Goal: Task Accomplishment & Management: Manage account settings

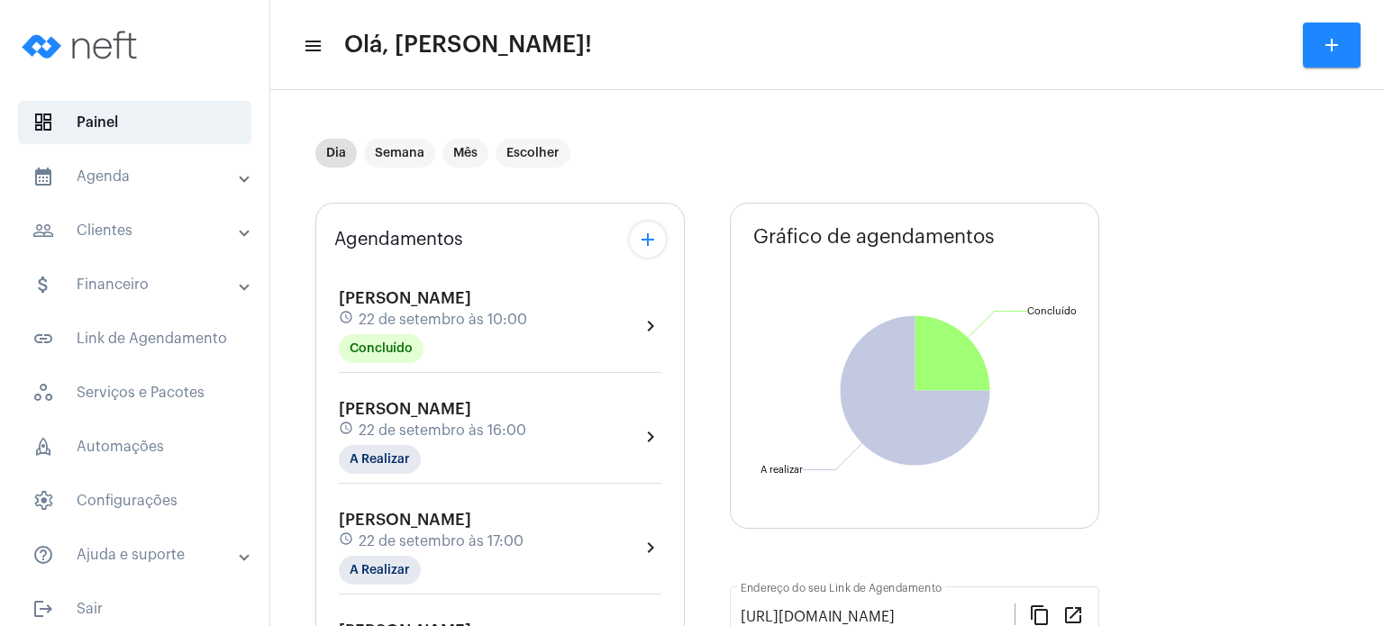
click at [120, 159] on mat-expansion-panel-header "calendar_month_outlined Agenda" at bounding box center [140, 176] width 259 height 43
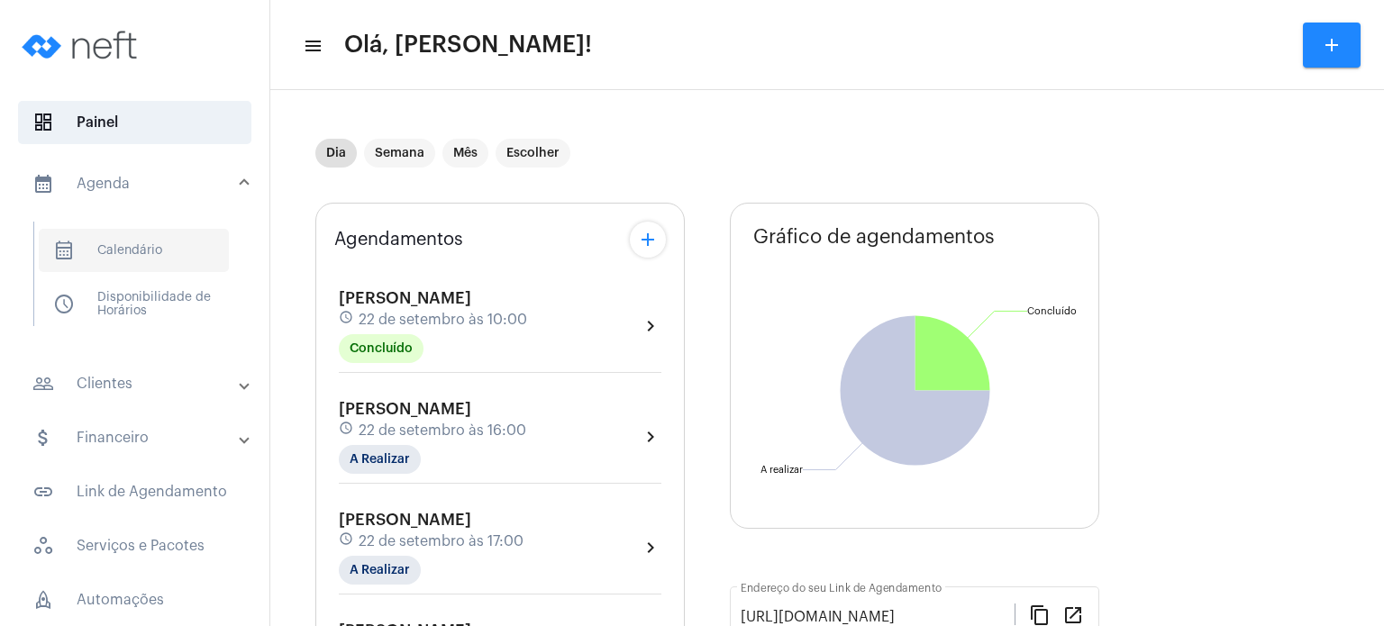
click at [119, 248] on span "calendar_month_outlined Calendário" at bounding box center [134, 250] width 190 height 43
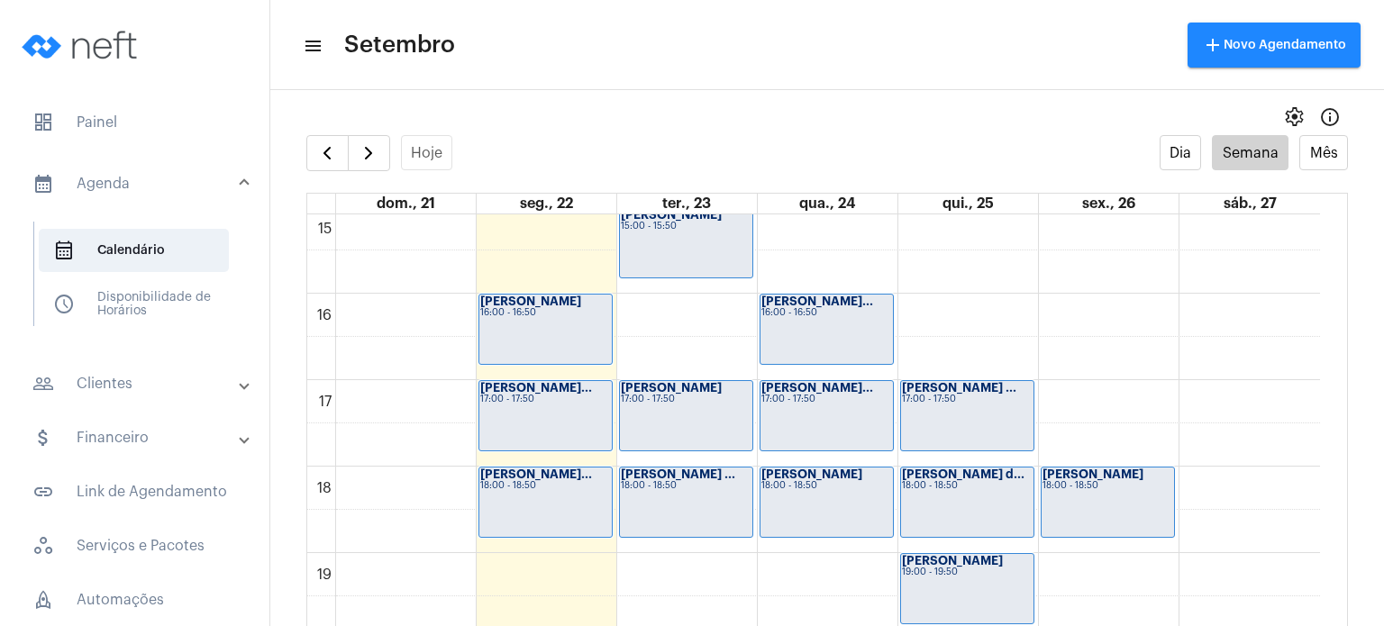
scroll to position [1287, 0]
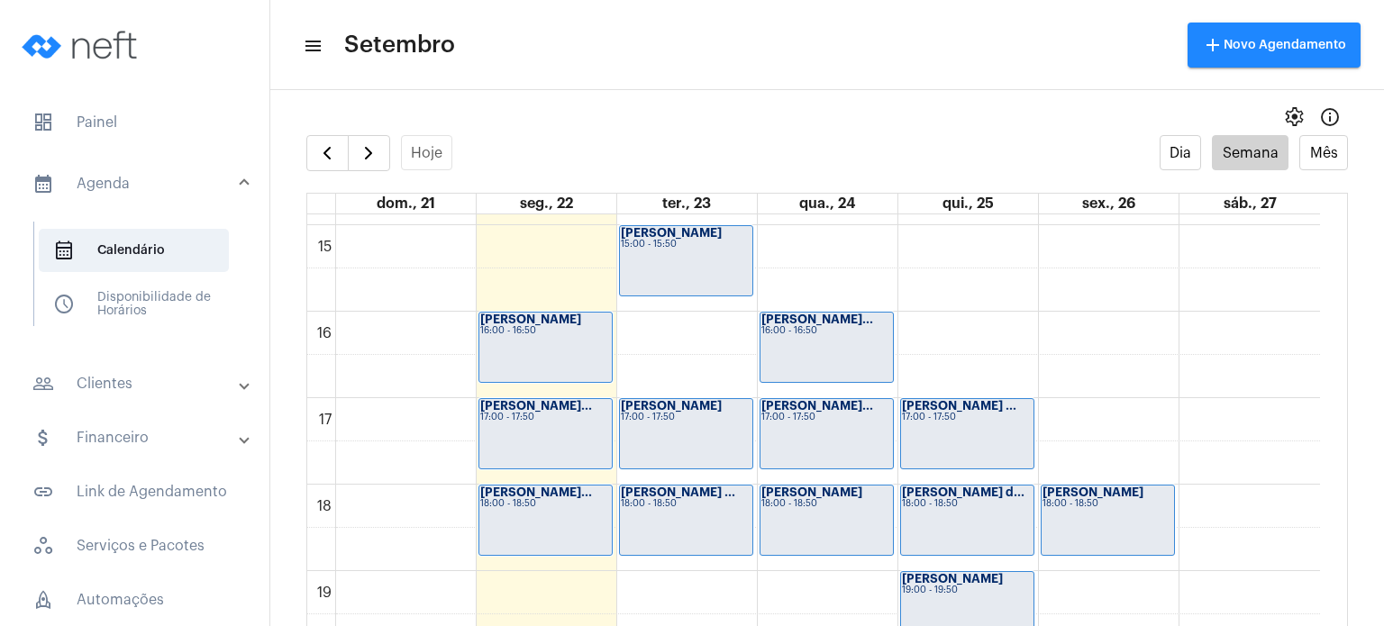
click at [709, 445] on div "[PERSON_NAME] 17:00 - 17:50" at bounding box center [686, 433] width 132 height 69
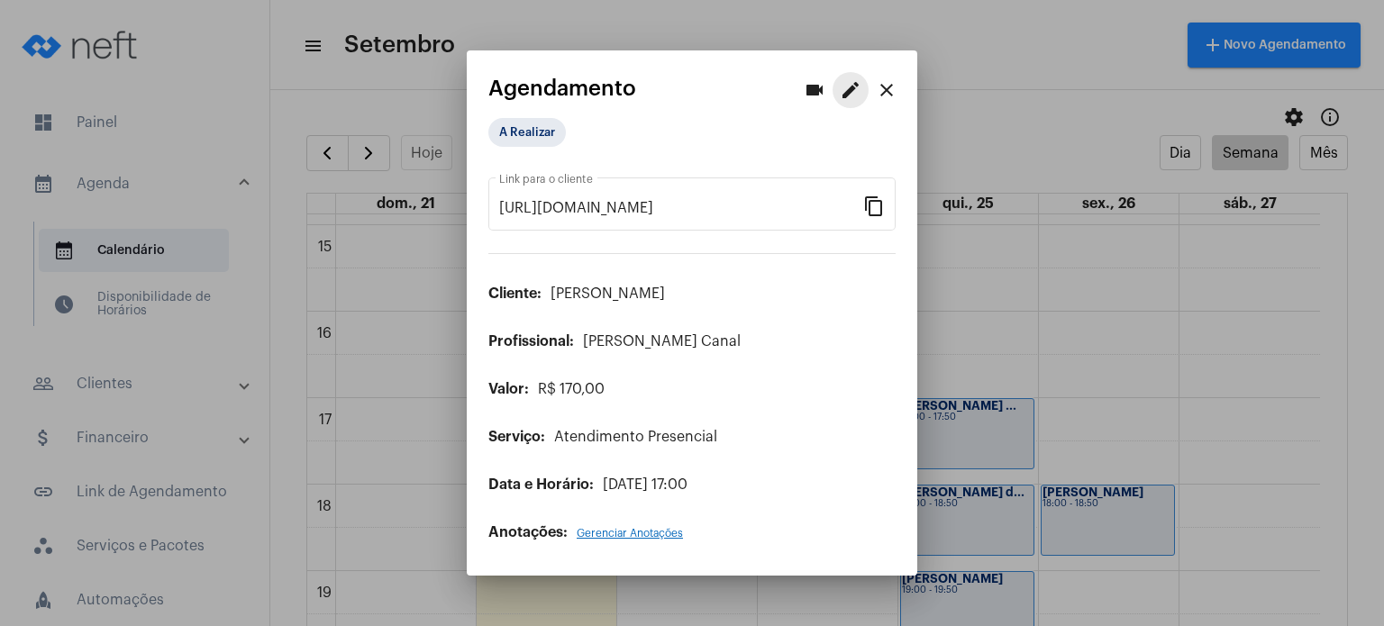
click at [840, 95] on mat-icon "edit" at bounding box center [851, 90] width 22 height 22
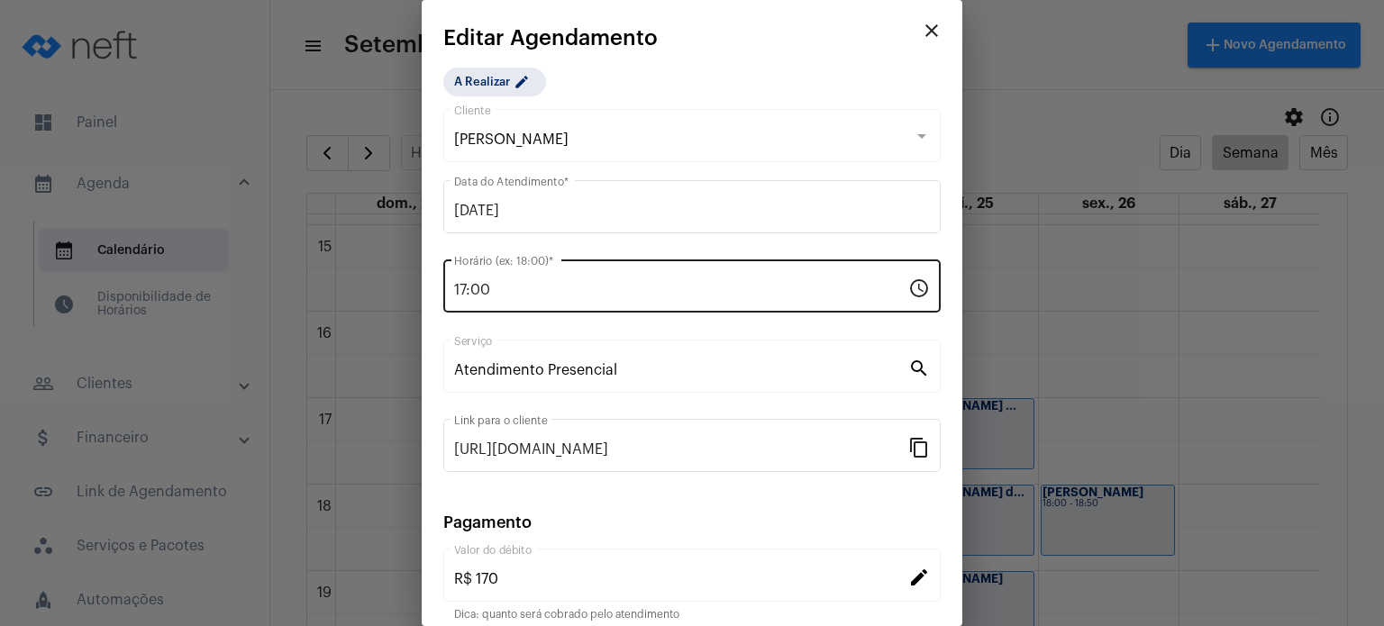
click at [576, 280] on div "17:00 Horário (ex: 18:00) *" at bounding box center [681, 284] width 454 height 57
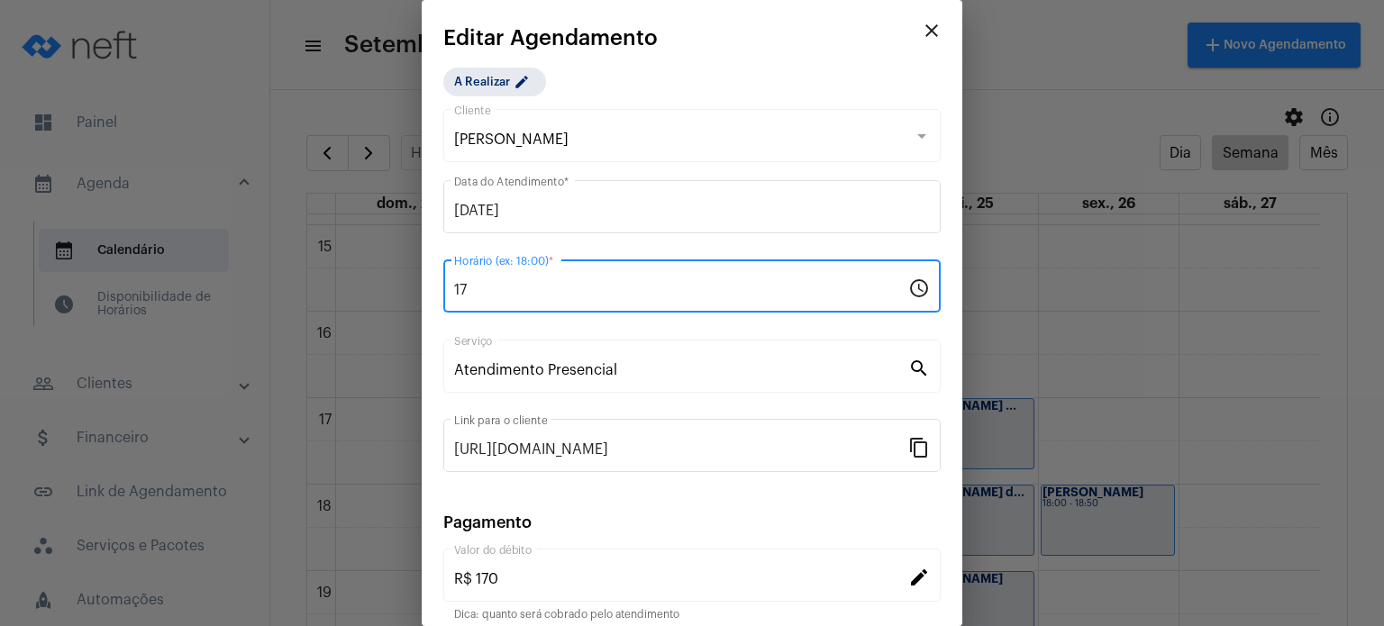
type input "1"
type input "16:00"
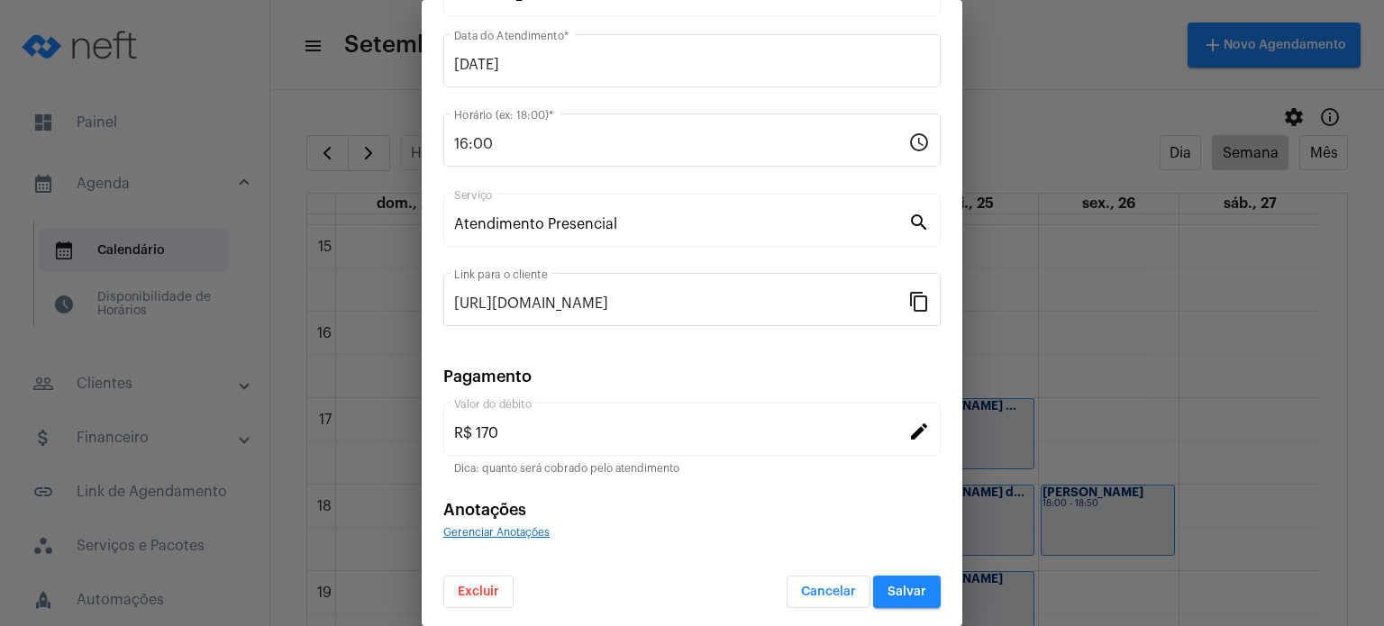
scroll to position [147, 0]
click at [888, 594] on button "Salvar" at bounding box center [907, 591] width 68 height 32
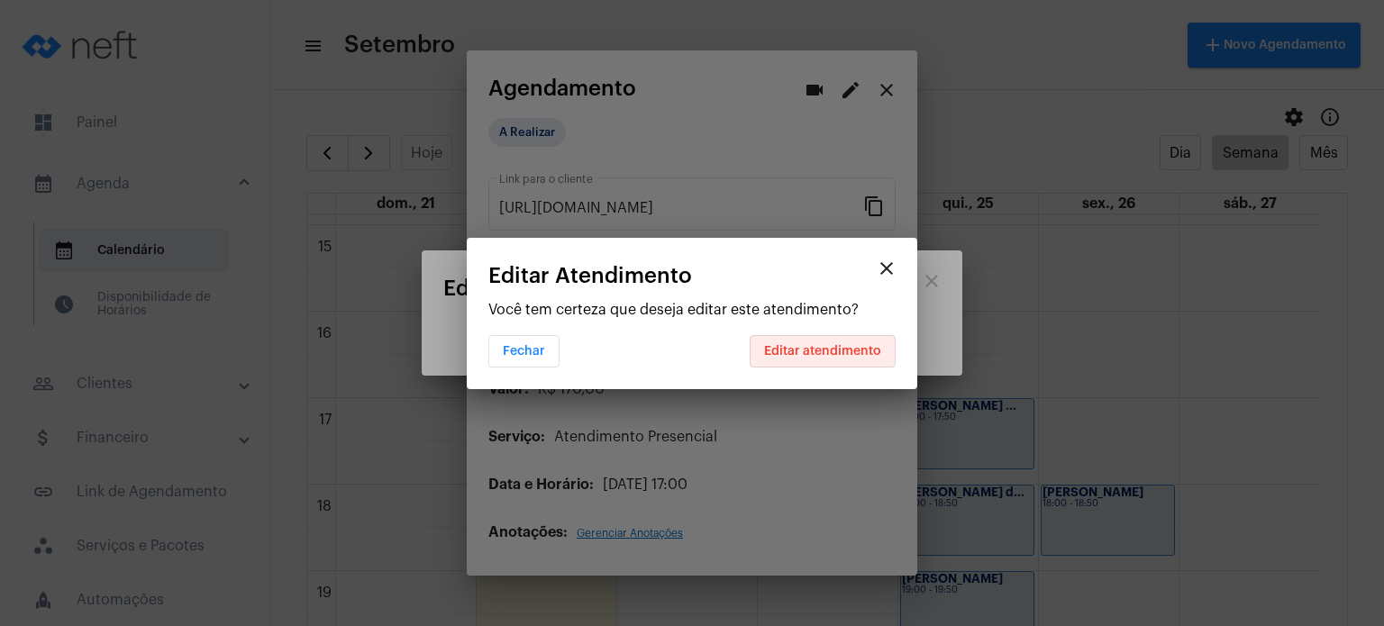
click at [823, 345] on span "Editar atendimento" at bounding box center [822, 351] width 117 height 13
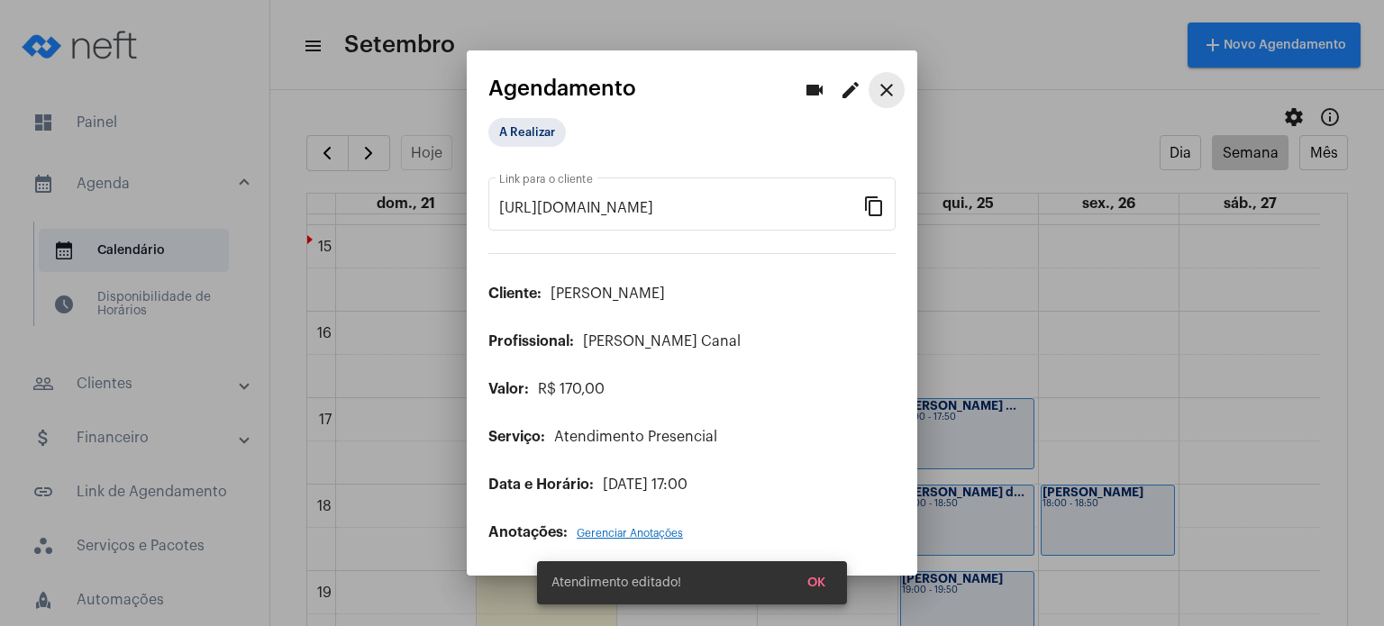
click at [892, 96] on mat-icon "close" at bounding box center [887, 90] width 22 height 22
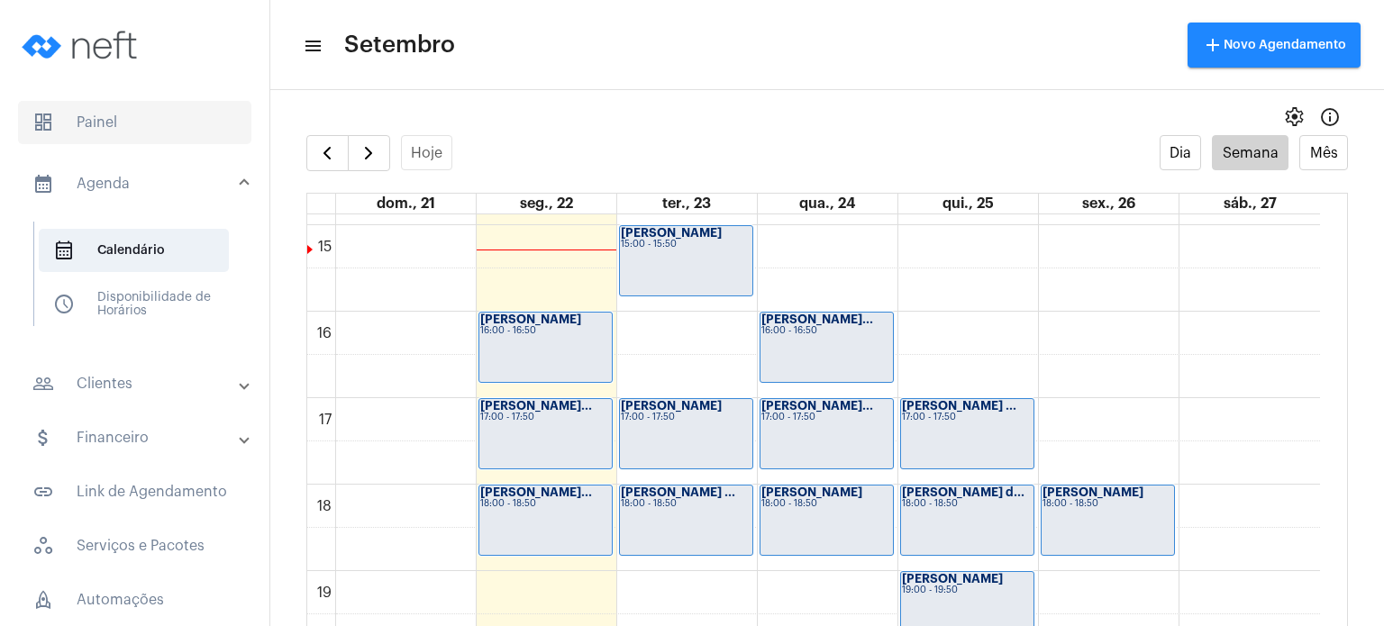
click at [181, 120] on span "dashboard Painel" at bounding box center [134, 122] width 233 height 43
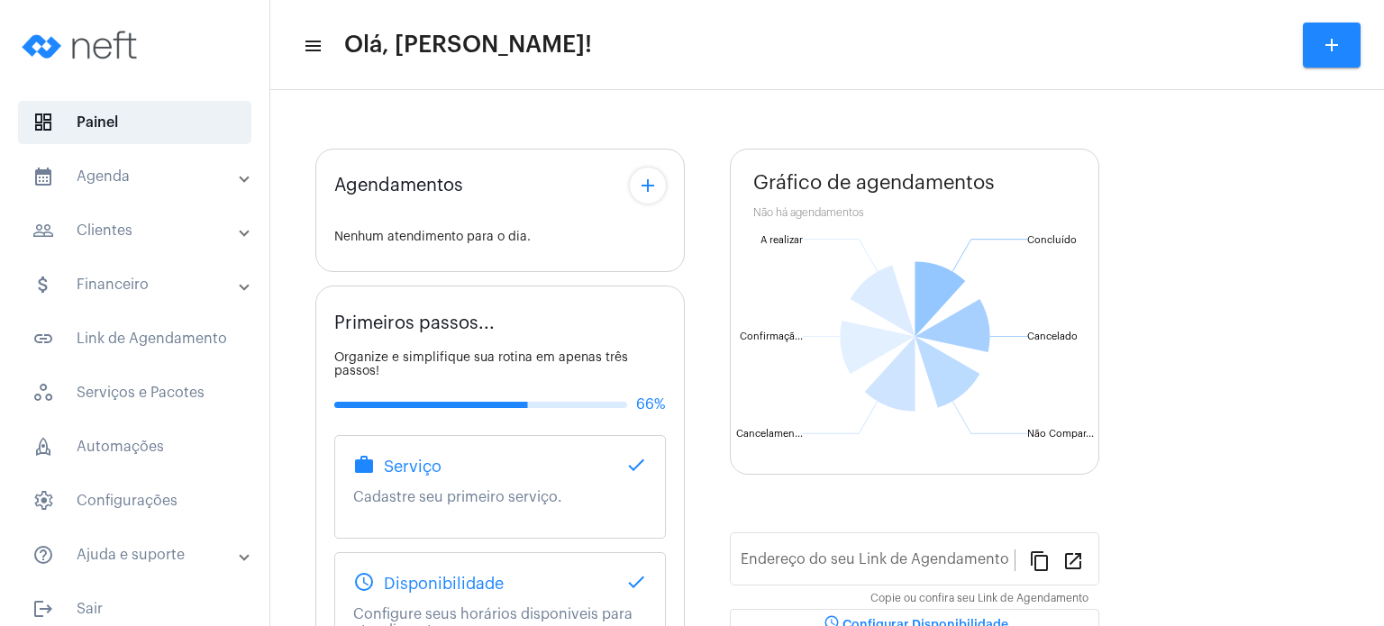
type input "[URL][DOMAIN_NAME]"
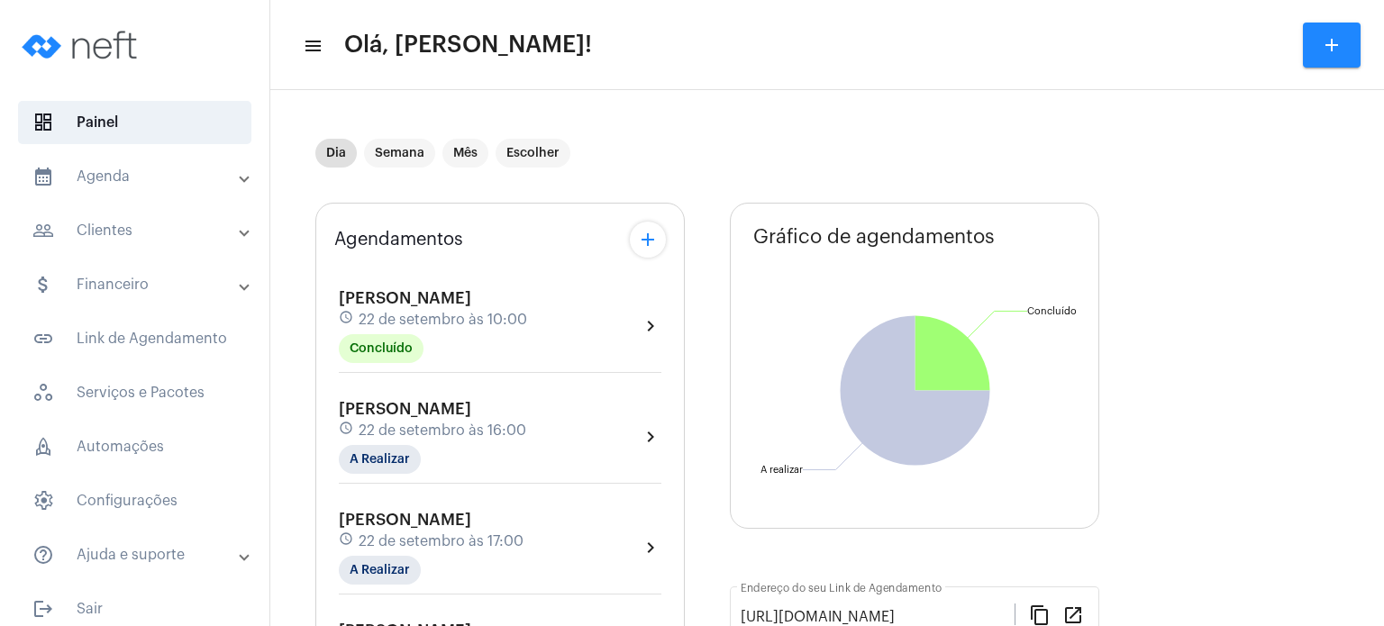
click at [142, 237] on mat-panel-title "people_outline Clientes" at bounding box center [136, 231] width 208 height 22
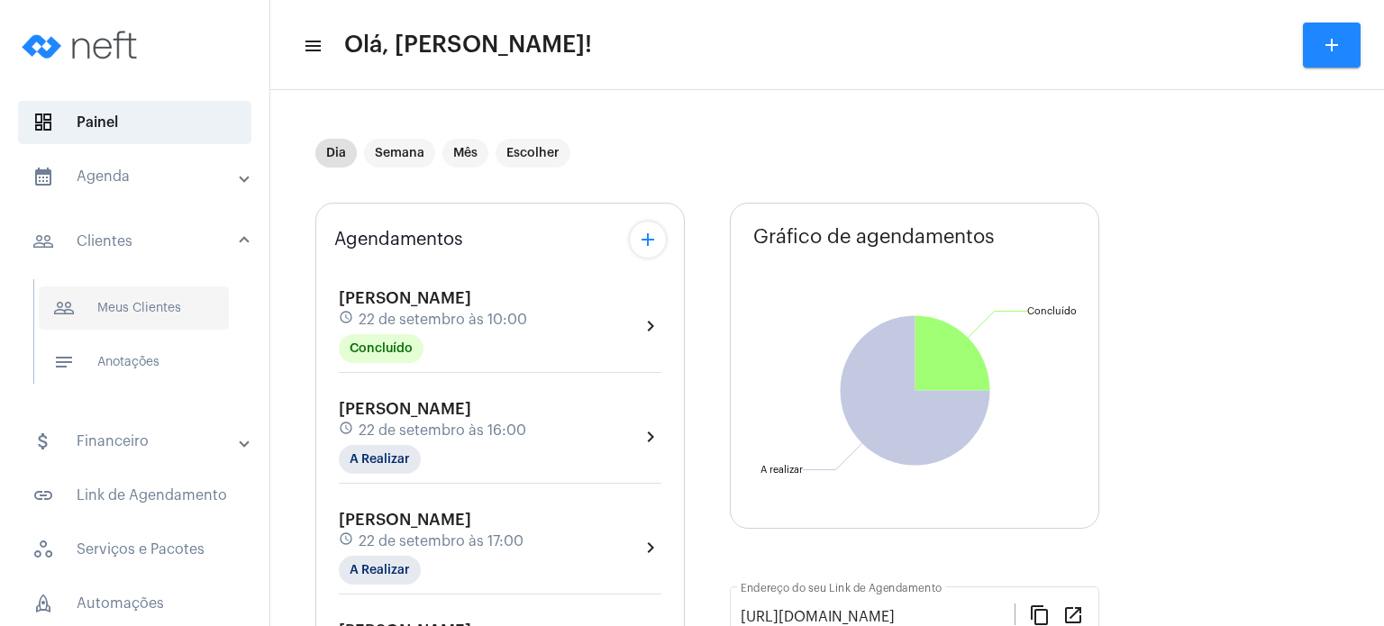
click at [161, 295] on span "people_outline Meus Clientes" at bounding box center [134, 307] width 190 height 43
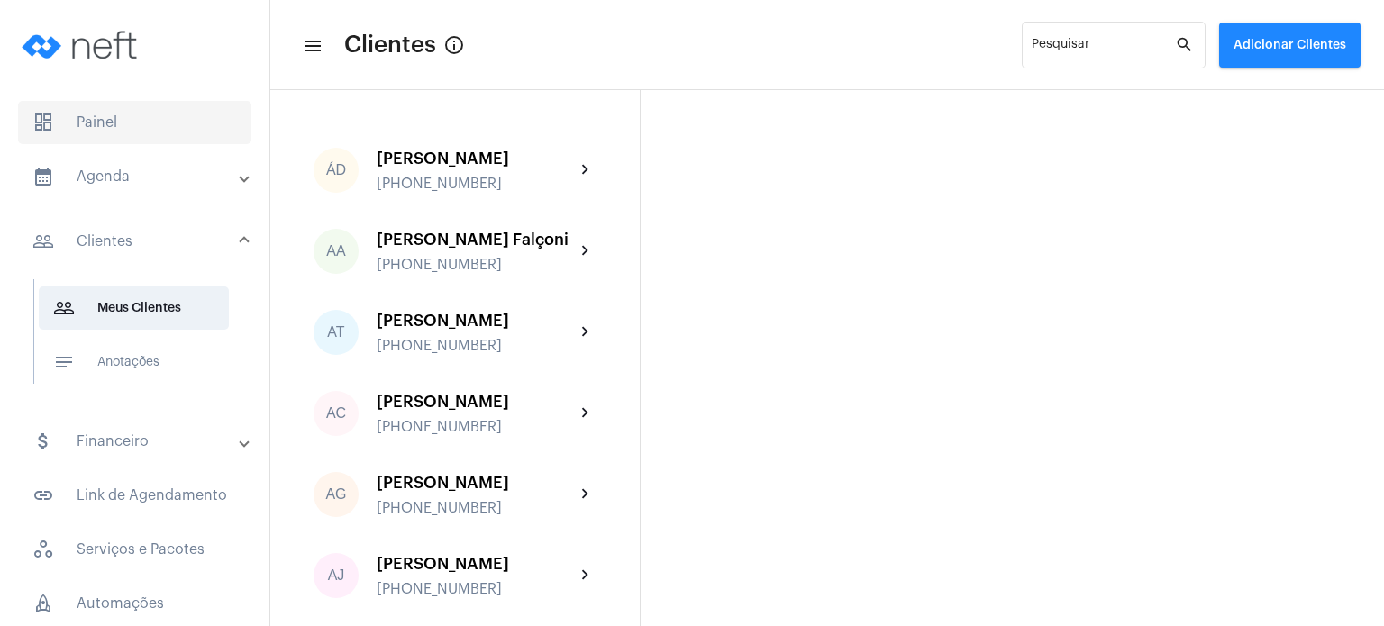
click at [127, 111] on span "dashboard Painel" at bounding box center [134, 122] width 233 height 43
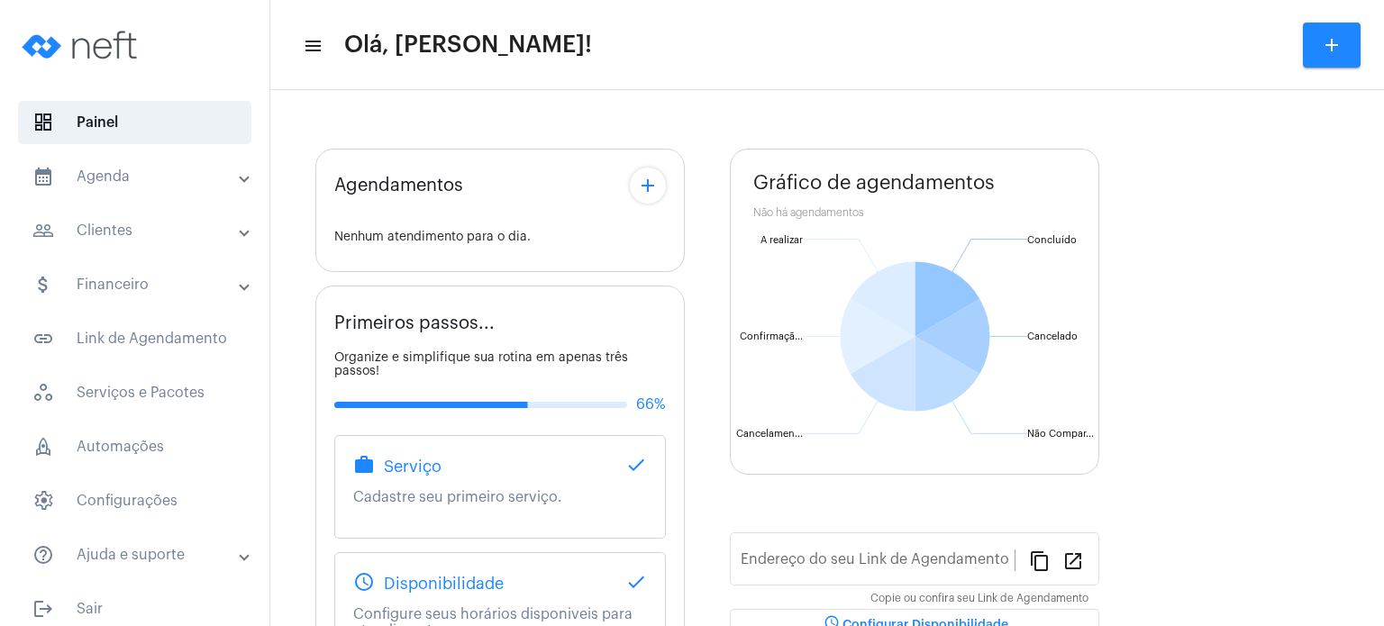
type input "[URL][DOMAIN_NAME]"
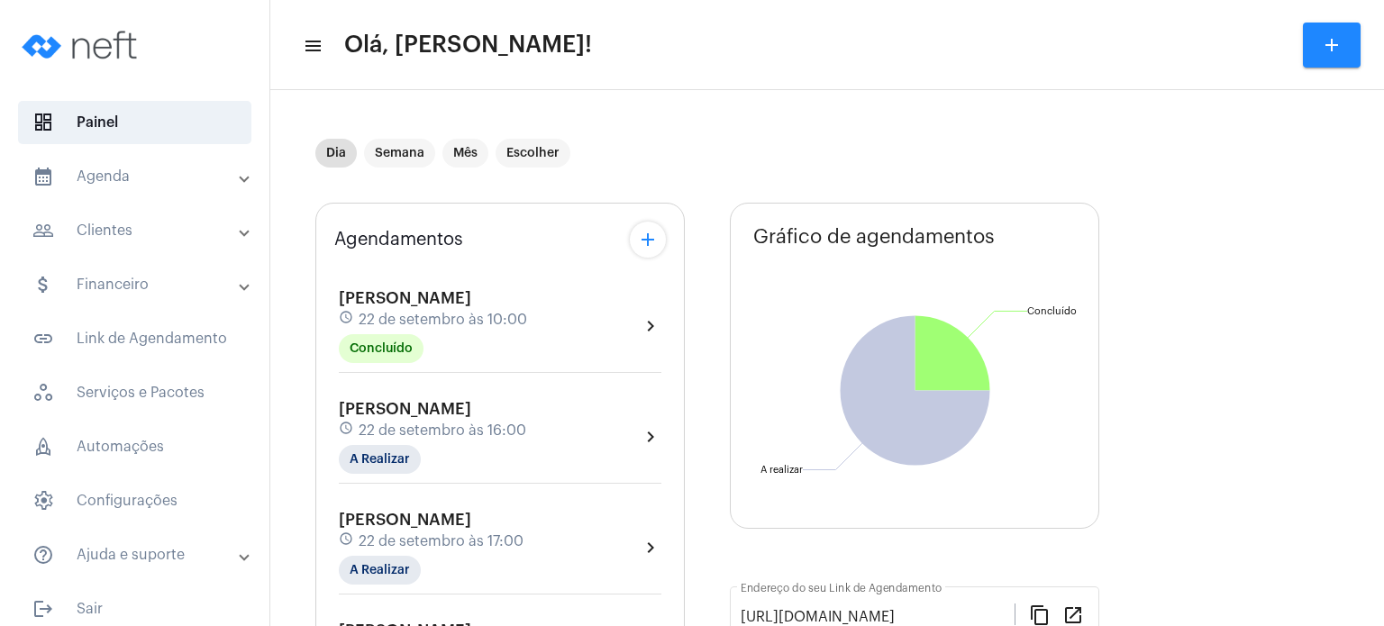
click at [144, 173] on mat-panel-title "calendar_month_outlined Agenda" at bounding box center [136, 177] width 208 height 22
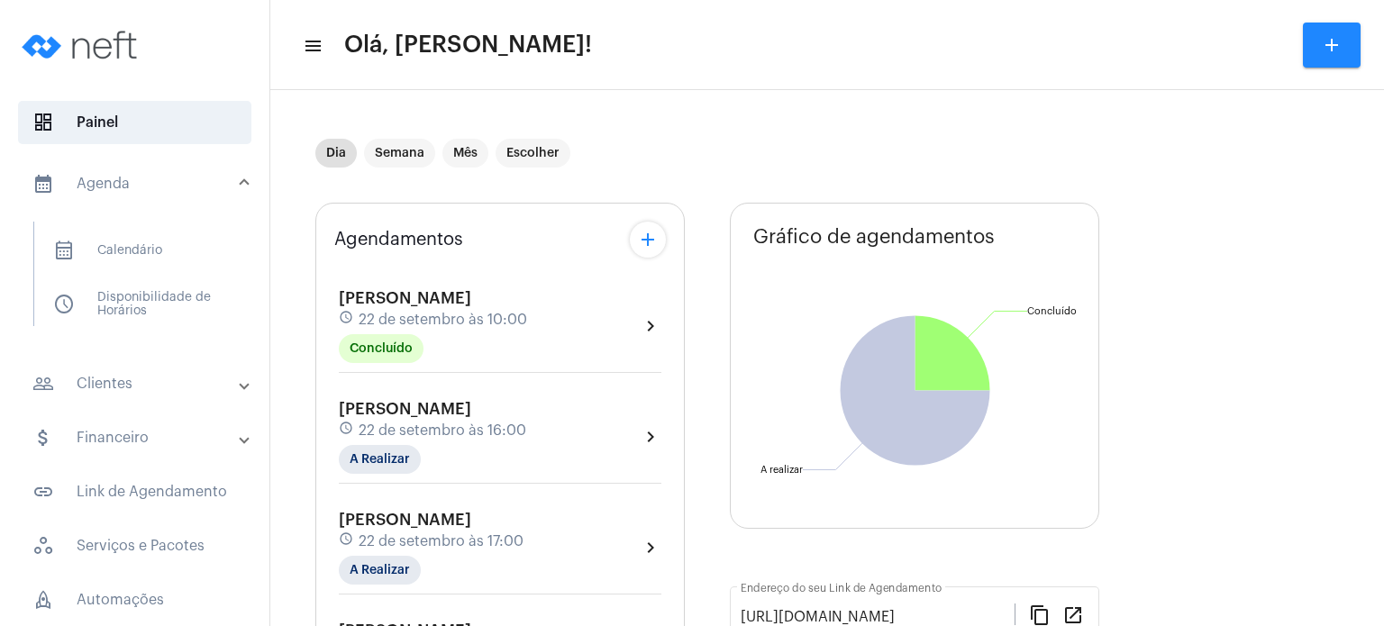
click at [105, 379] on mat-panel-title "people_outline Clientes" at bounding box center [136, 384] width 208 height 22
click at [140, 309] on span "people_outline Meus Clientes" at bounding box center [134, 307] width 190 height 43
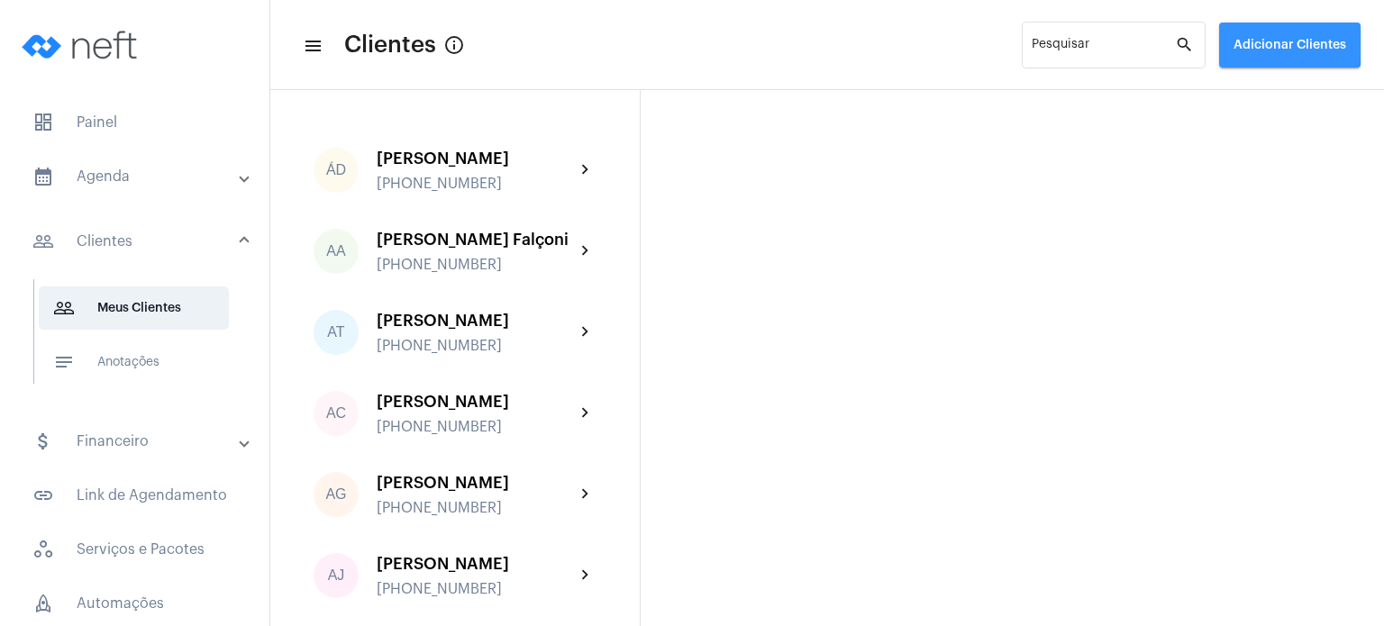
click at [1244, 31] on button "Adicionar Clientes" at bounding box center [1289, 45] width 141 height 45
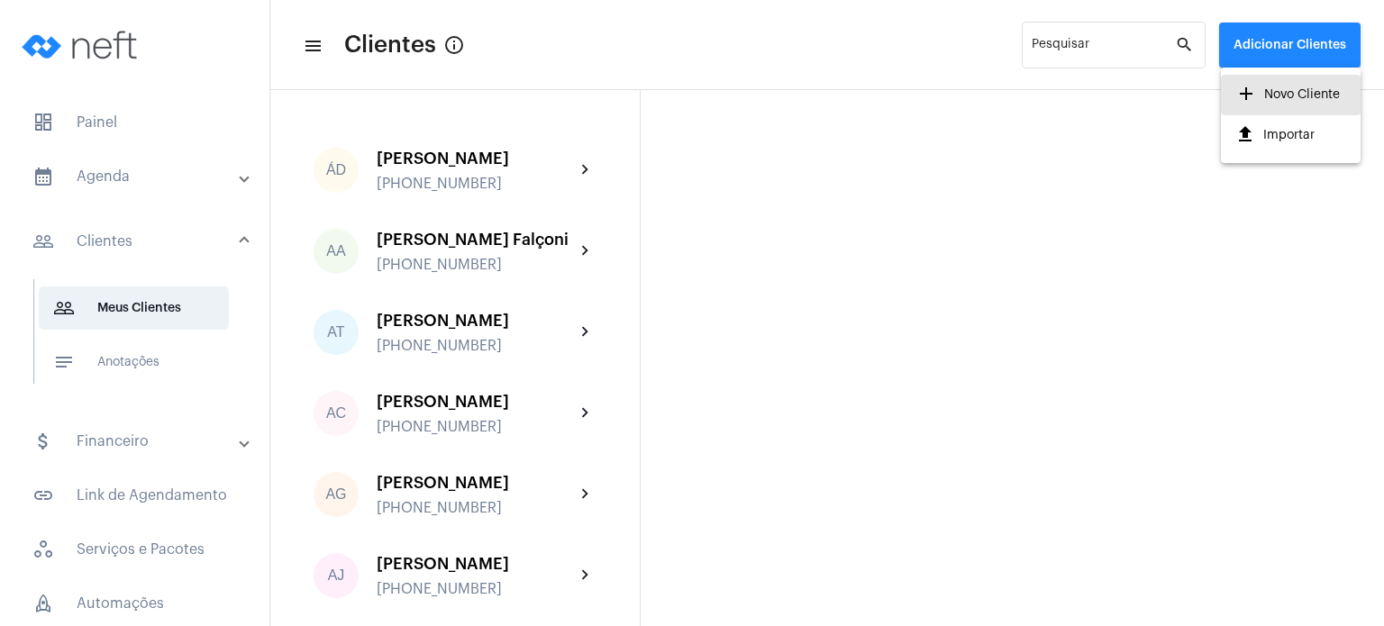
click at [1308, 88] on span "add Novo Cliente" at bounding box center [1287, 94] width 105 height 32
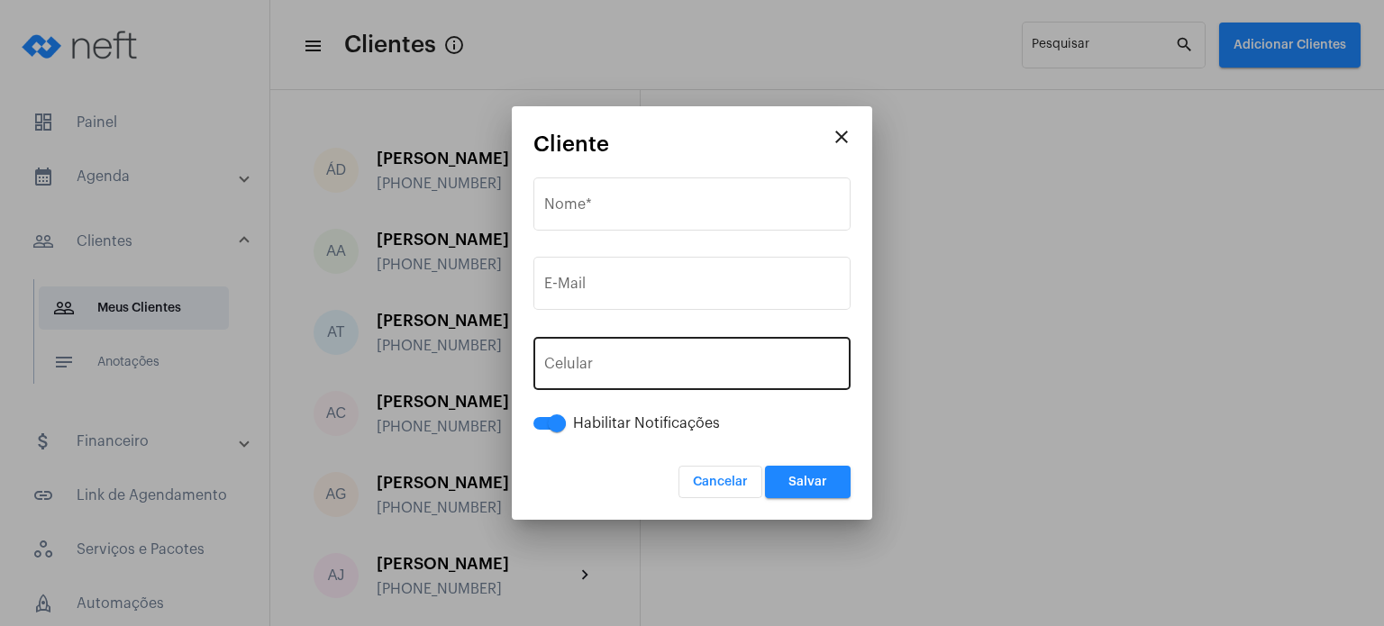
click at [659, 377] on div "+55 Celular" at bounding box center [692, 361] width 296 height 57
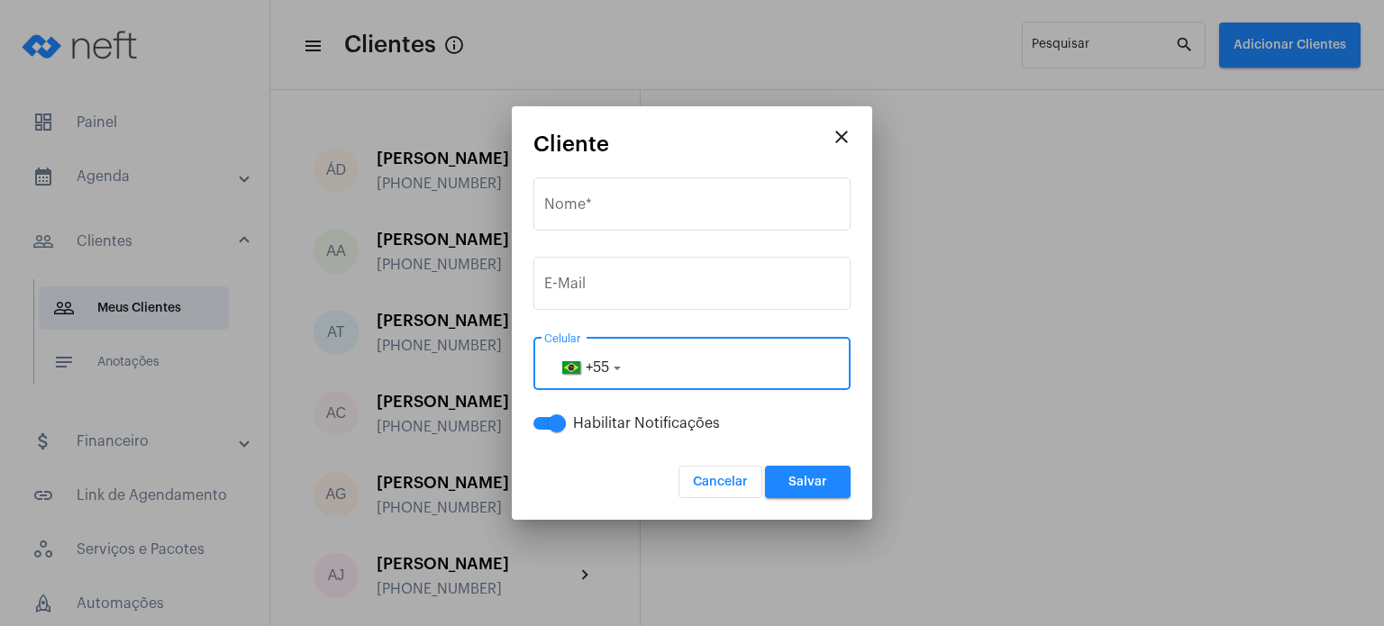
paste input "28999202201"
type input "28999202201"
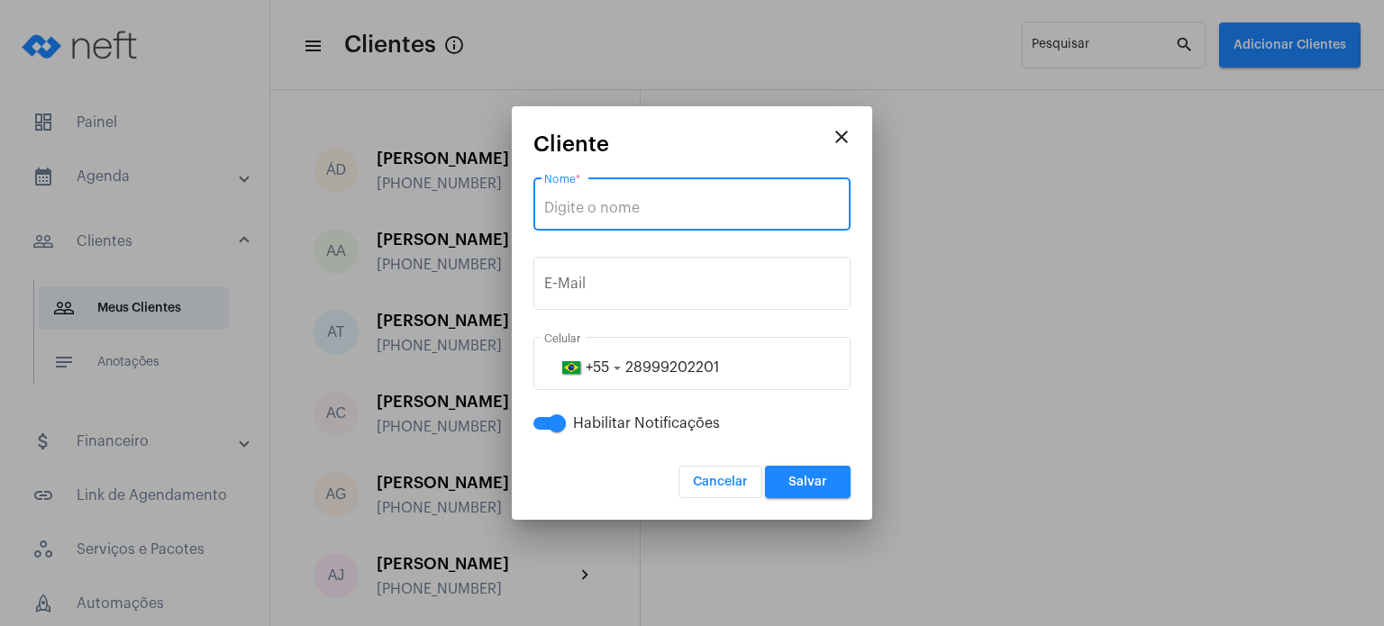
click at [596, 204] on input "Nome *" at bounding box center [692, 208] width 296 height 16
paste input "[PERSON_NAME]"
type input "[PERSON_NAME]"
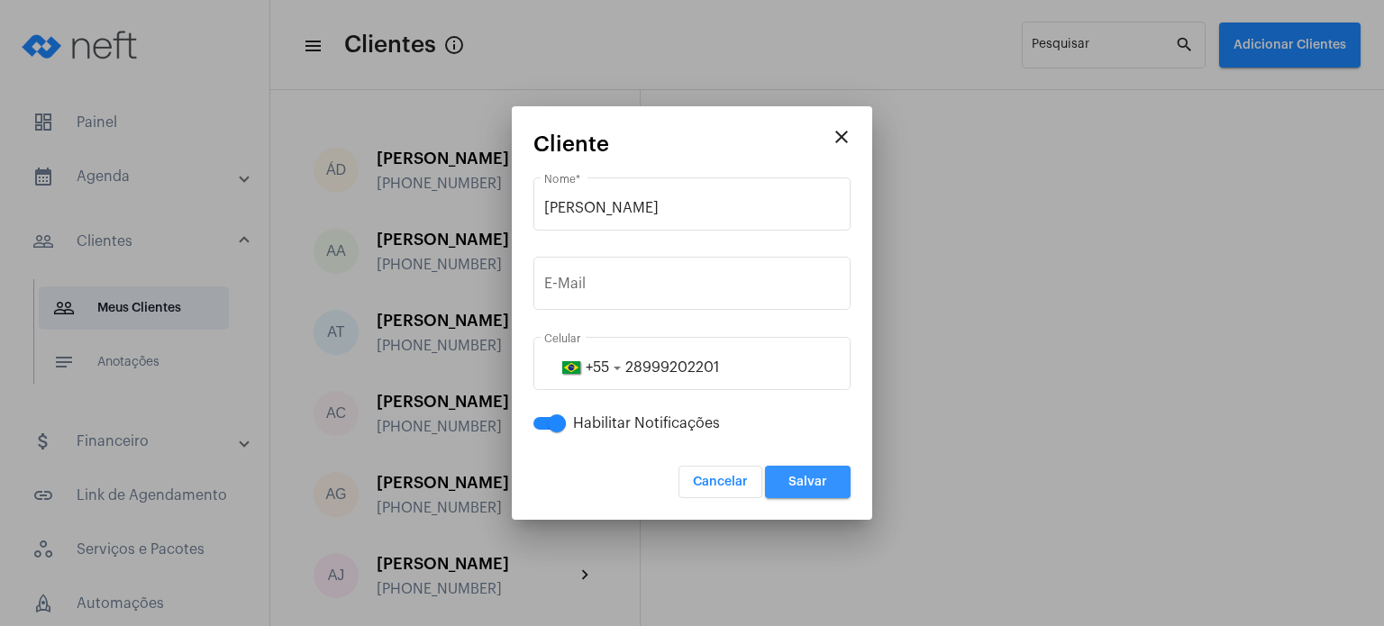
click at [800, 486] on span "Salvar" at bounding box center [807, 482] width 39 height 13
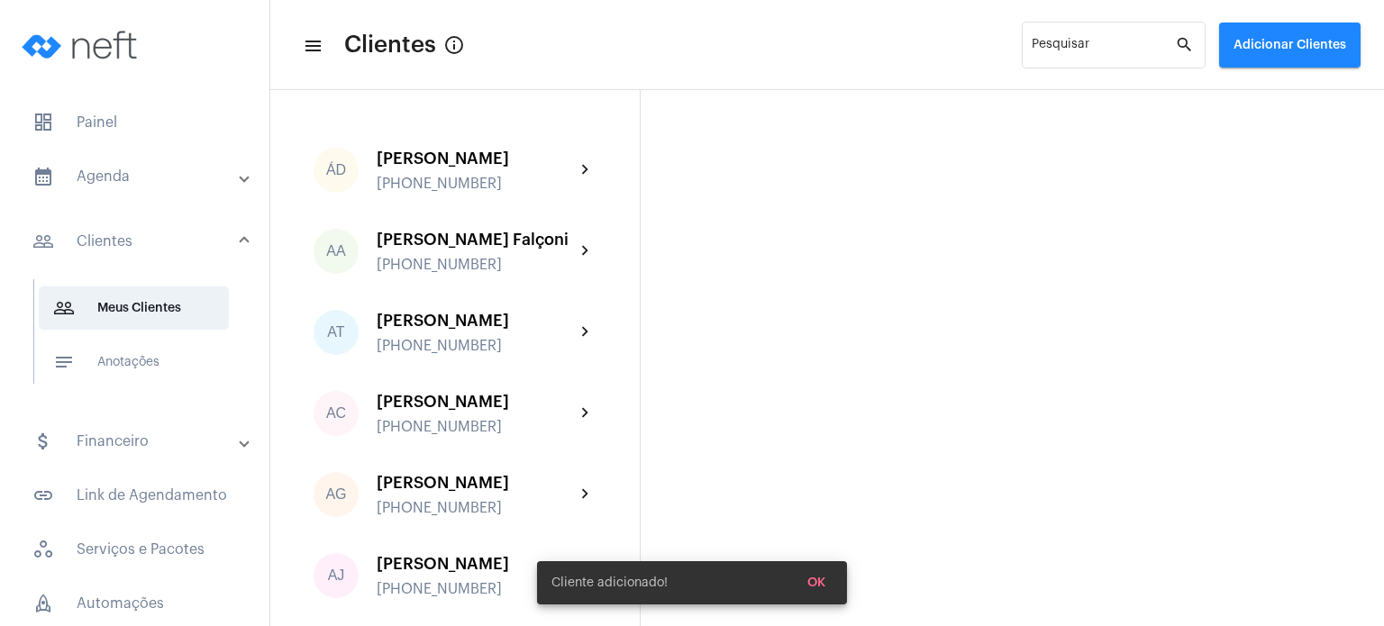
click at [130, 226] on mat-expansion-panel-header "people_outline Clientes" at bounding box center [140, 242] width 259 height 58
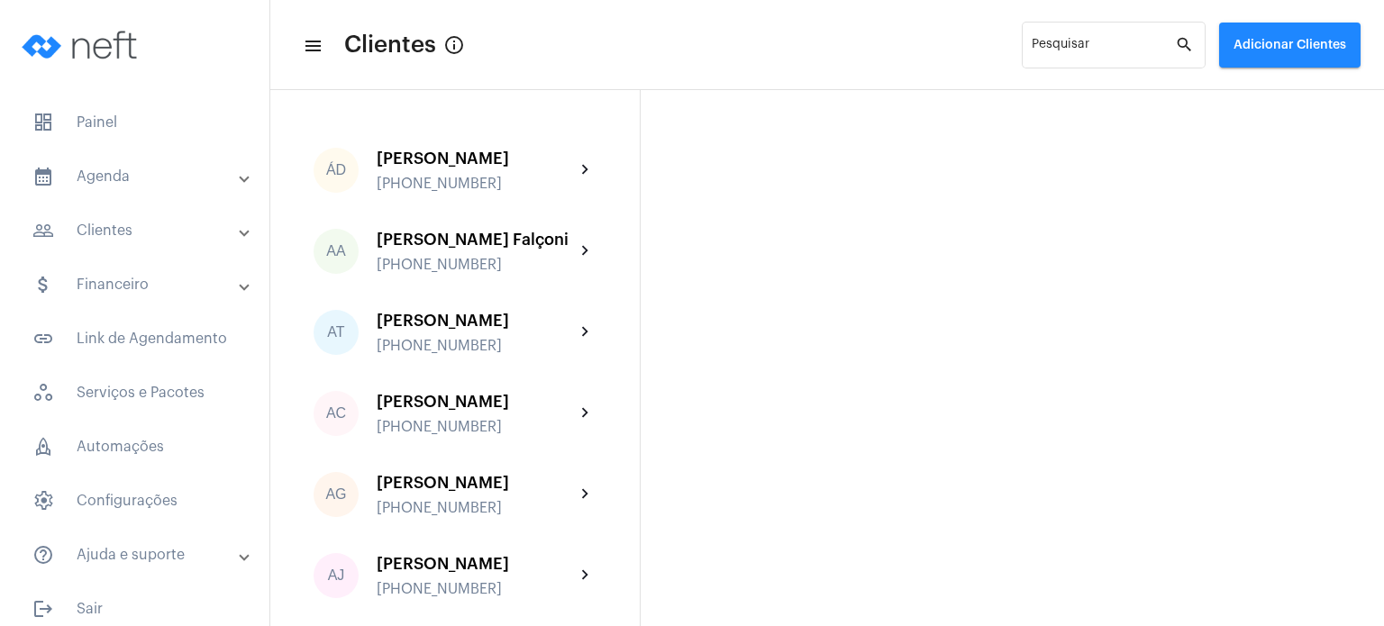
click at [146, 161] on mat-expansion-panel-header "calendar_month_outlined Agenda" at bounding box center [140, 176] width 259 height 43
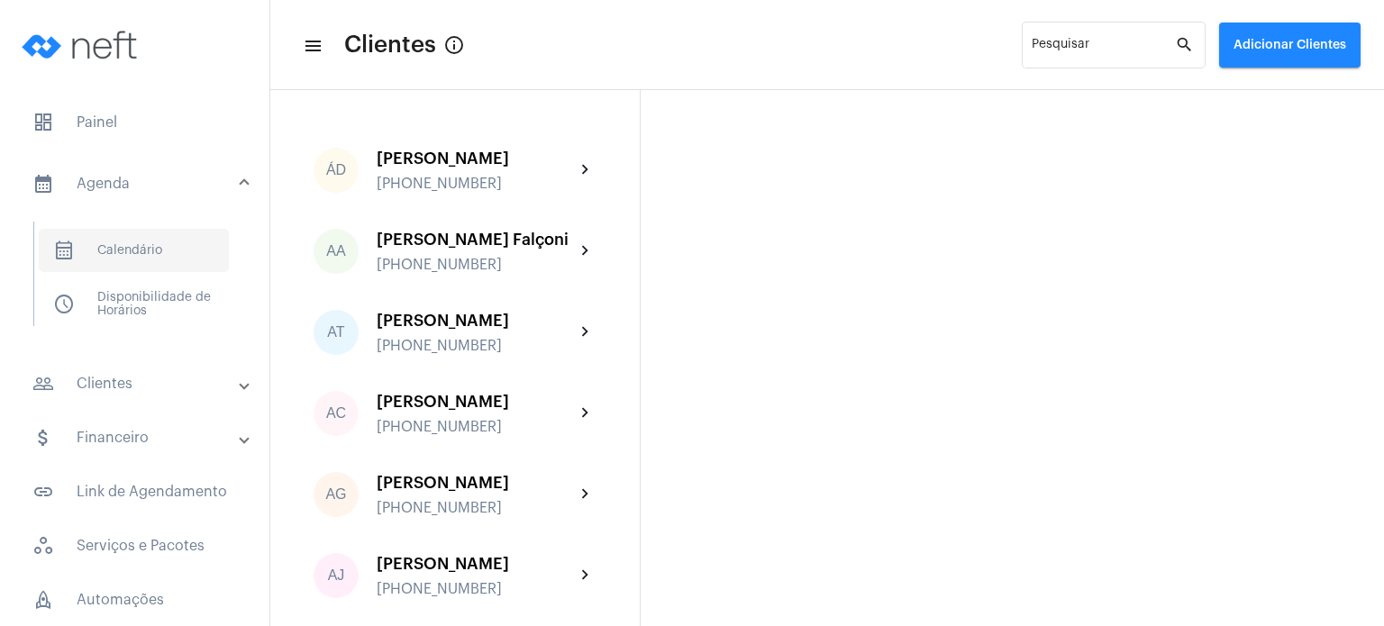
click at [138, 251] on span "calendar_month_outlined Calendário" at bounding box center [134, 250] width 190 height 43
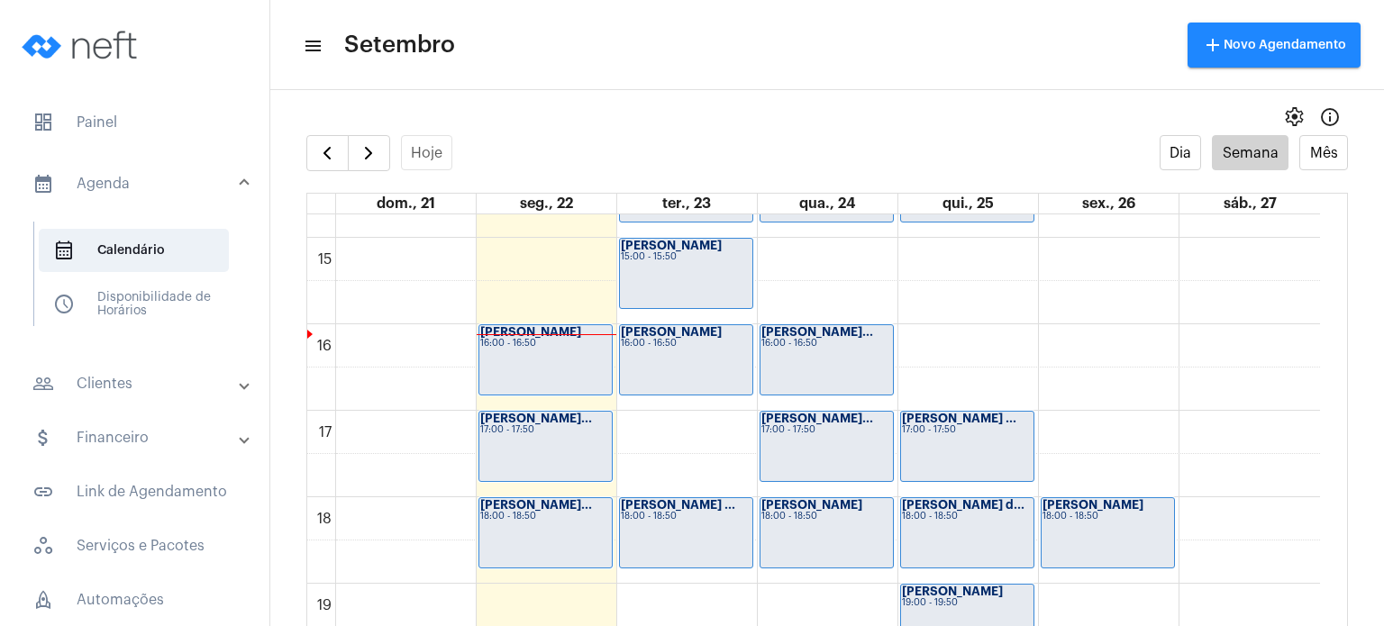
scroll to position [1324, 0]
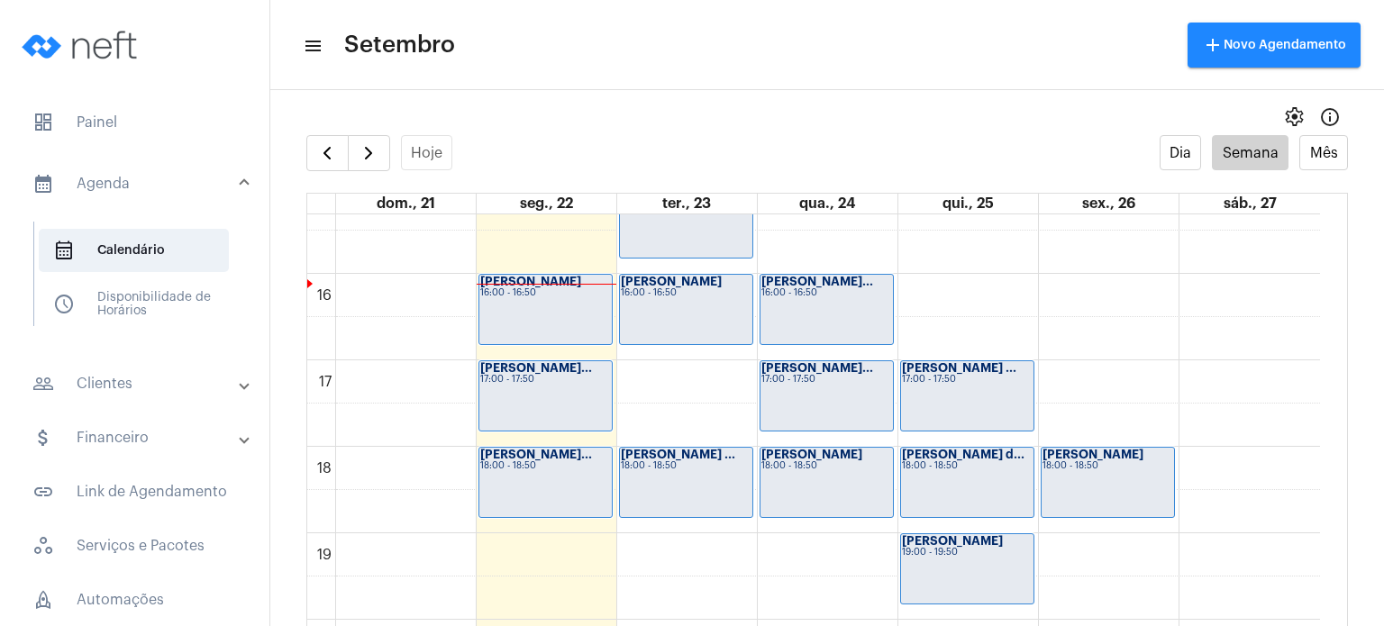
click at [840, 463] on div "18:00 - 18:50" at bounding box center [826, 466] width 131 height 10
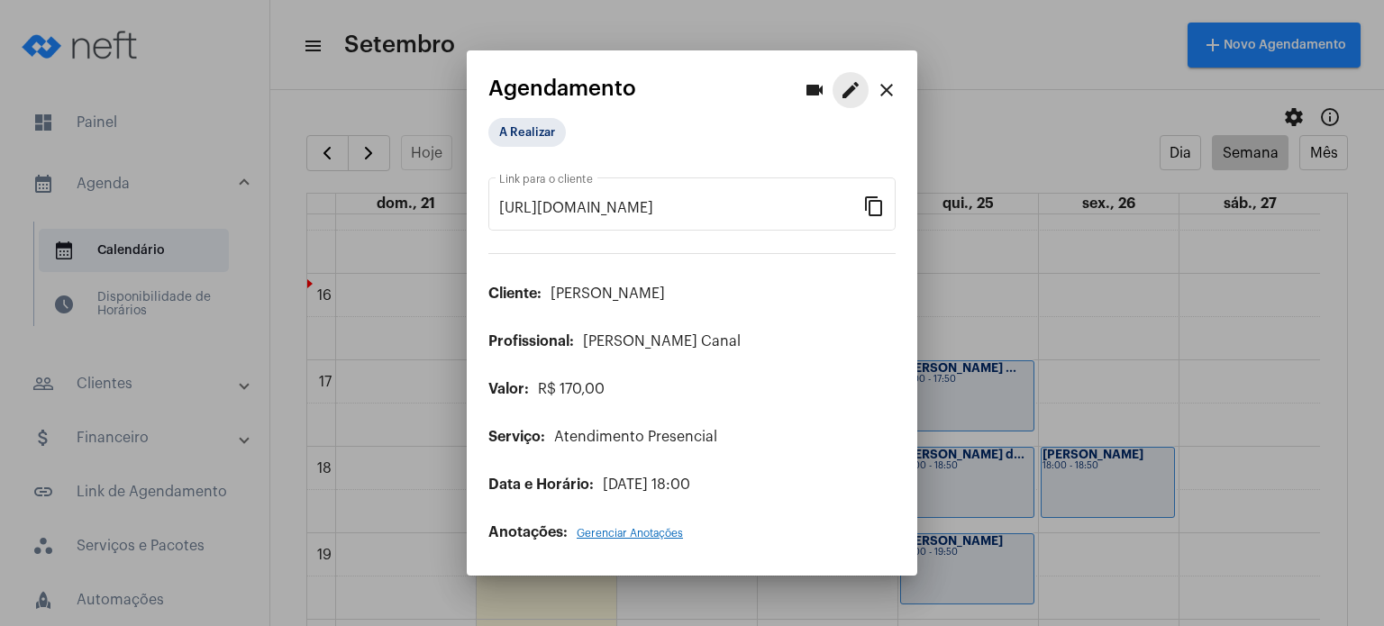
click at [853, 78] on button "edit" at bounding box center [850, 90] width 36 height 36
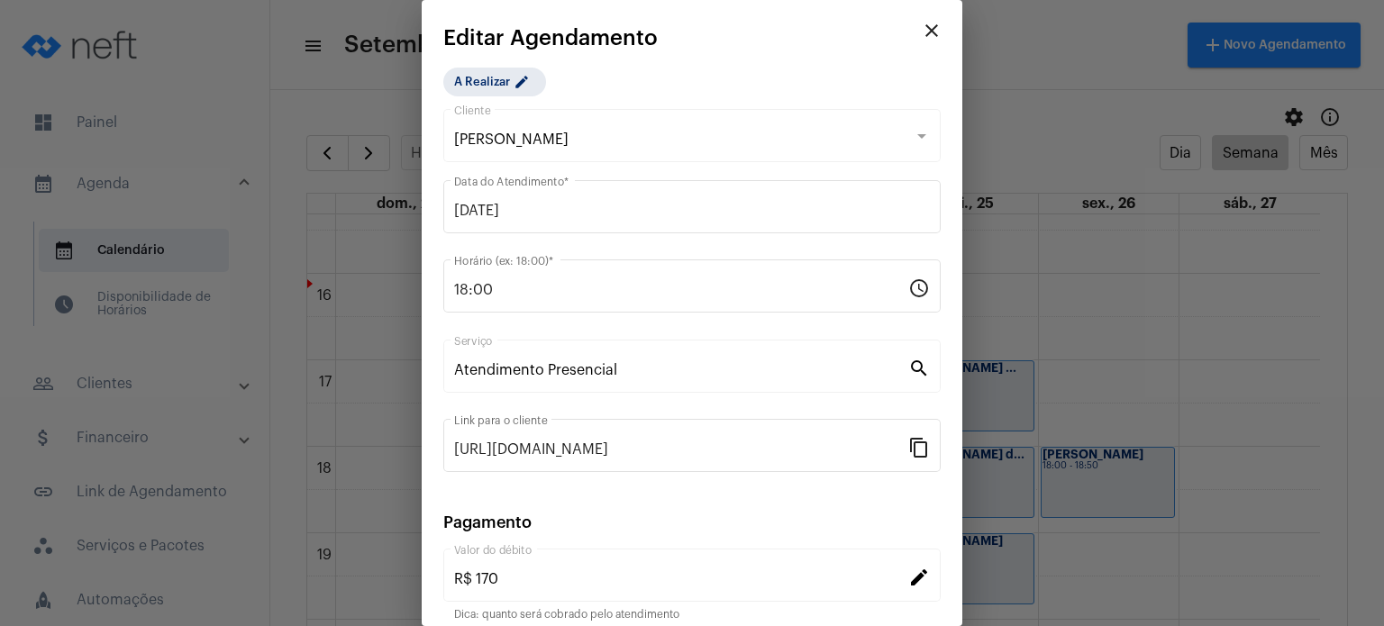
click at [1095, 572] on div at bounding box center [692, 313] width 1384 height 626
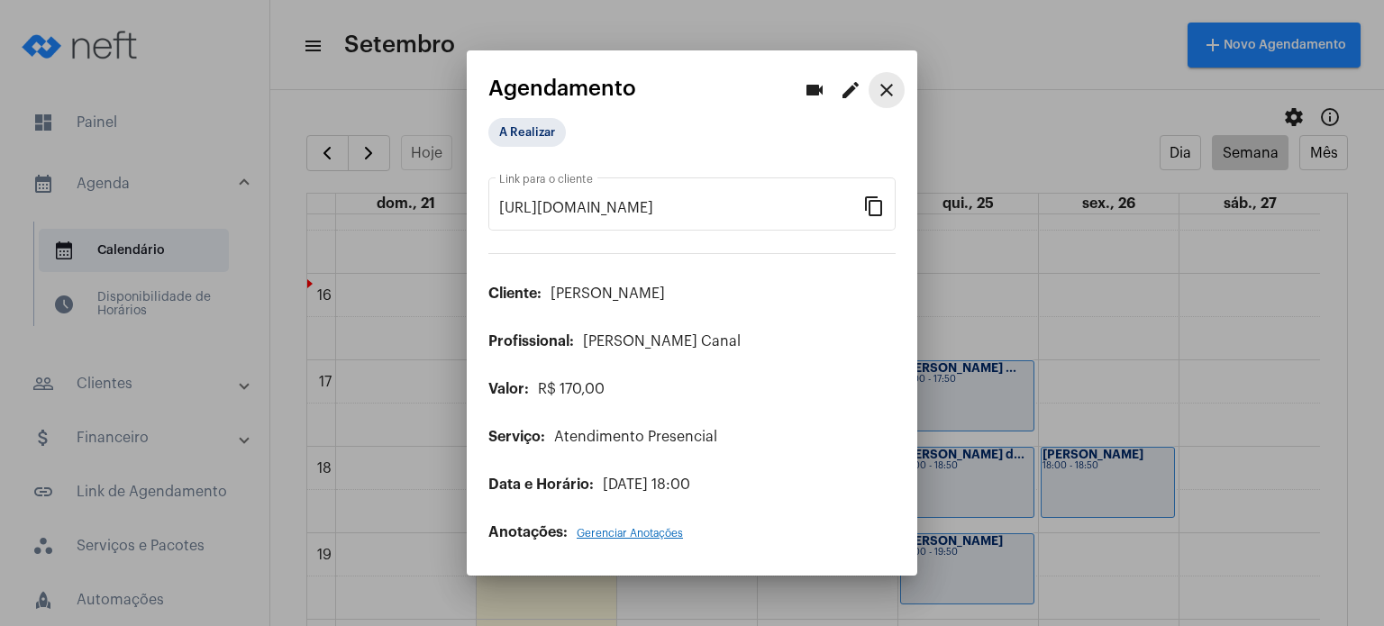
click at [889, 93] on mat-icon "close" at bounding box center [887, 90] width 22 height 22
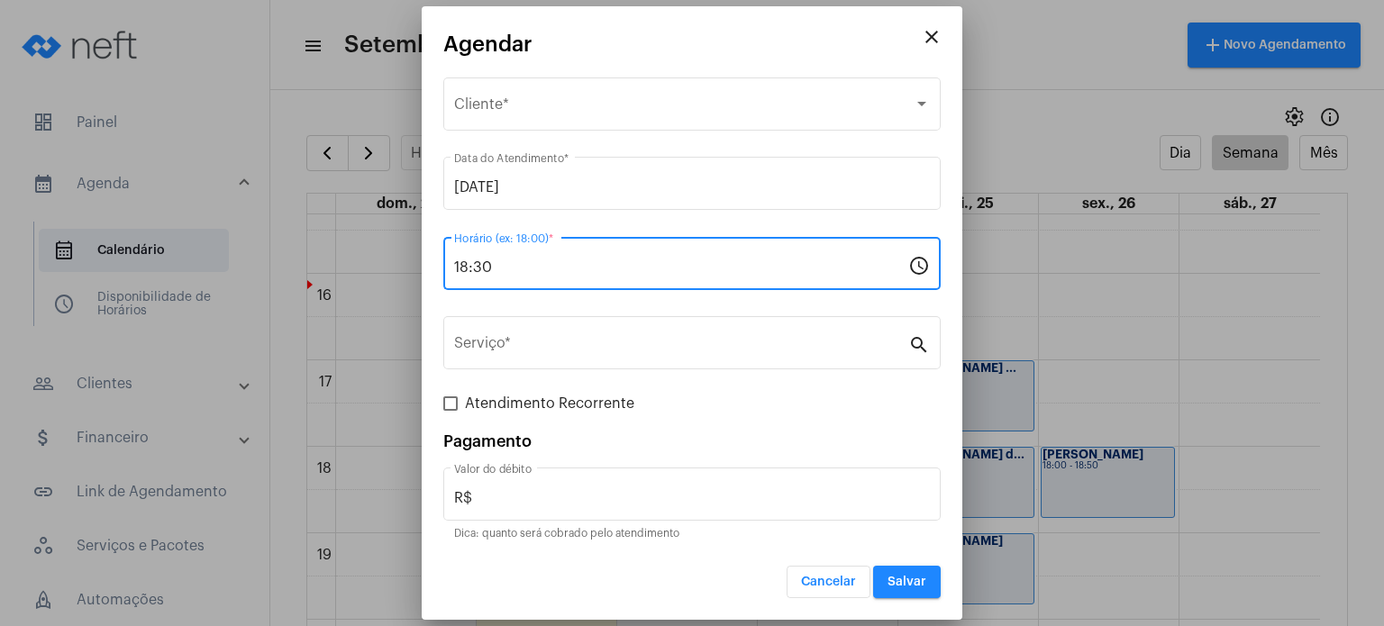
click at [681, 262] on input "18:30" at bounding box center [681, 267] width 454 height 16
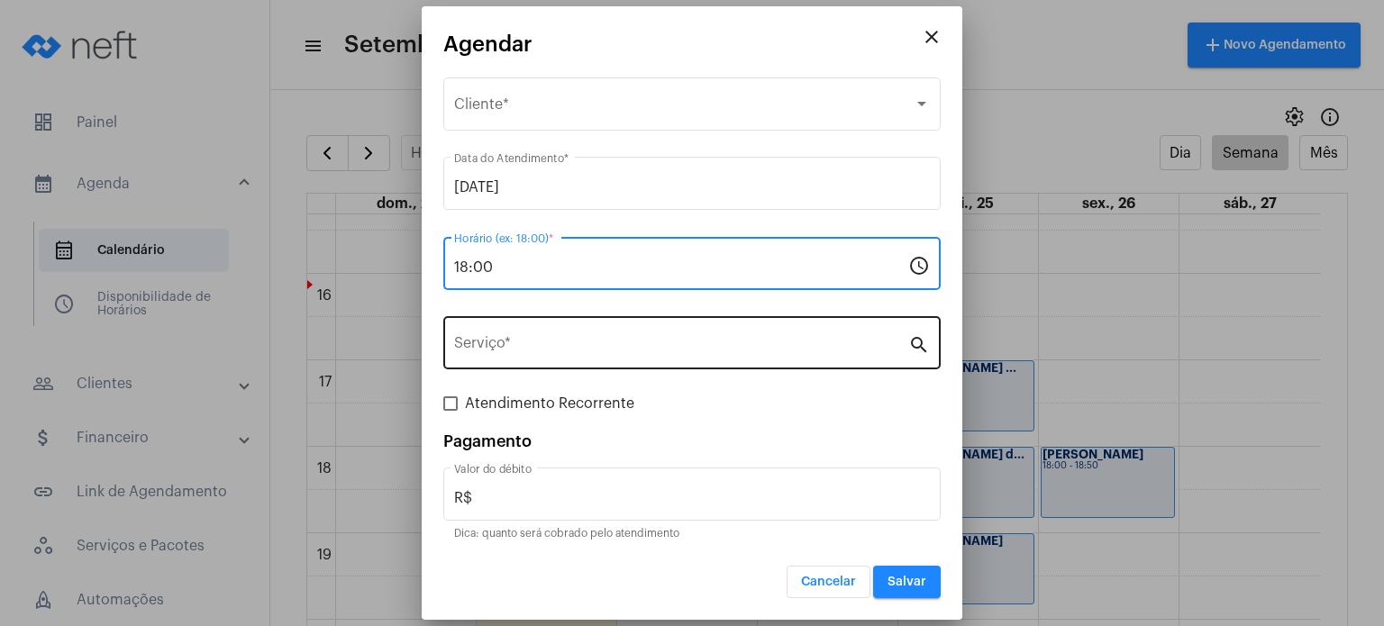
type input "18:00"
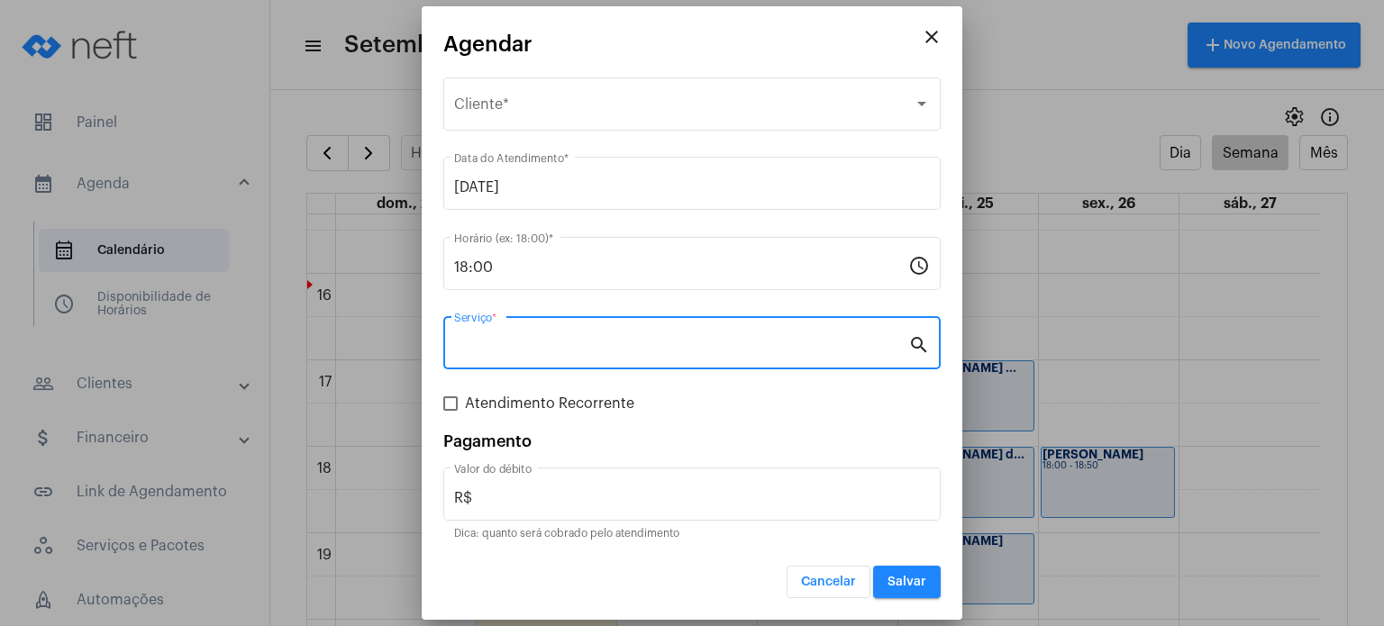
click at [491, 349] on input "Serviço *" at bounding box center [681, 347] width 454 height 16
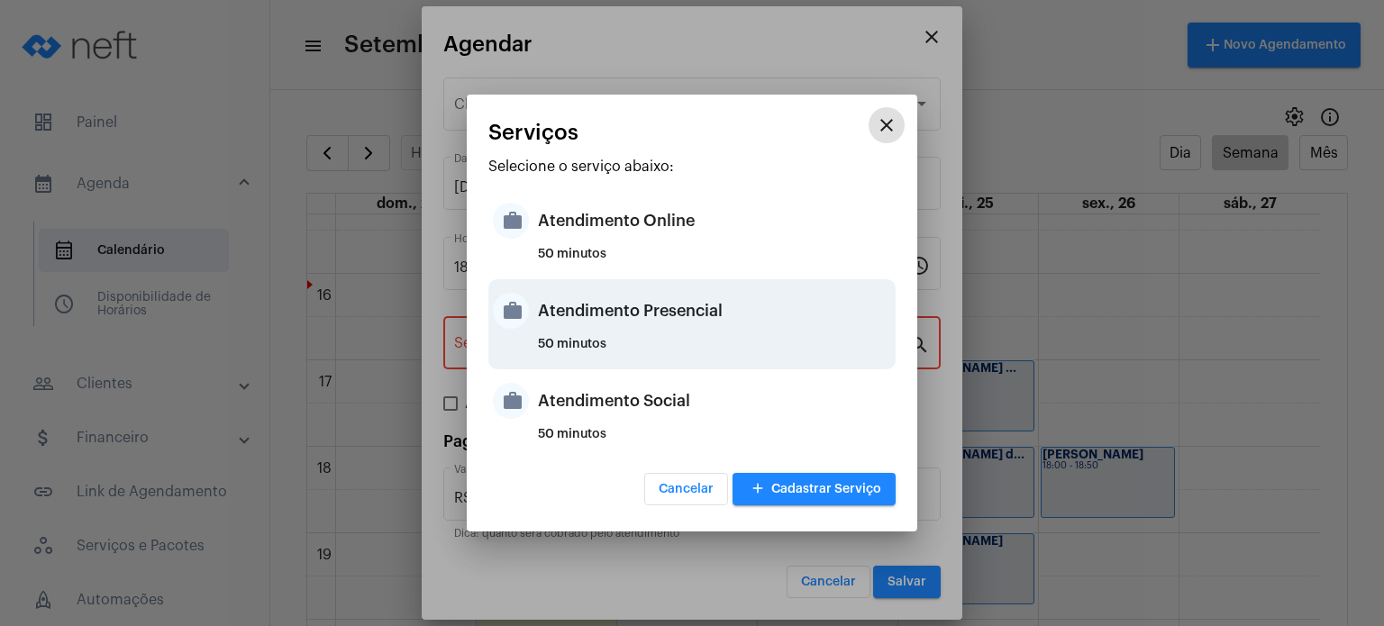
click at [523, 309] on mat-icon "work" at bounding box center [511, 311] width 36 height 36
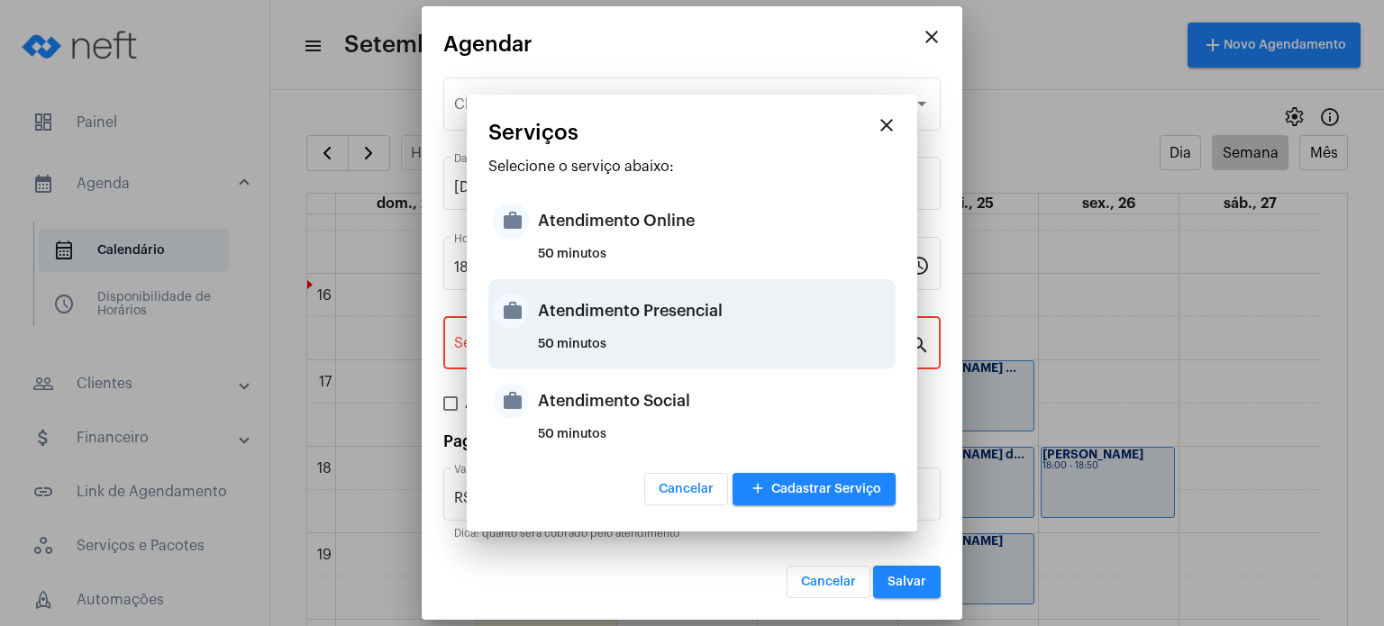
type input "Atendimento Presencial"
type input "R$ 170"
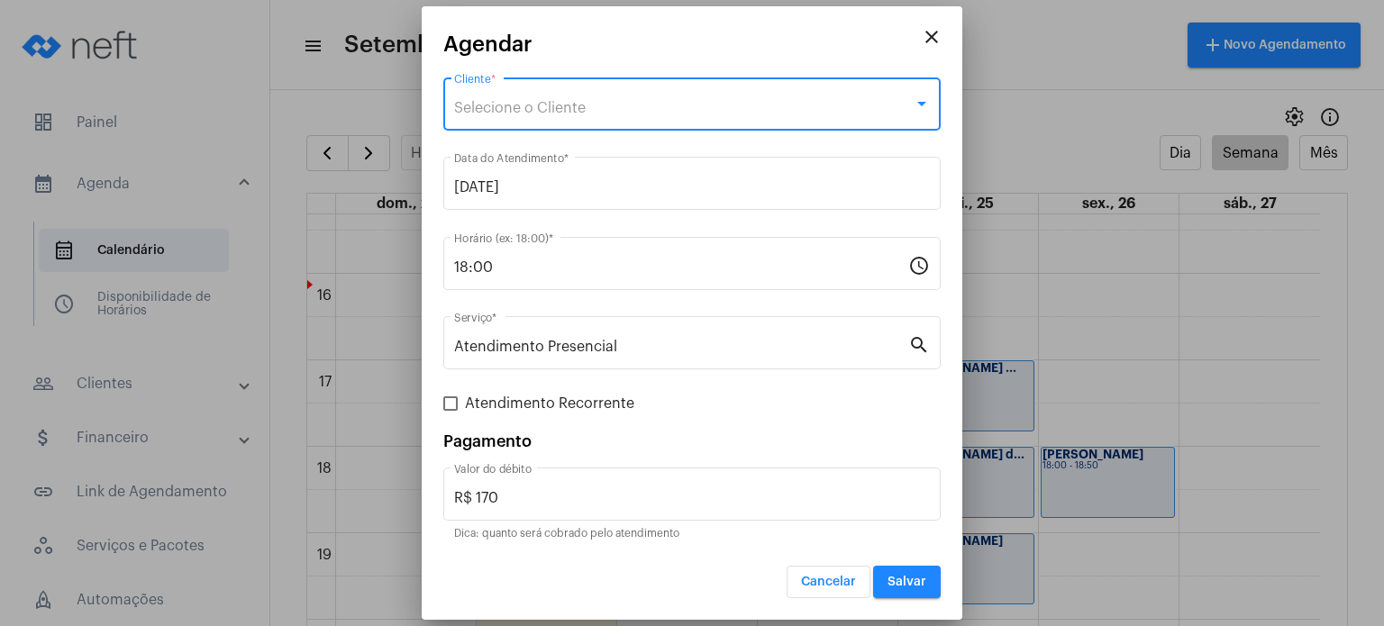
click at [514, 108] on span "Selecione o Cliente" at bounding box center [520, 108] width 132 height 14
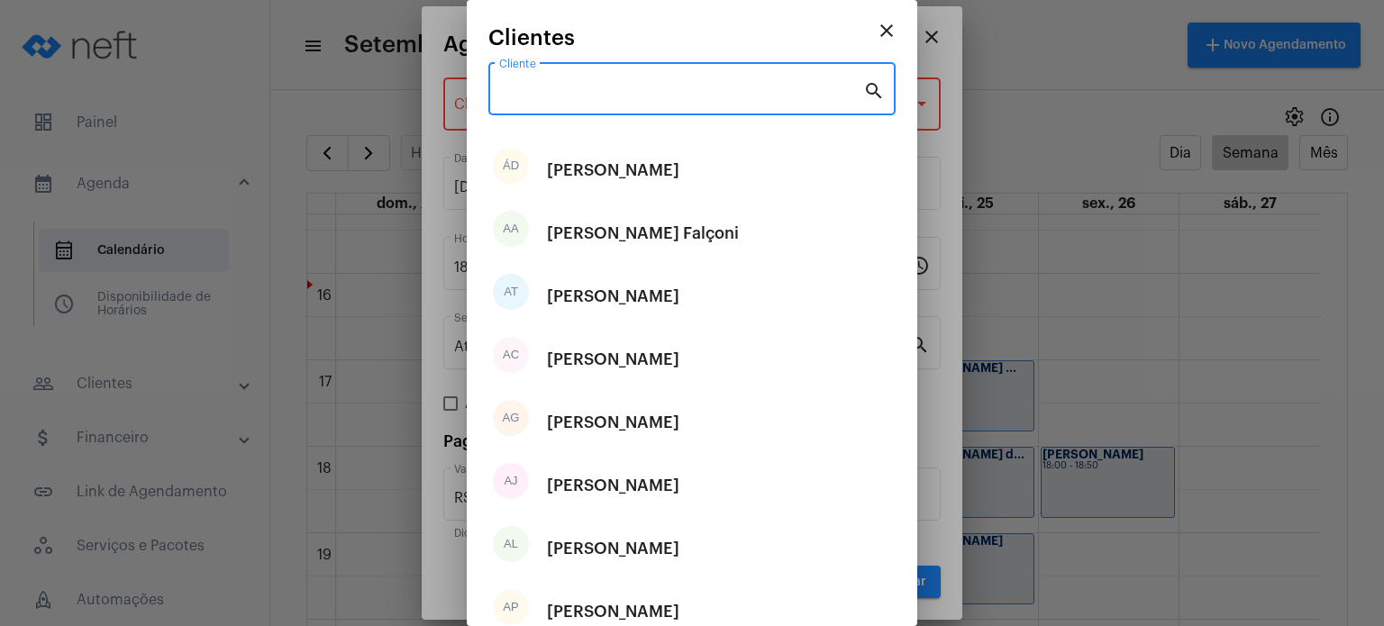
click at [519, 89] on input "Cliente" at bounding box center [681, 93] width 364 height 16
paste input "[PERSON_NAME]"
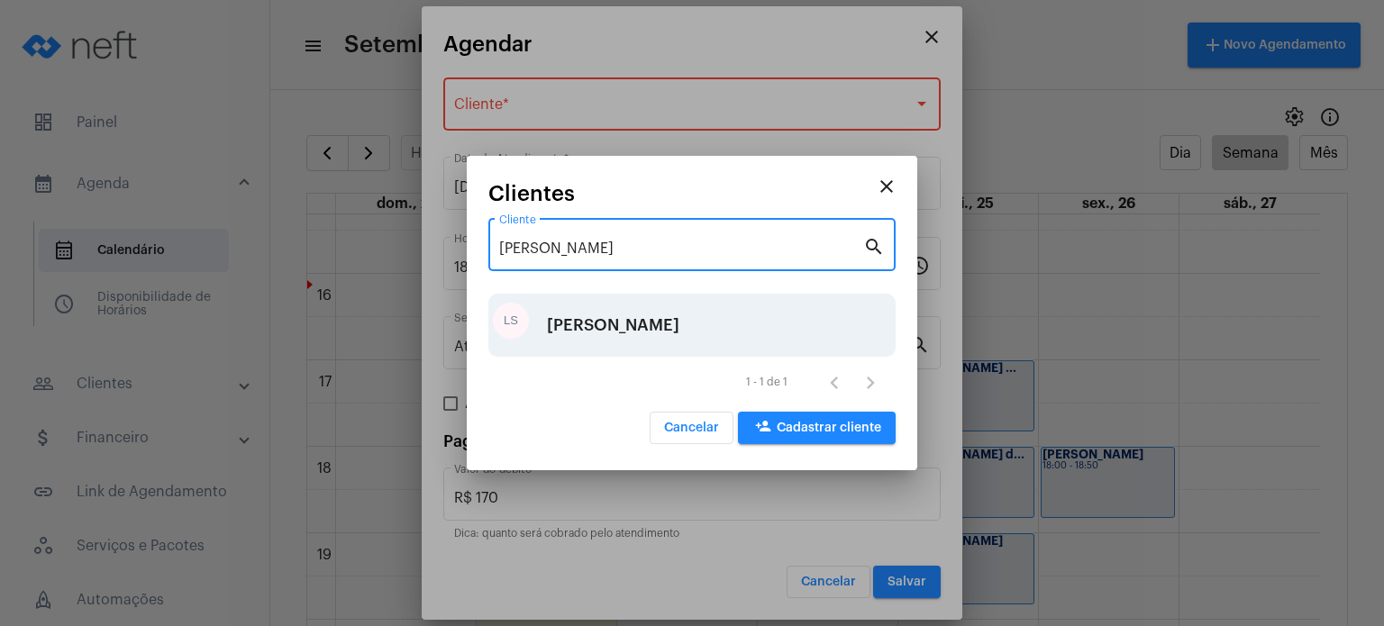
type input "[PERSON_NAME]"
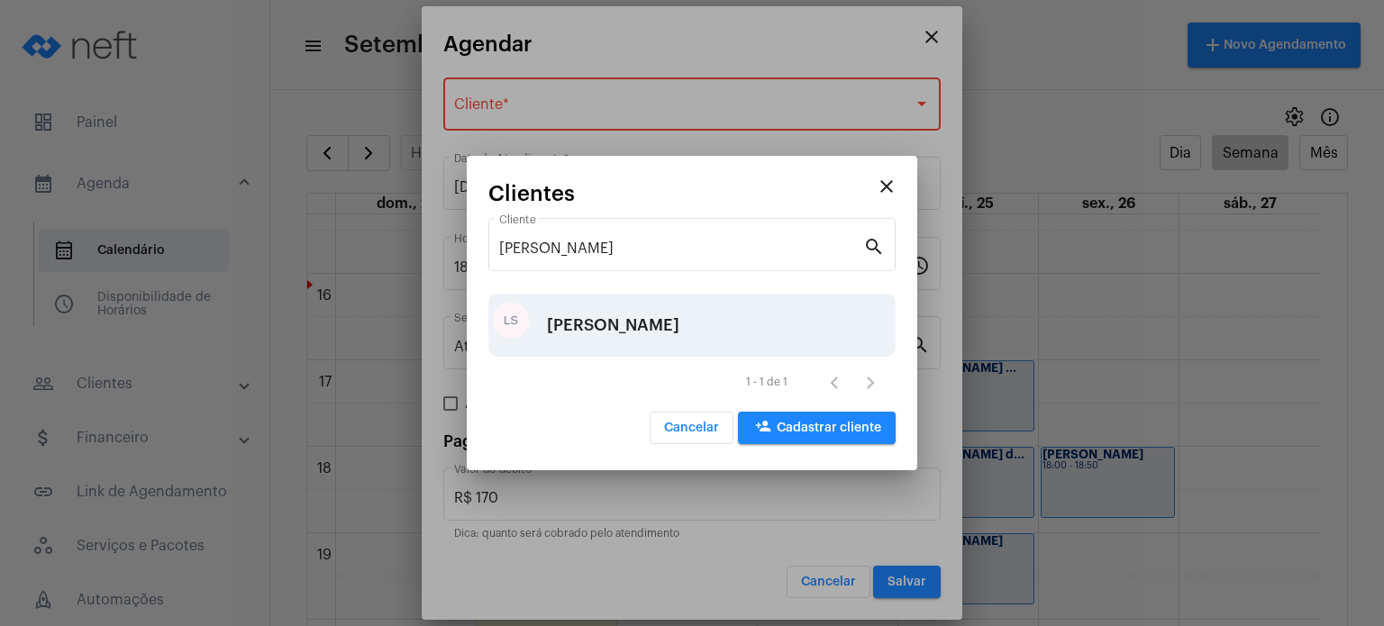
click at [679, 316] on div "[PERSON_NAME]" at bounding box center [613, 325] width 132 height 54
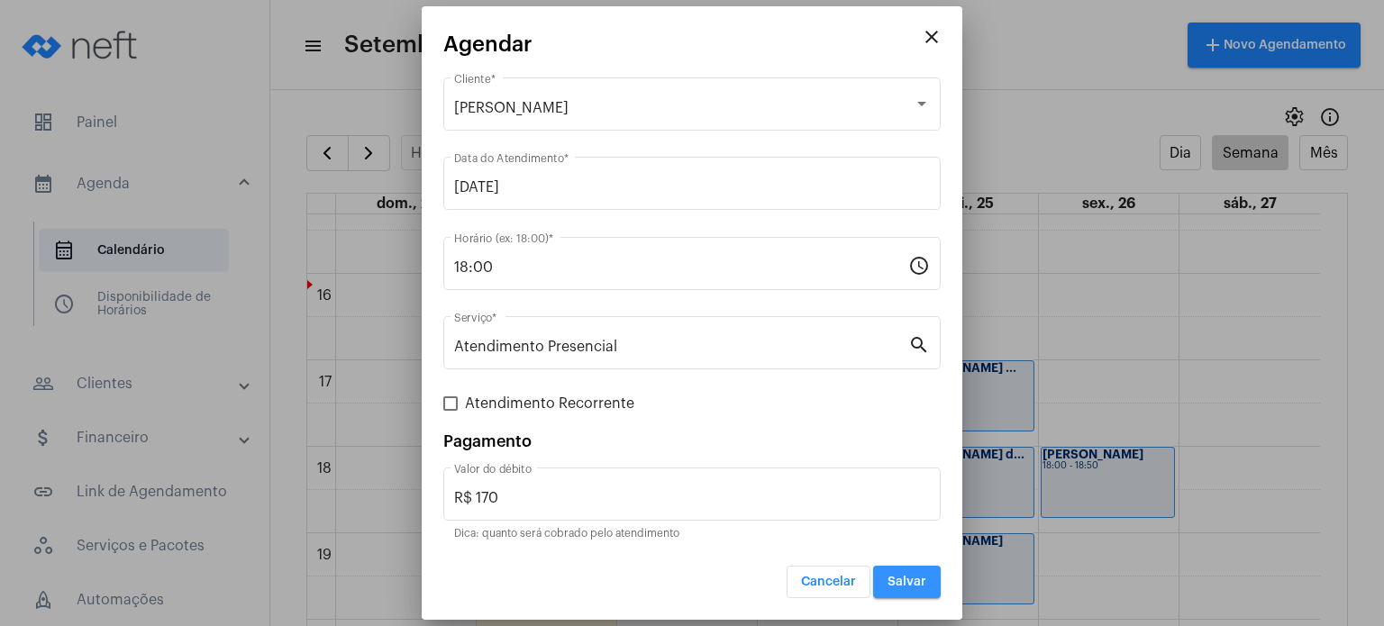
click at [912, 587] on span "Salvar" at bounding box center [906, 582] width 39 height 13
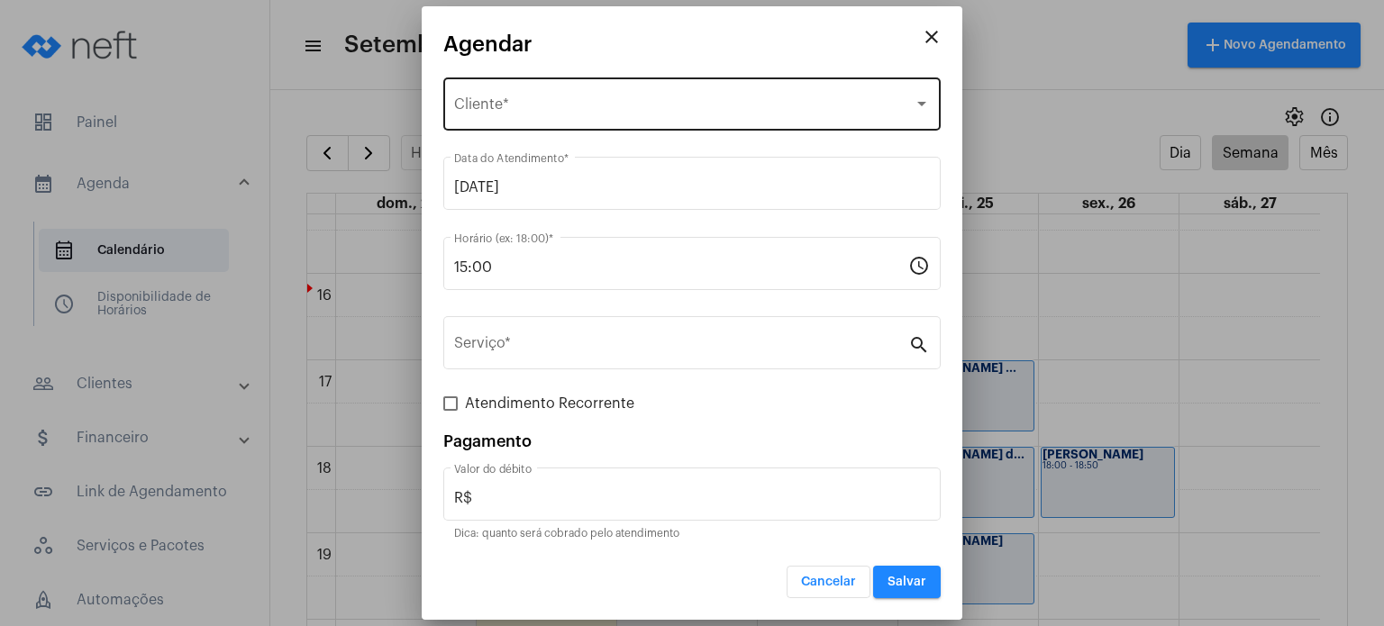
click at [555, 78] on div "Selecione o Cliente Cliente *" at bounding box center [692, 102] width 476 height 57
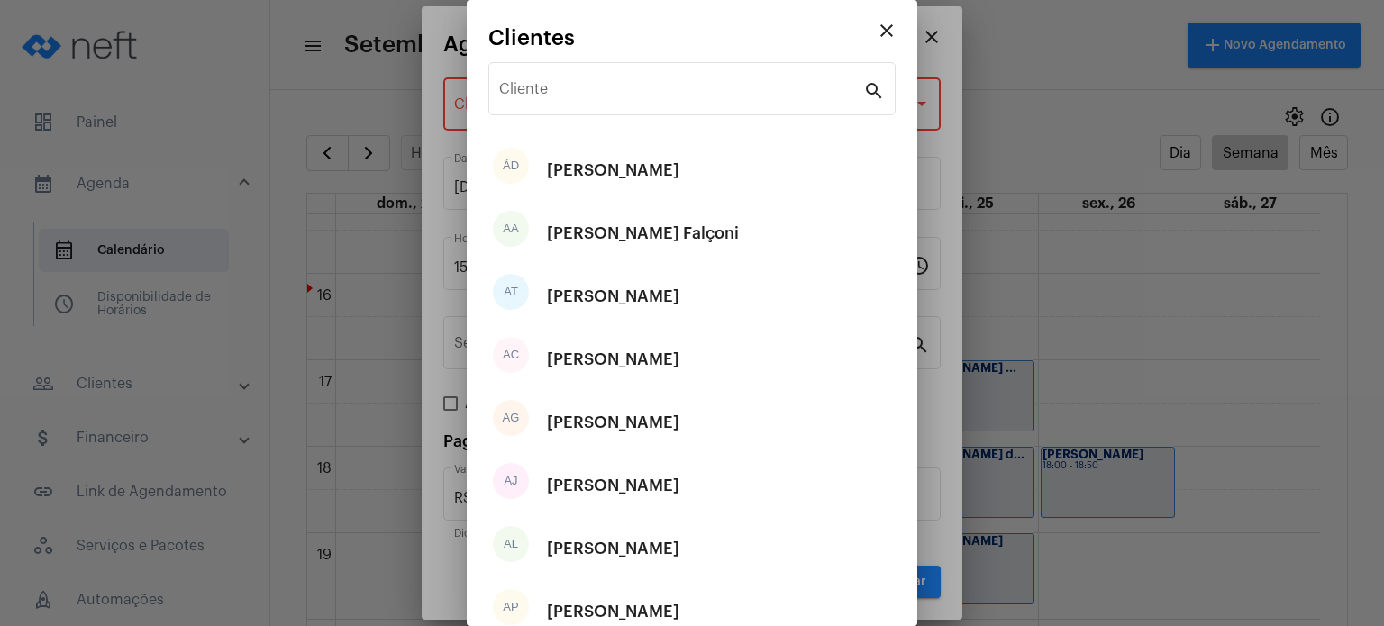
click at [555, 78] on div "Cliente" at bounding box center [681, 87] width 364 height 57
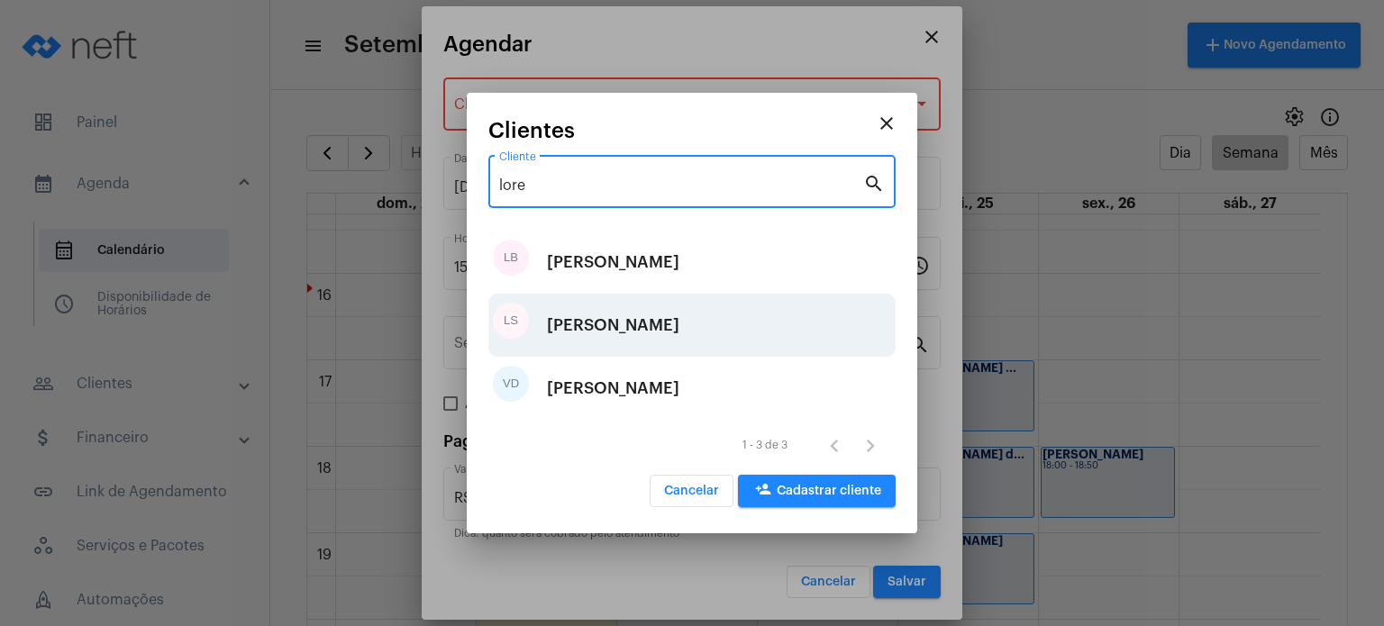
type input "lore"
click at [673, 323] on div "[PERSON_NAME]" at bounding box center [613, 325] width 132 height 54
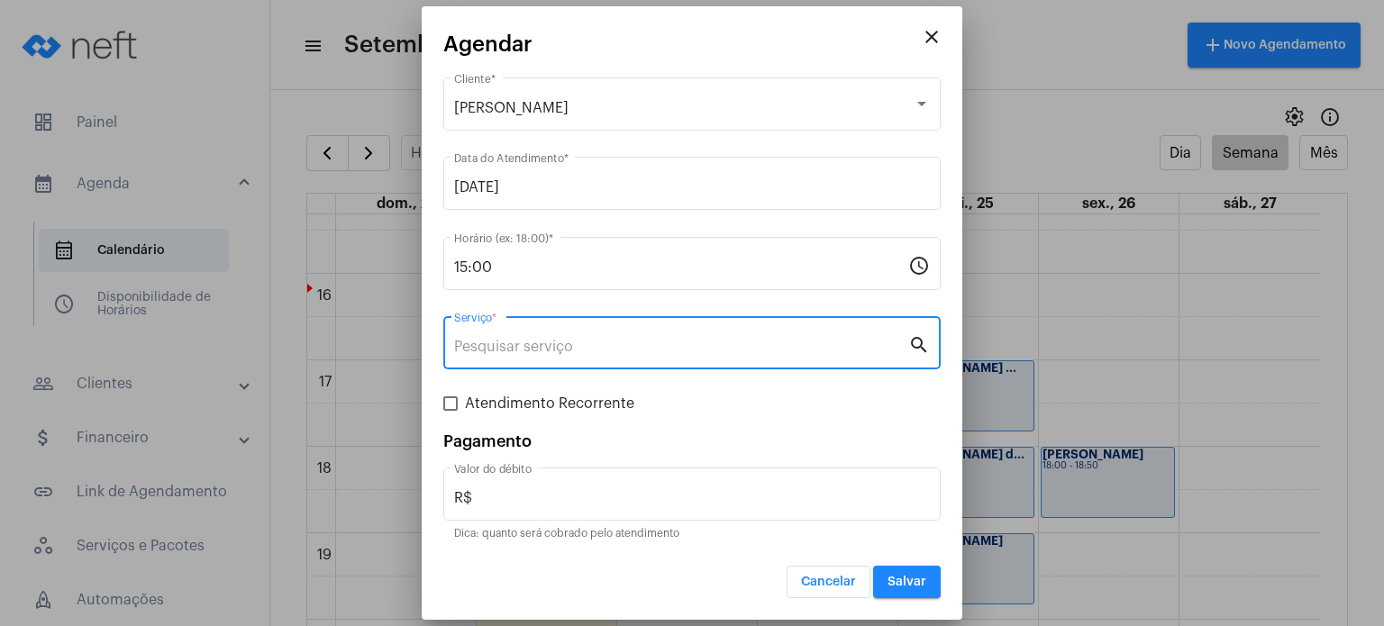
click at [661, 347] on input "Serviço *" at bounding box center [681, 347] width 454 height 16
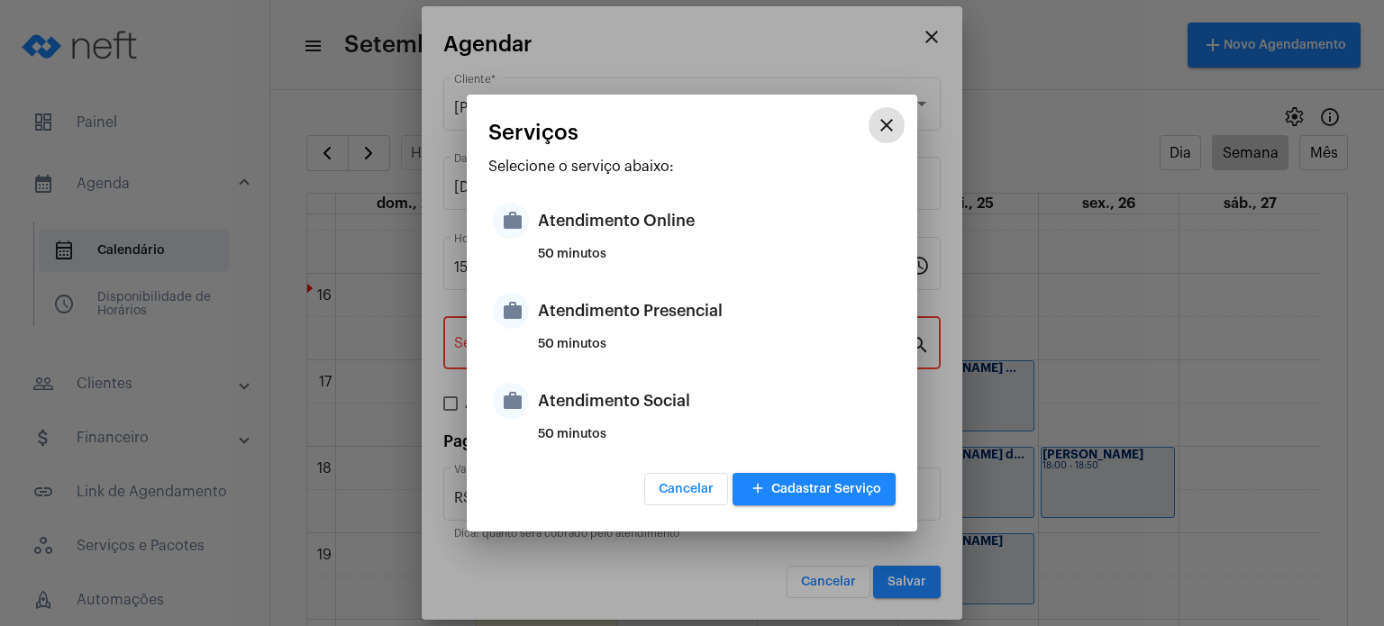
click at [661, 347] on div "50 minutos" at bounding box center [714, 351] width 353 height 27
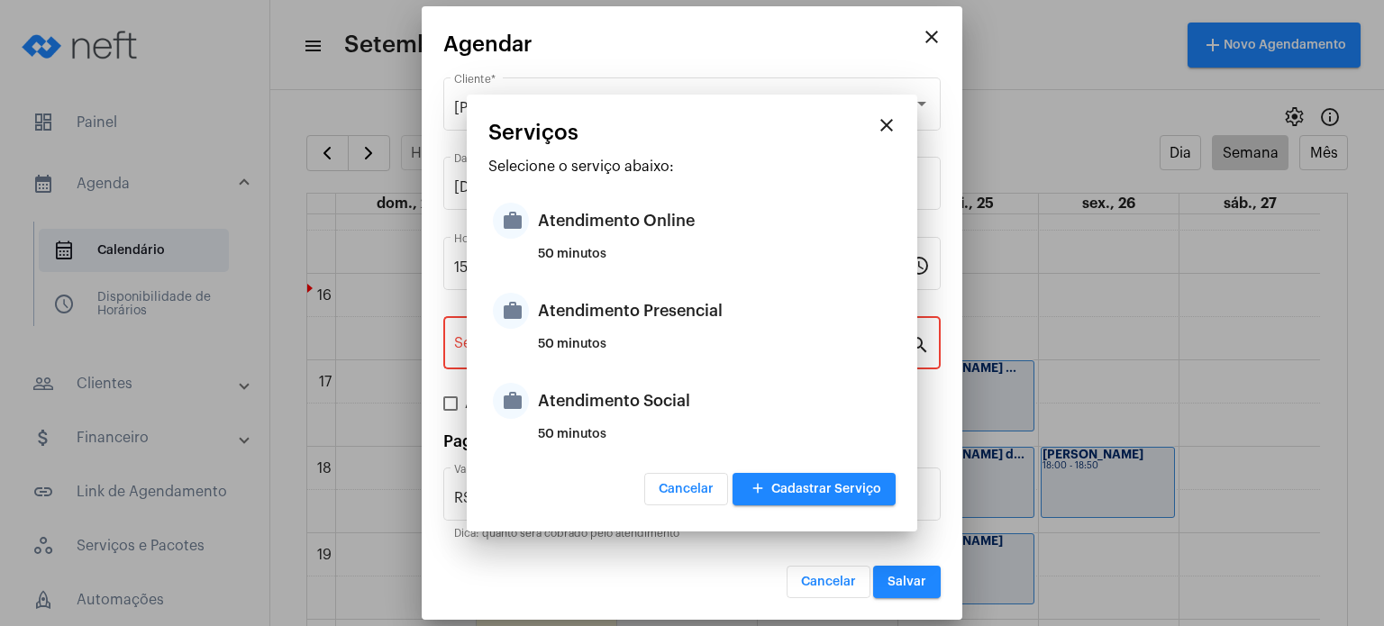
type input "Atendimento Presencial"
type input "R$ 170"
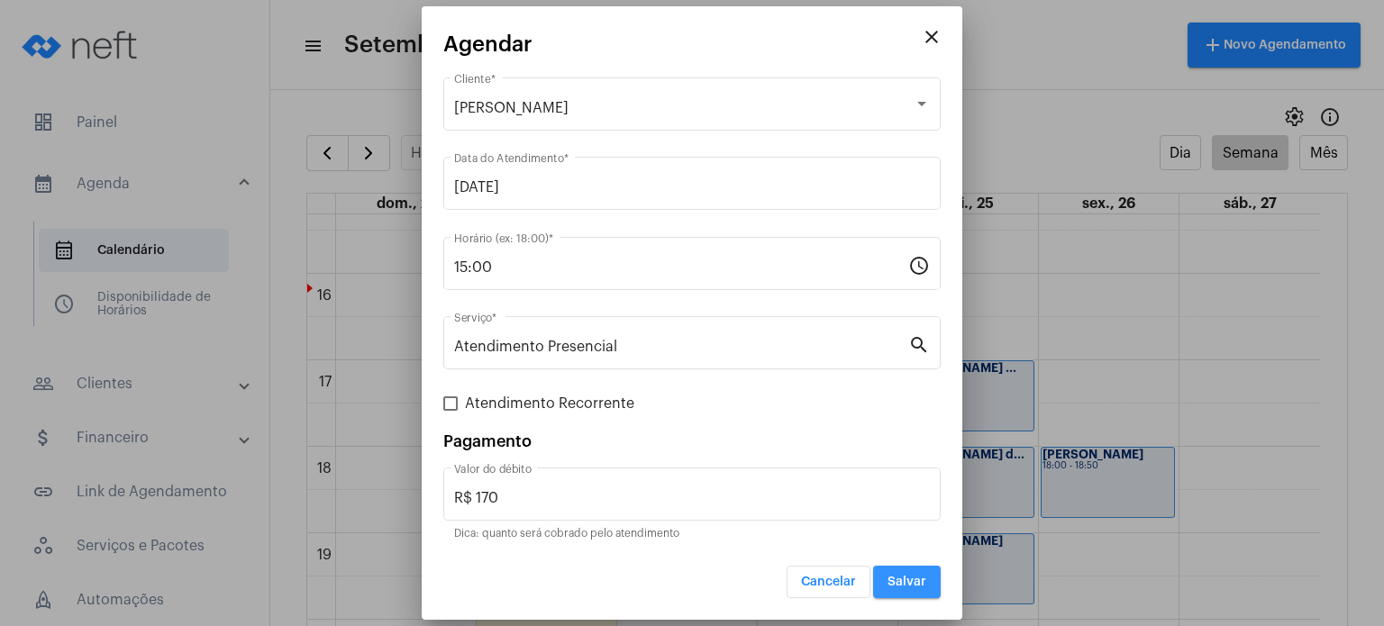
click at [904, 579] on span "Salvar" at bounding box center [906, 582] width 39 height 13
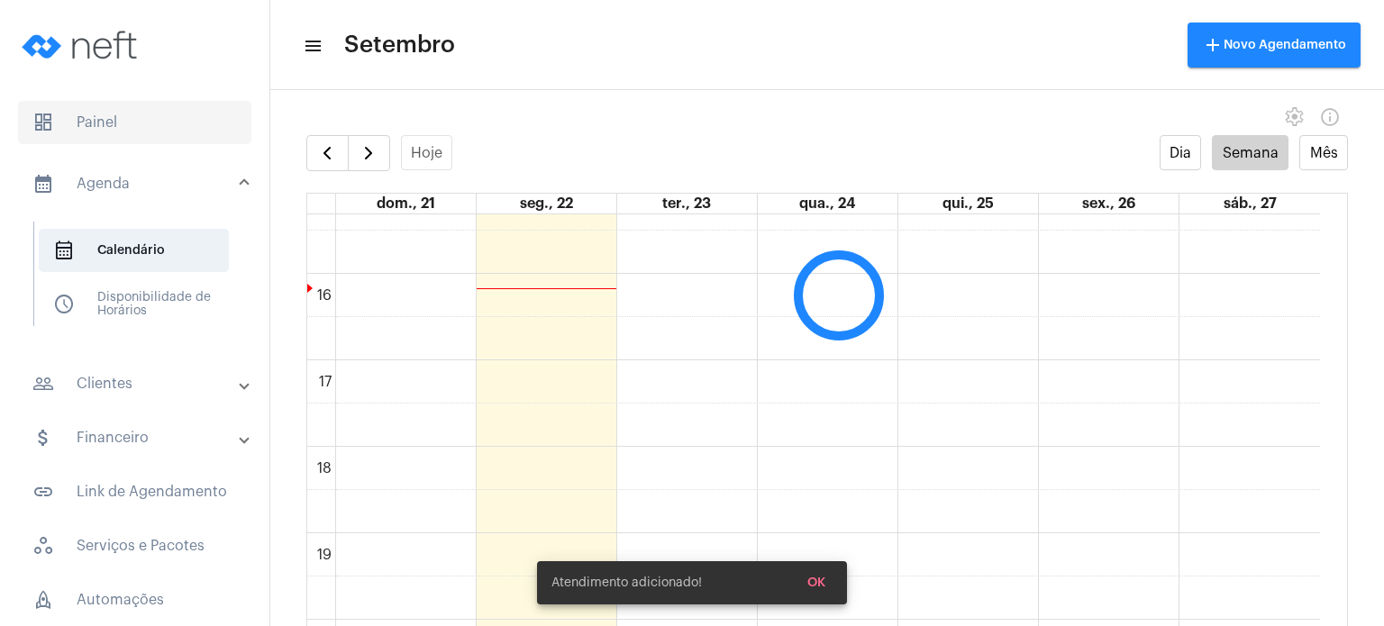
click at [137, 104] on span "dashboard Painel" at bounding box center [134, 122] width 233 height 43
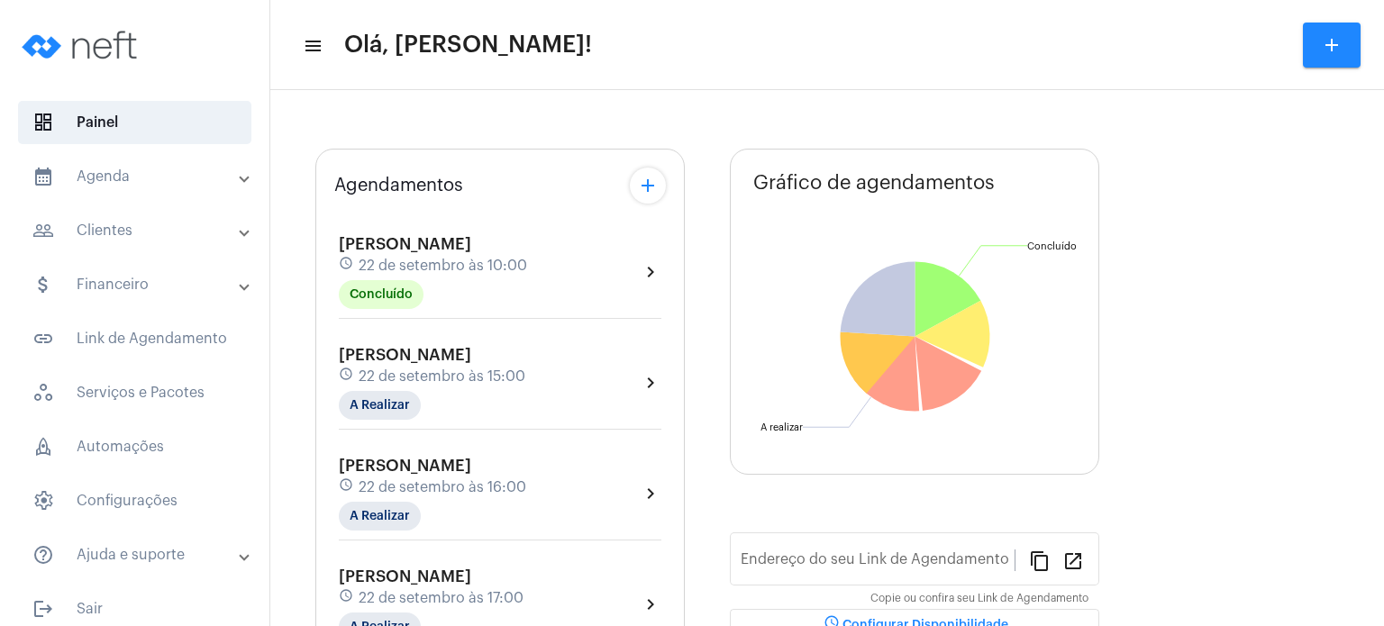
type input "[URL][DOMAIN_NAME]"
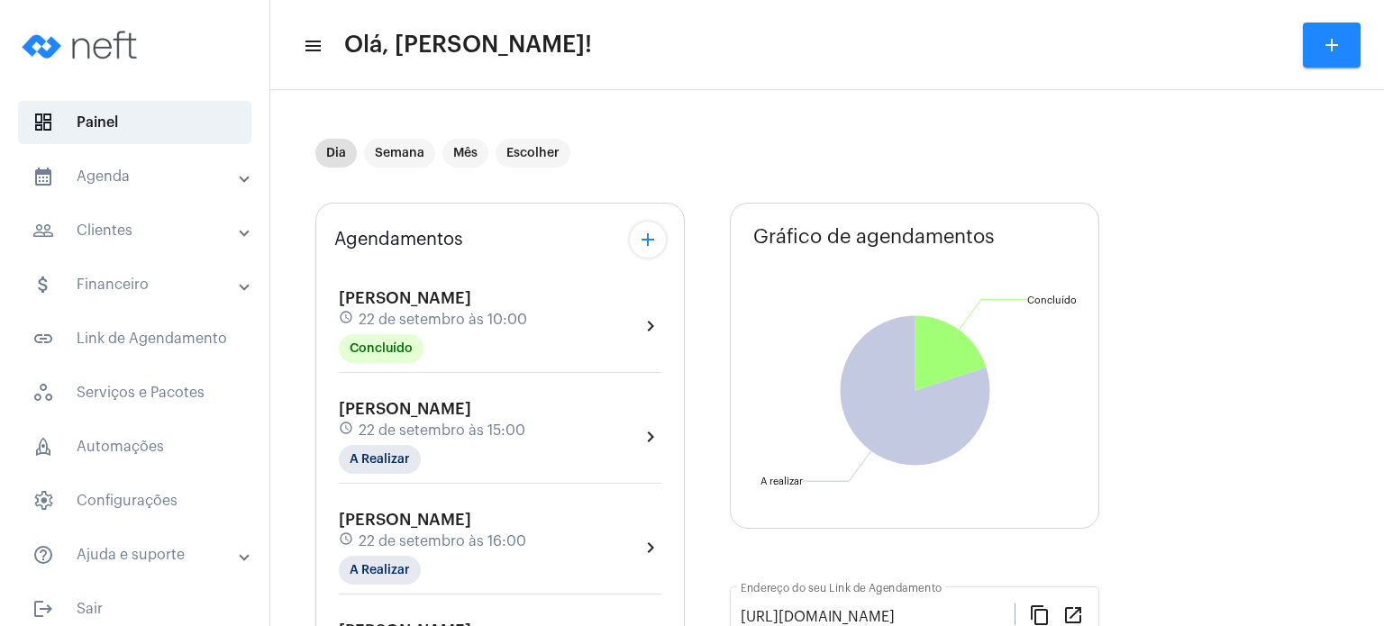
click at [471, 407] on span "[PERSON_NAME]" at bounding box center [405, 409] width 132 height 16
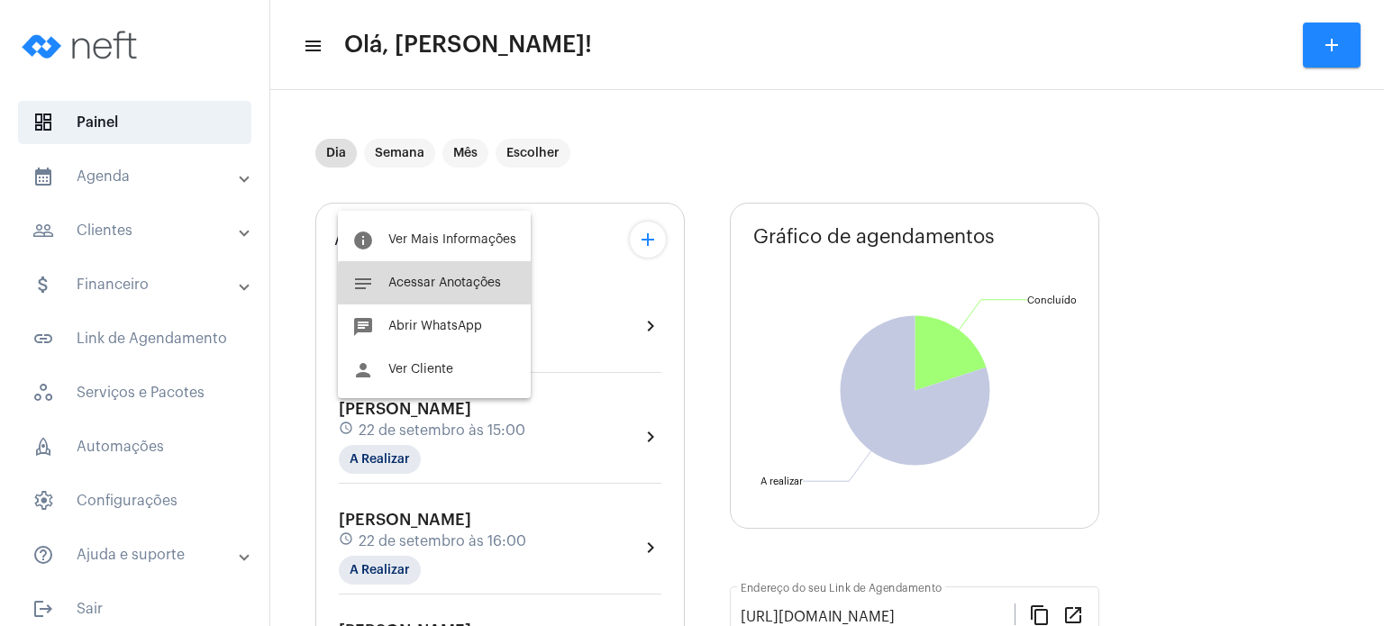
click at [469, 287] on span "Acessar Anotações" at bounding box center [444, 283] width 113 height 13
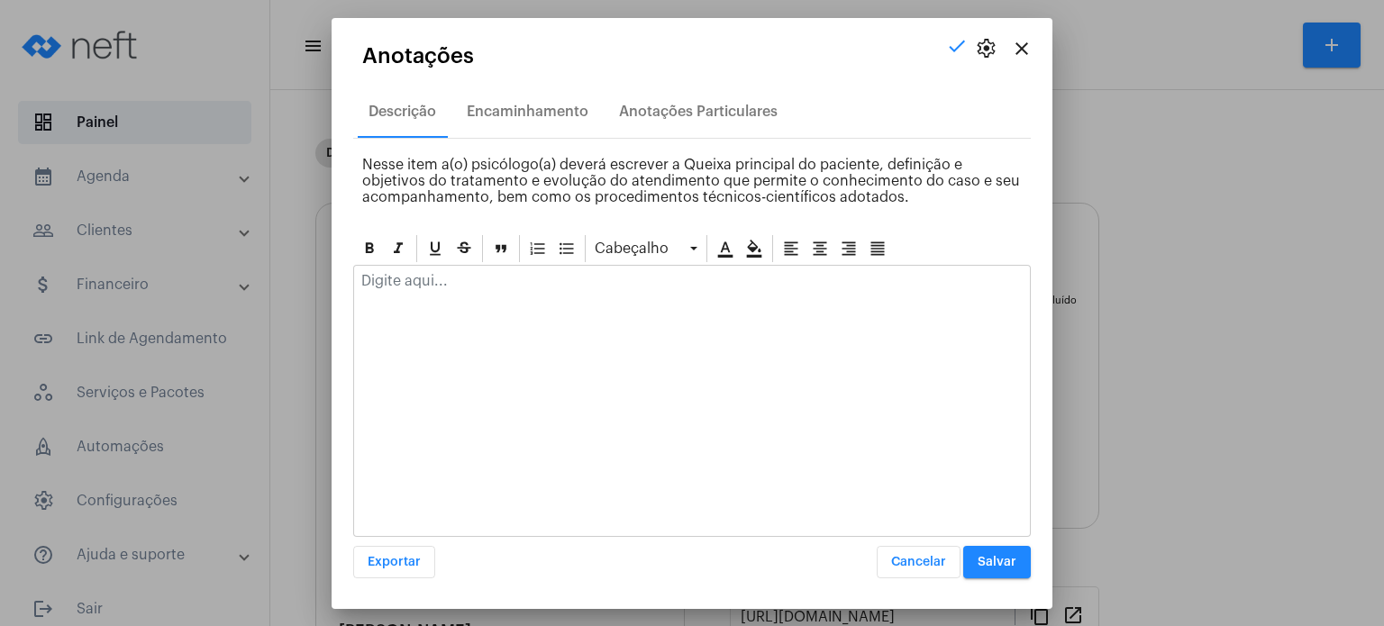
click at [485, 298] on div at bounding box center [692, 286] width 676 height 40
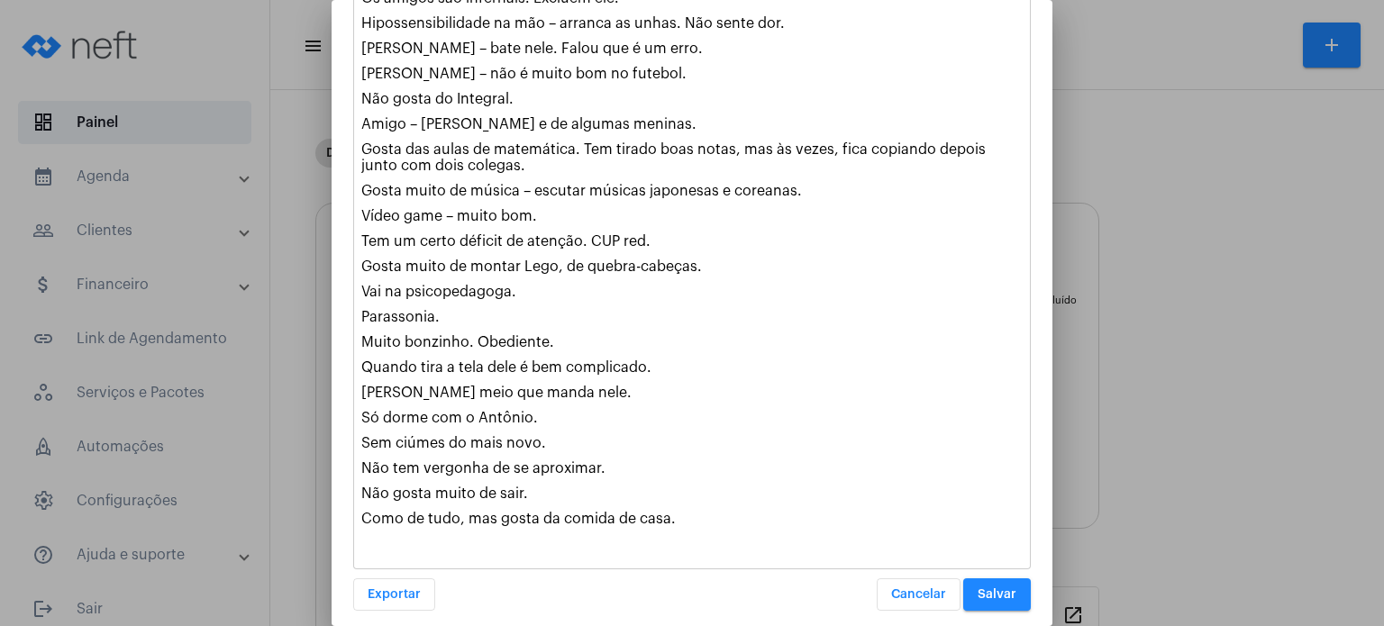
scroll to position [494, 0]
click at [984, 587] on span "Salvar" at bounding box center [997, 593] width 39 height 13
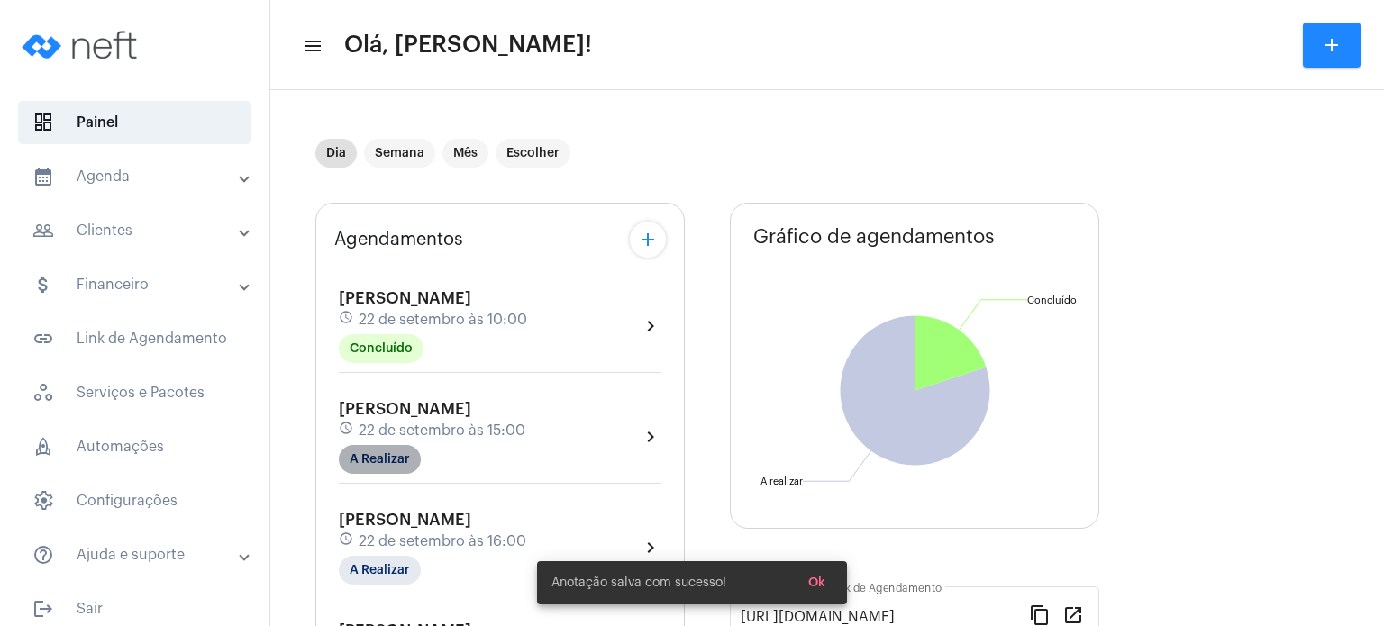
click at [399, 447] on mat-chip "A Realizar" at bounding box center [380, 459] width 82 height 29
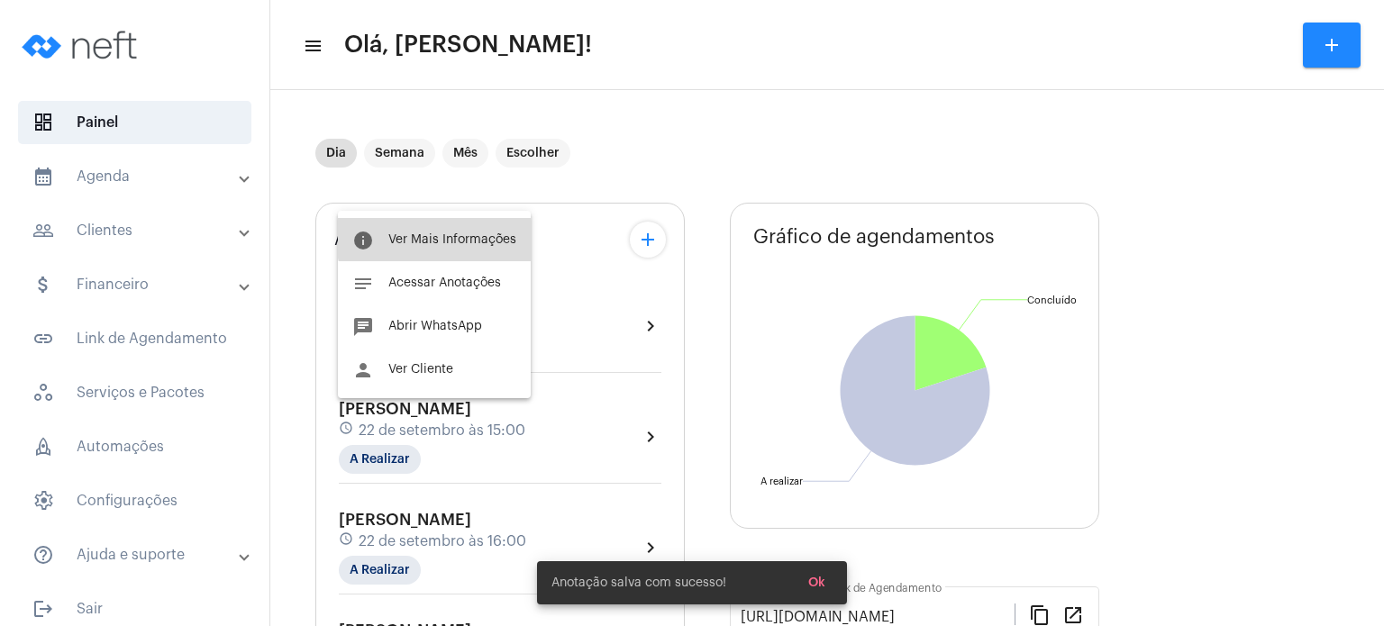
click at [461, 232] on button "info Ver Mais Informações" at bounding box center [434, 239] width 193 height 43
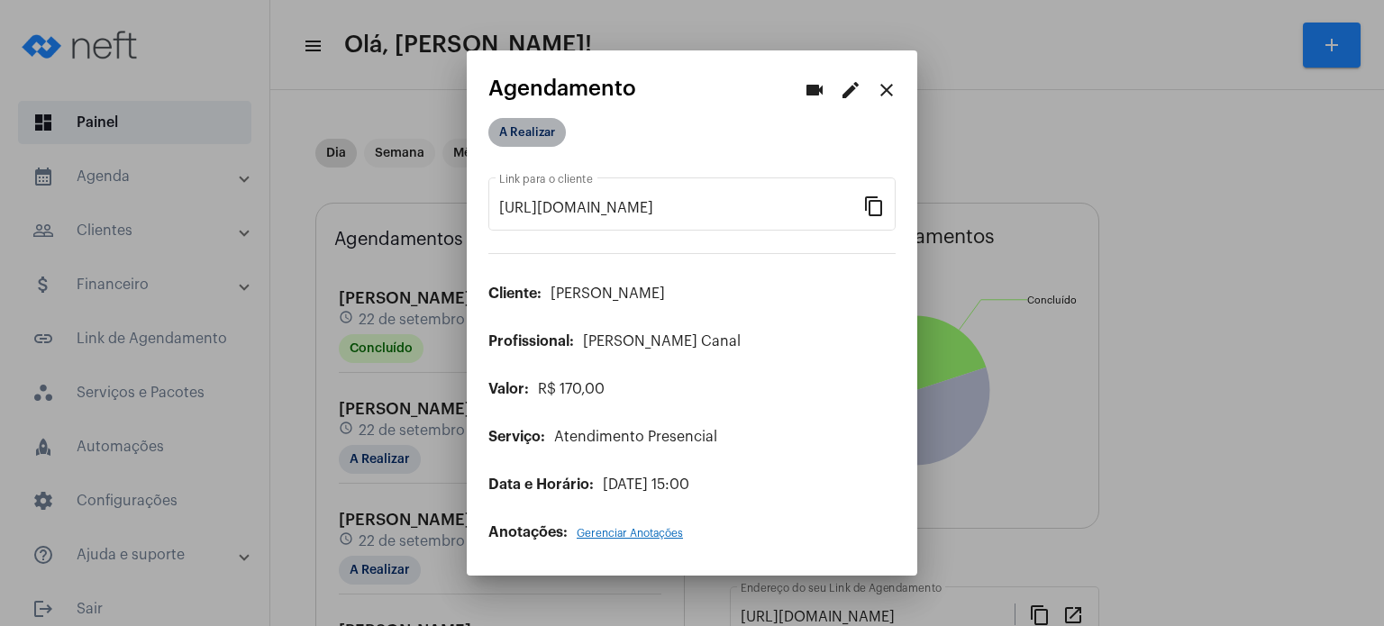
click at [527, 139] on mat-chip "A Realizar" at bounding box center [526, 132] width 77 height 29
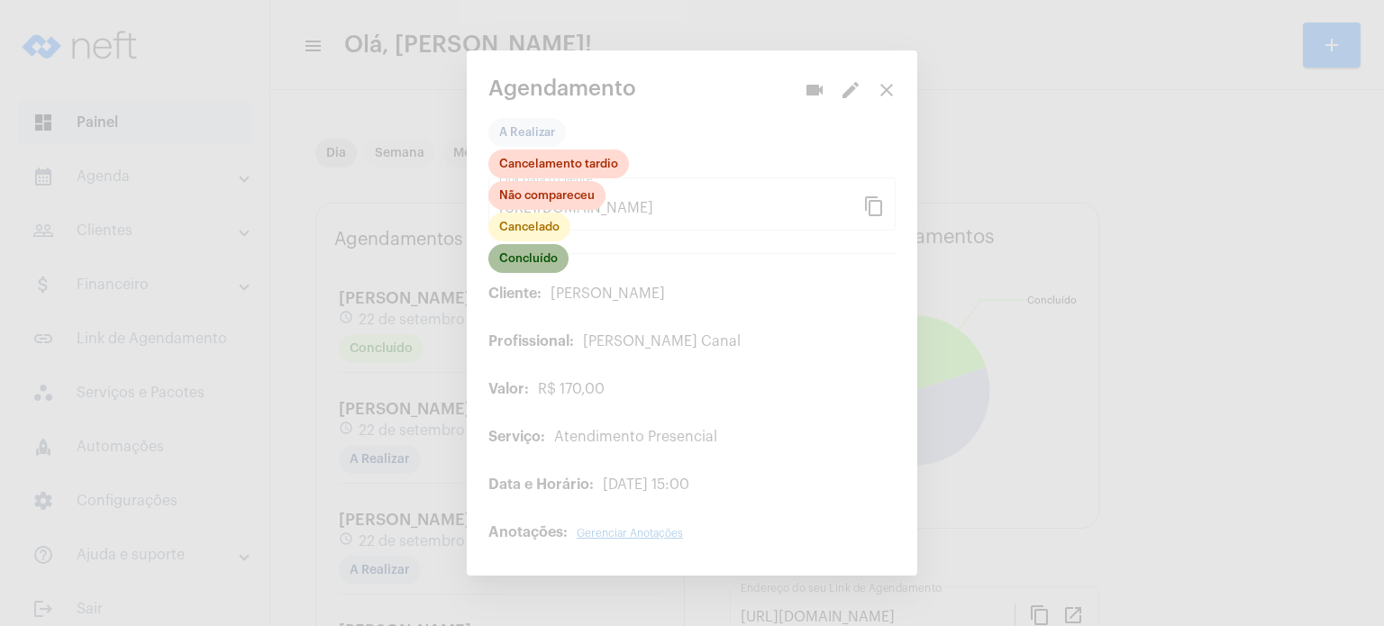
click at [538, 264] on mat-chip "Concluído" at bounding box center [528, 258] width 80 height 29
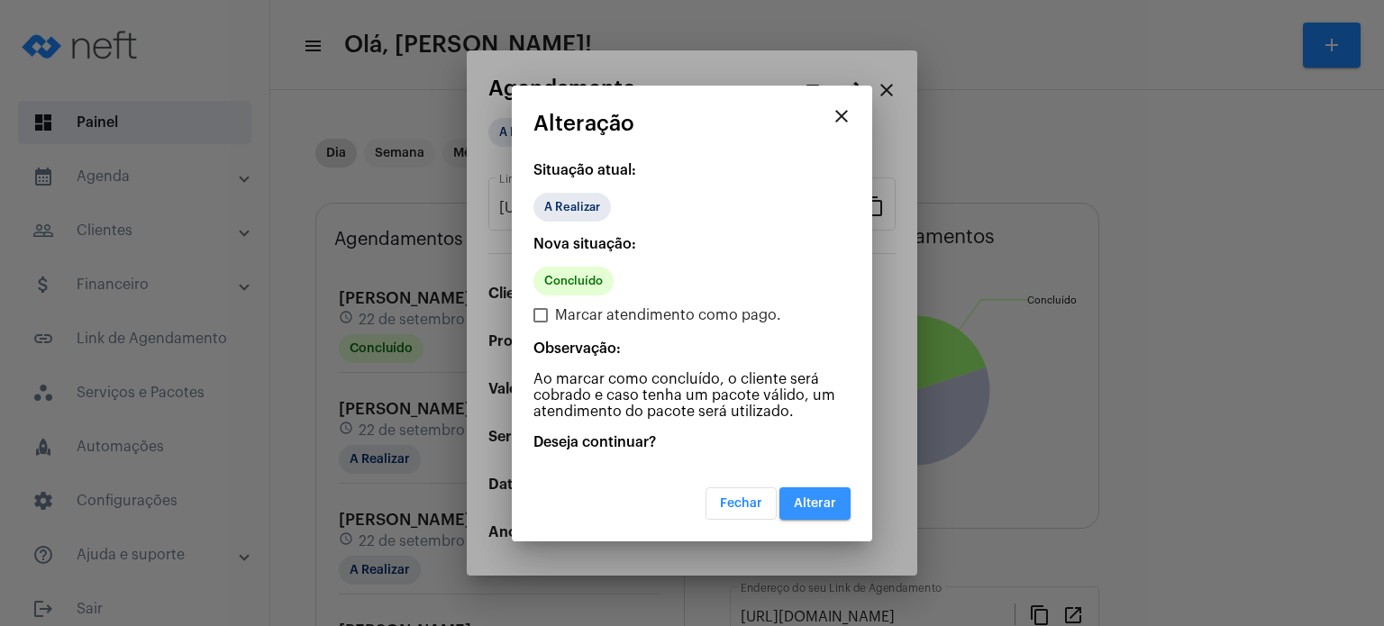
click at [818, 504] on span "Alterar" at bounding box center [815, 503] width 42 height 13
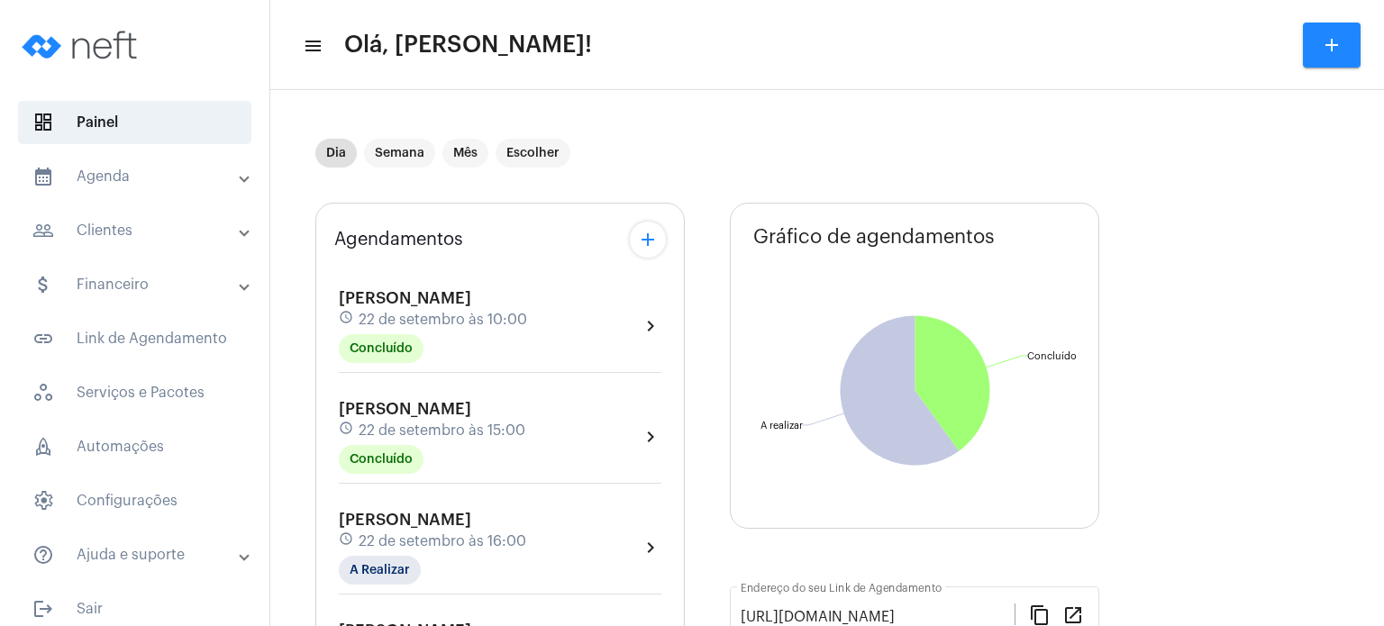
click at [400, 532] on div "schedule [DATE] 16:00" at bounding box center [432, 542] width 187 height 20
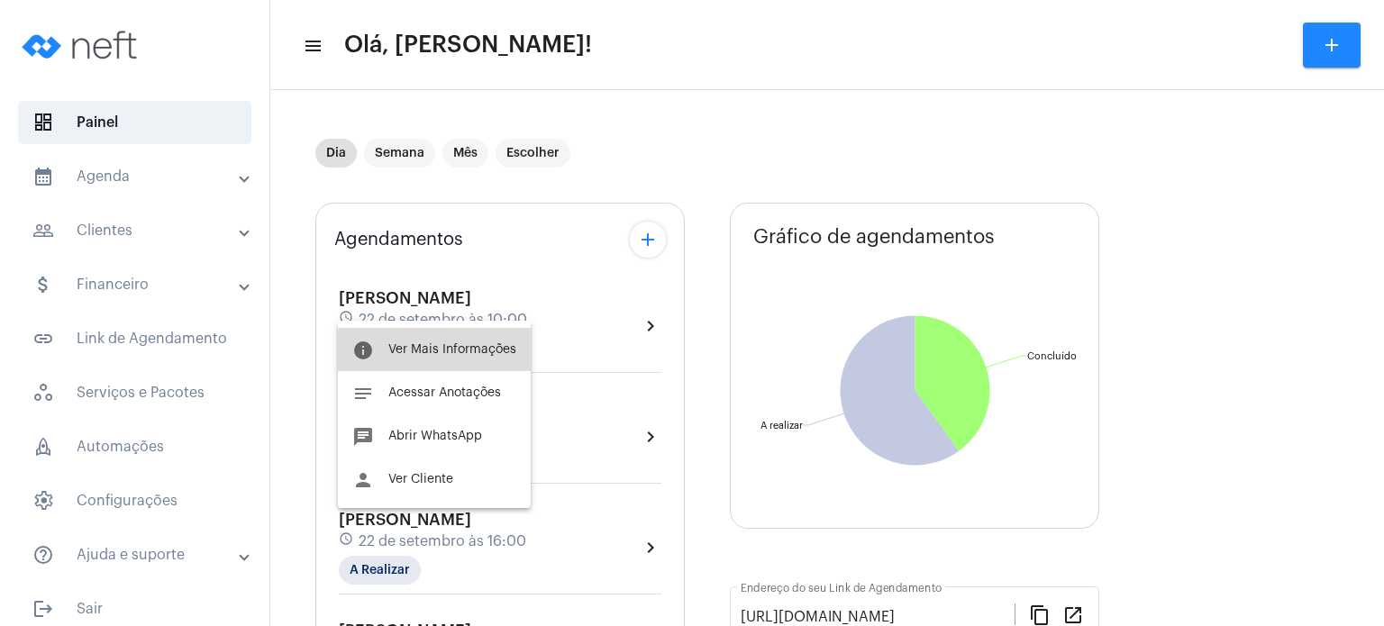
click at [446, 352] on span "Ver Mais Informações" at bounding box center [452, 349] width 128 height 13
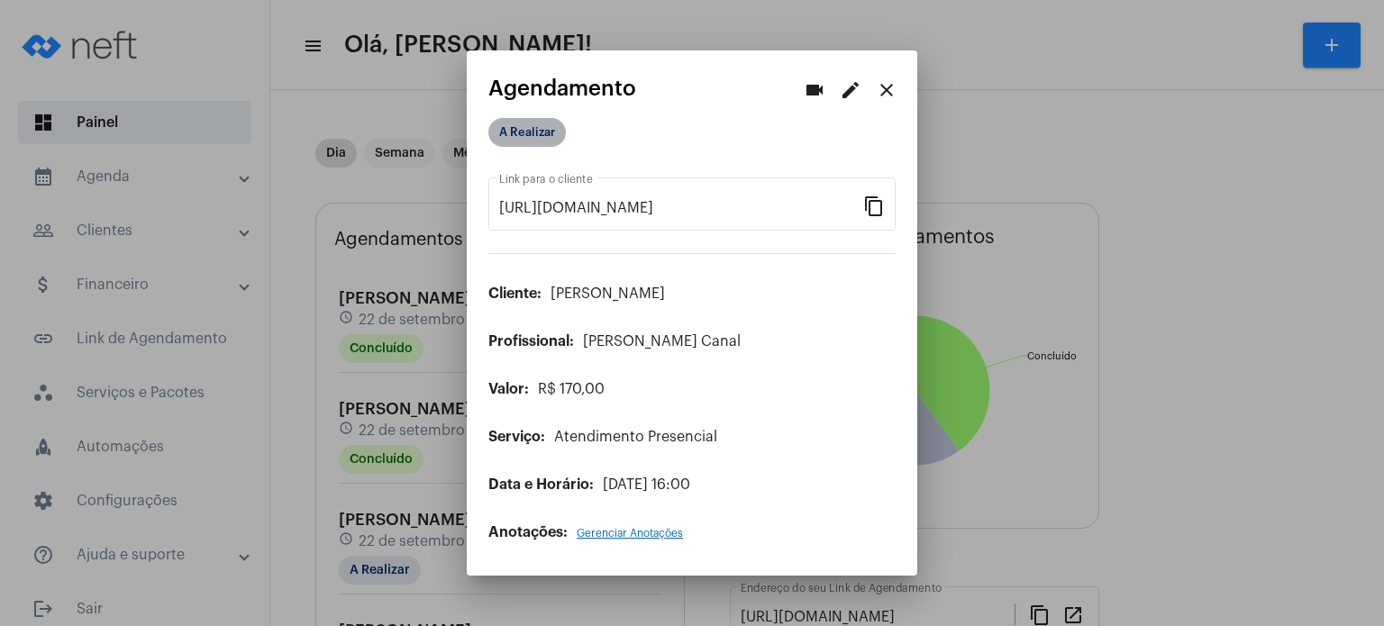
click at [519, 132] on mat-chip "A Realizar" at bounding box center [526, 132] width 77 height 29
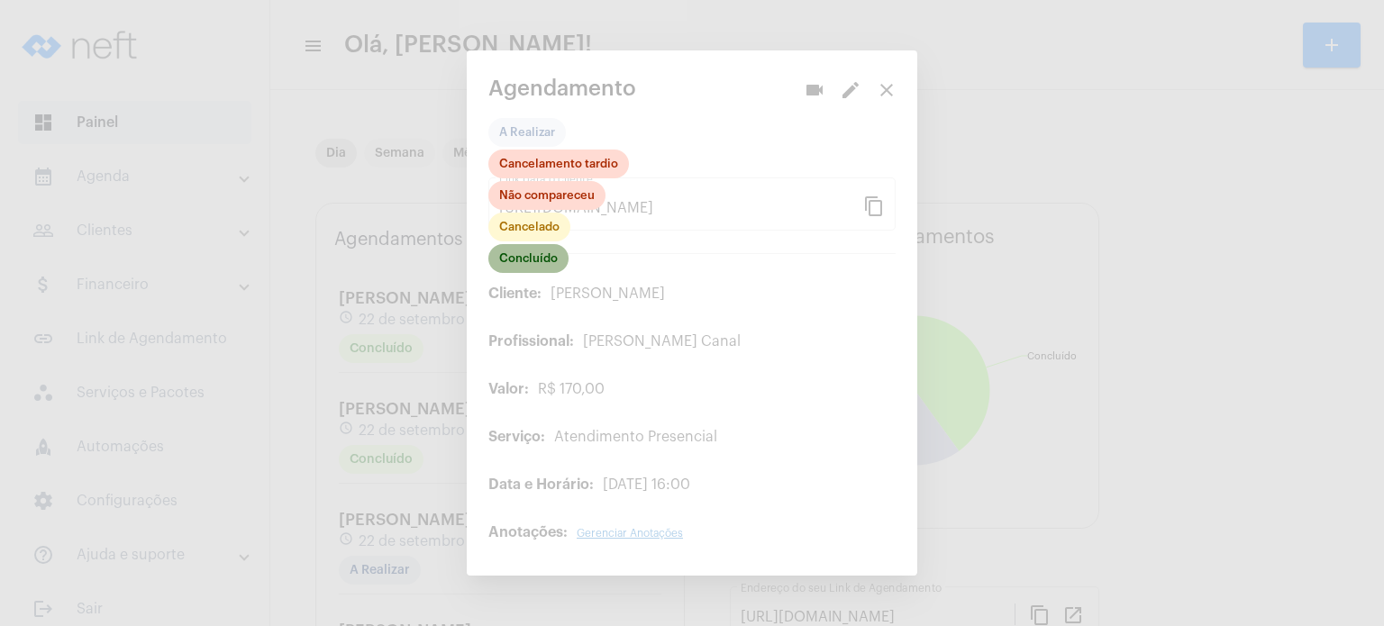
click at [547, 256] on mat-chip "Concluído" at bounding box center [528, 258] width 80 height 29
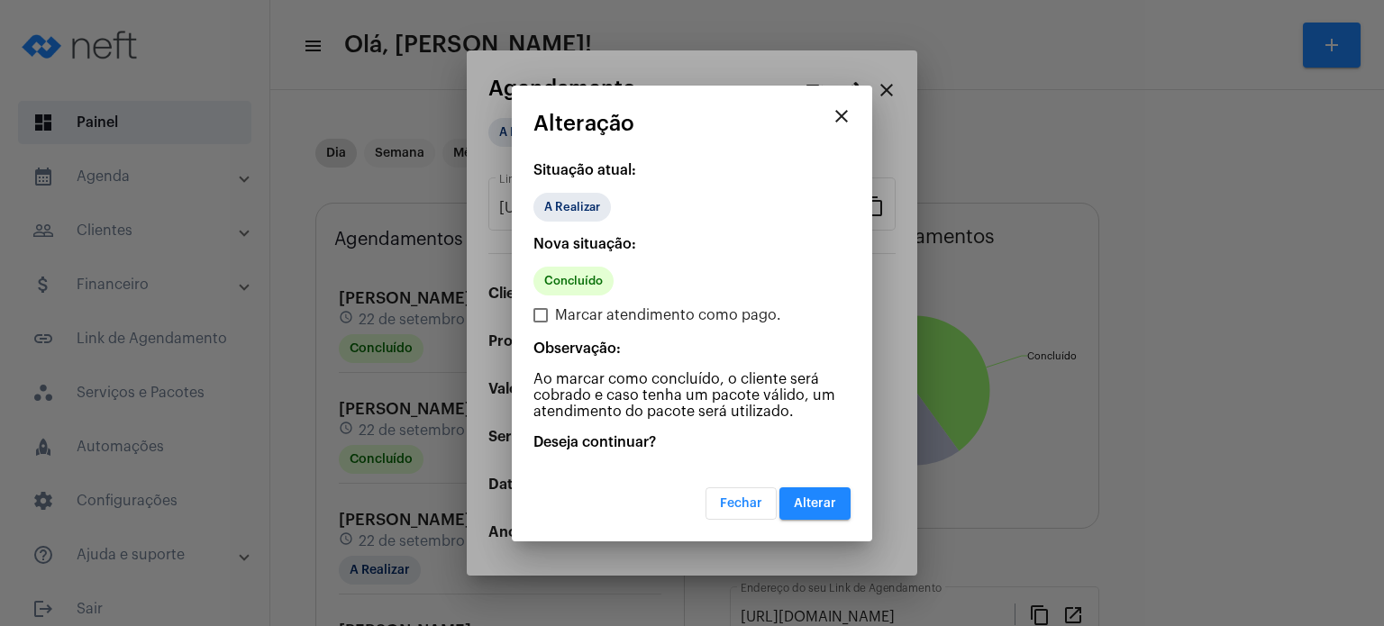
click at [825, 501] on span "Alterar" at bounding box center [815, 503] width 42 height 13
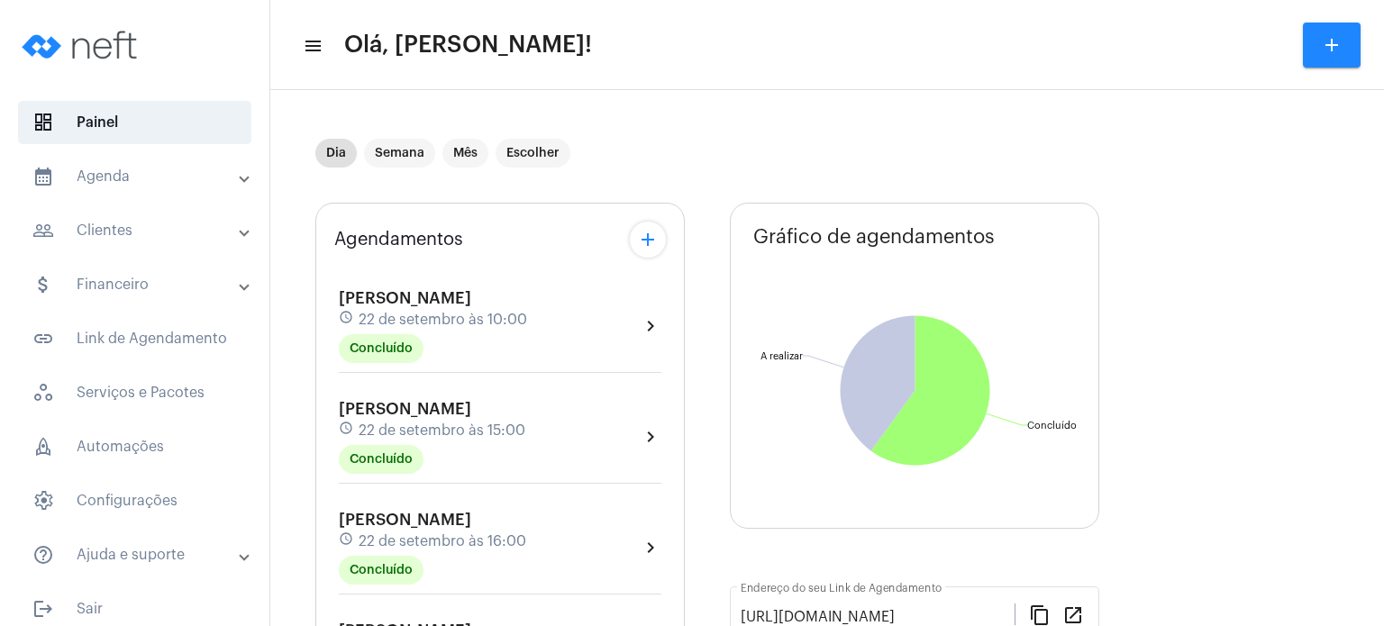
click at [321, 244] on div "Agendamentos add [PERSON_NAME] schedule [DATE] 10:00 Concluído chevron_right [P…" at bounding box center [499, 521] width 369 height 636
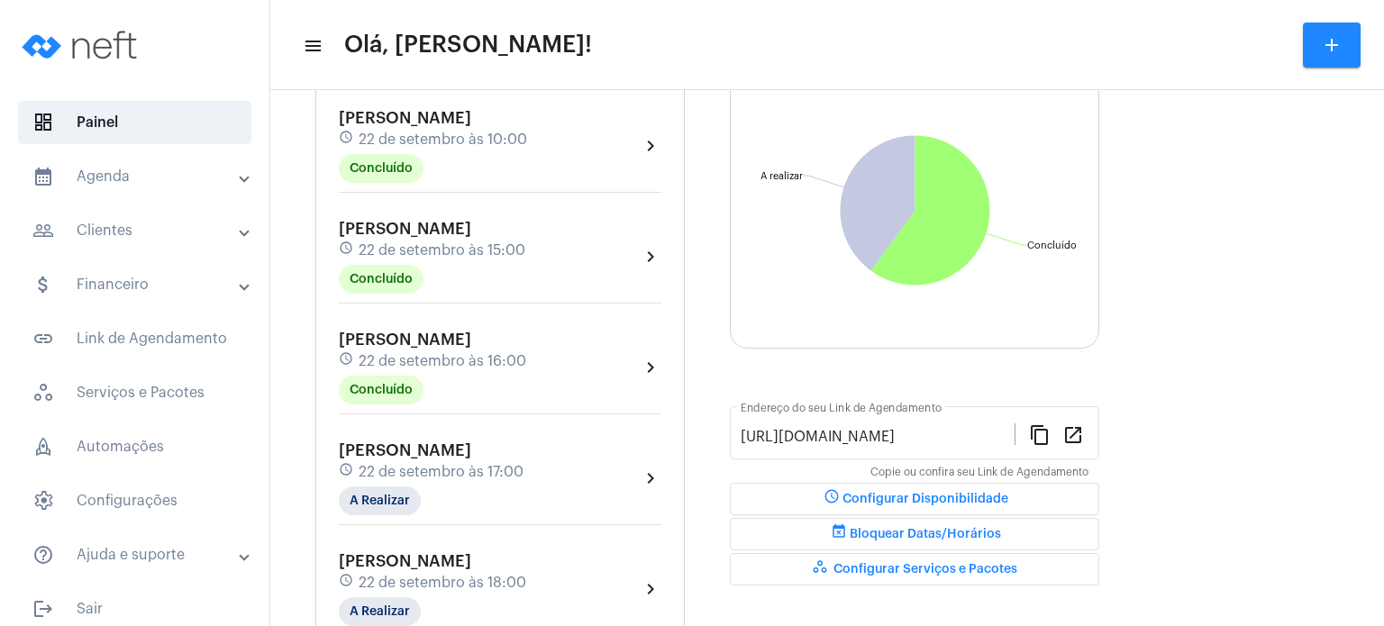
scroll to position [144, 0]
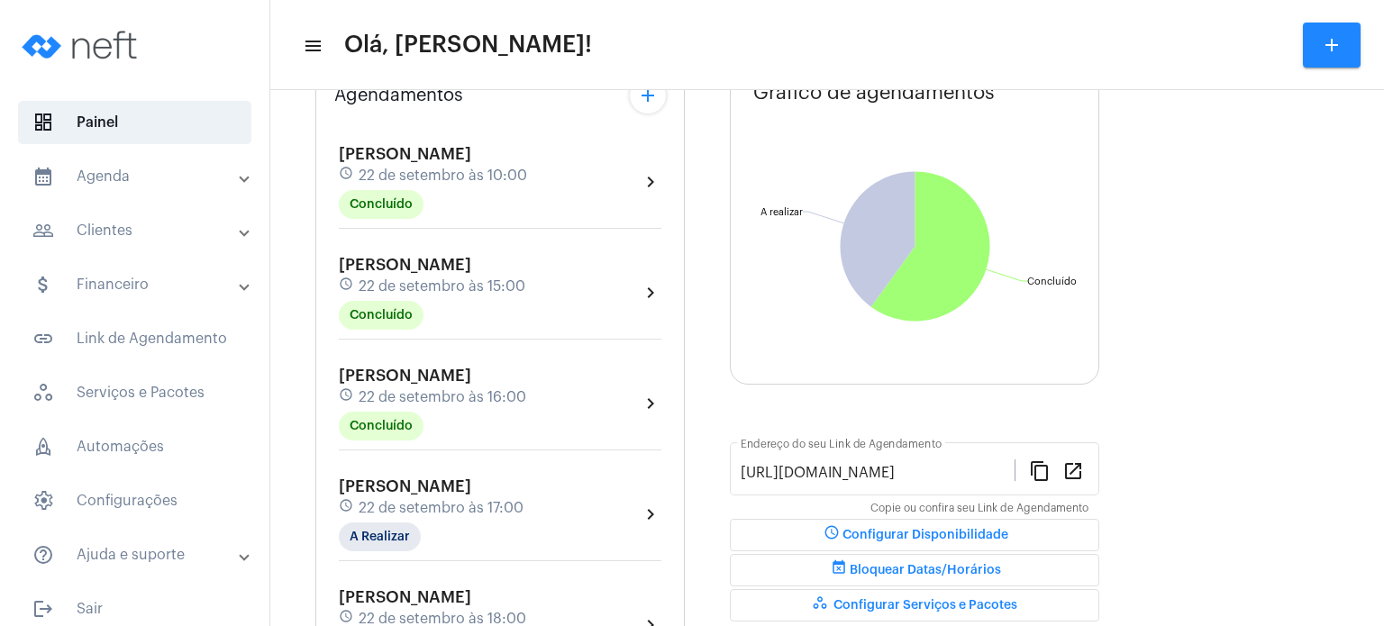
click at [386, 374] on span "[PERSON_NAME]" at bounding box center [405, 376] width 132 height 16
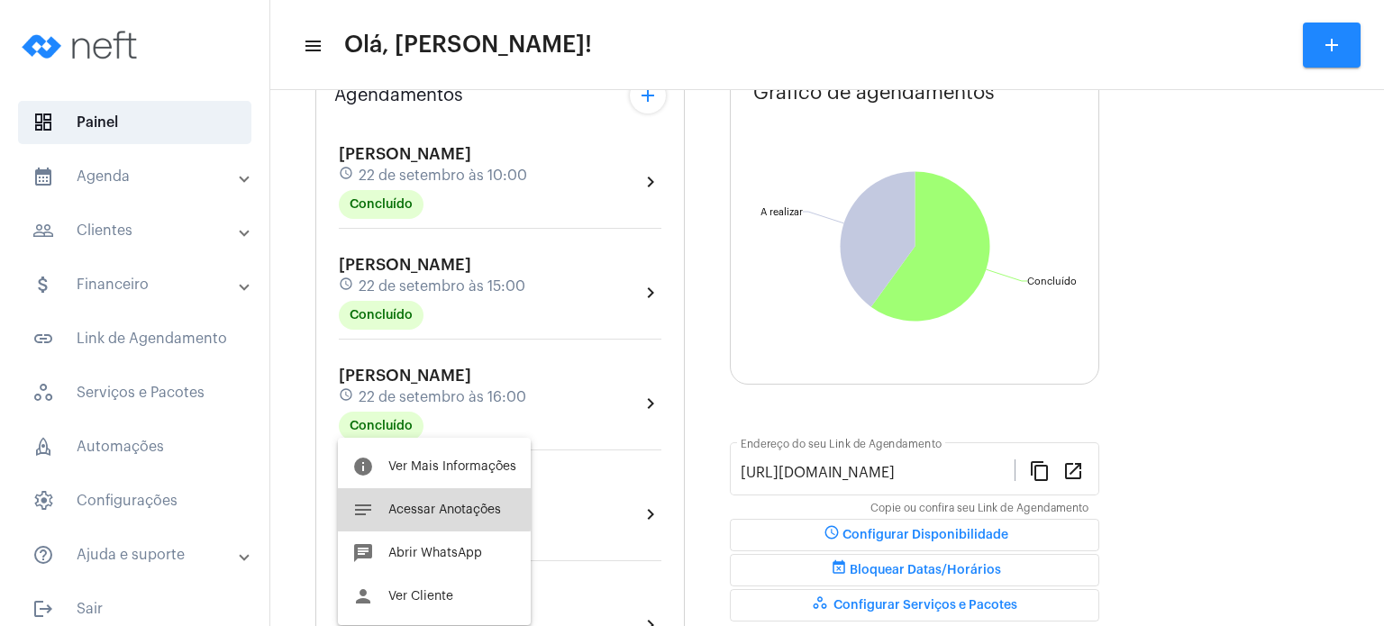
click at [394, 498] on button "notes Acessar Anotações" at bounding box center [434, 509] width 193 height 43
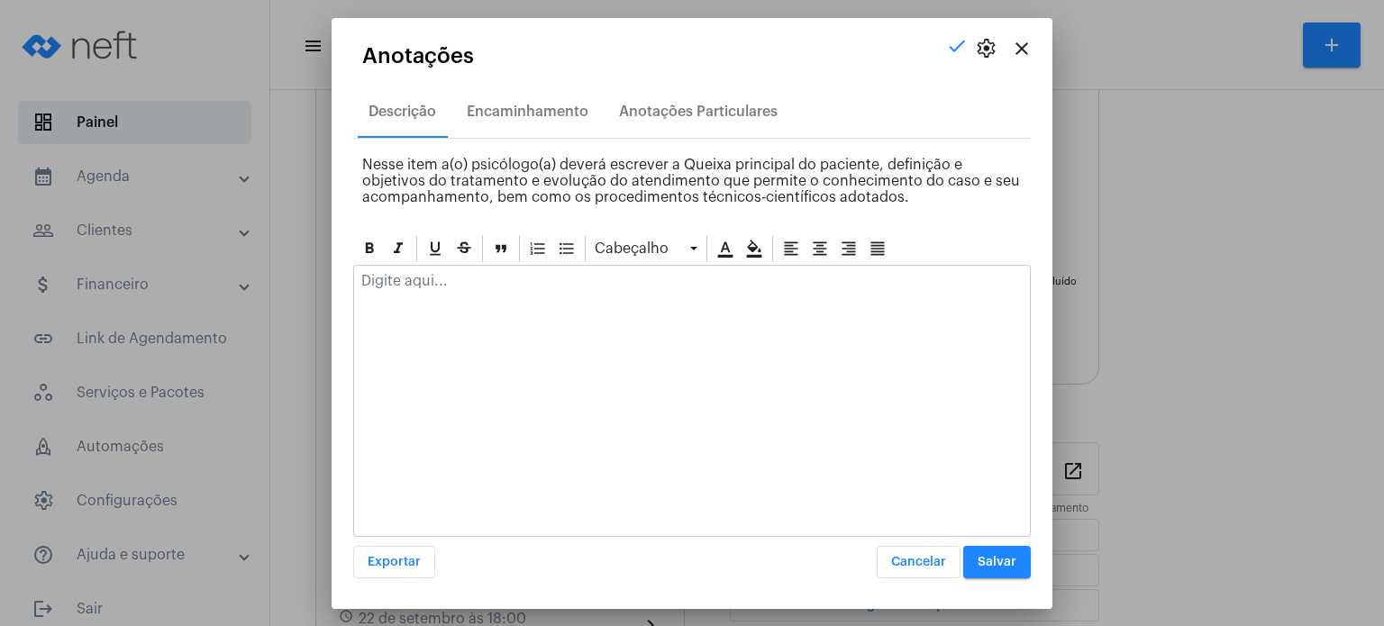
click at [496, 334] on div at bounding box center [691, 401] width 677 height 272
click at [464, 286] on p at bounding box center [691, 281] width 661 height 16
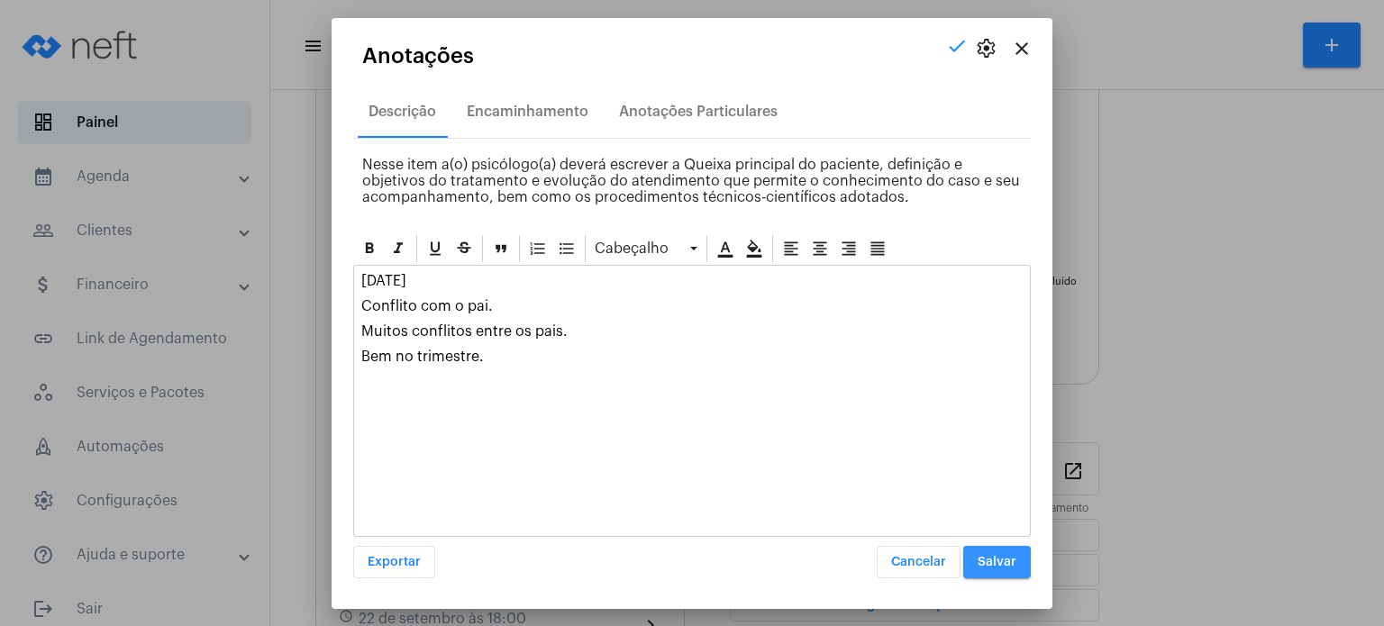
click at [996, 561] on span "Salvar" at bounding box center [997, 562] width 39 height 13
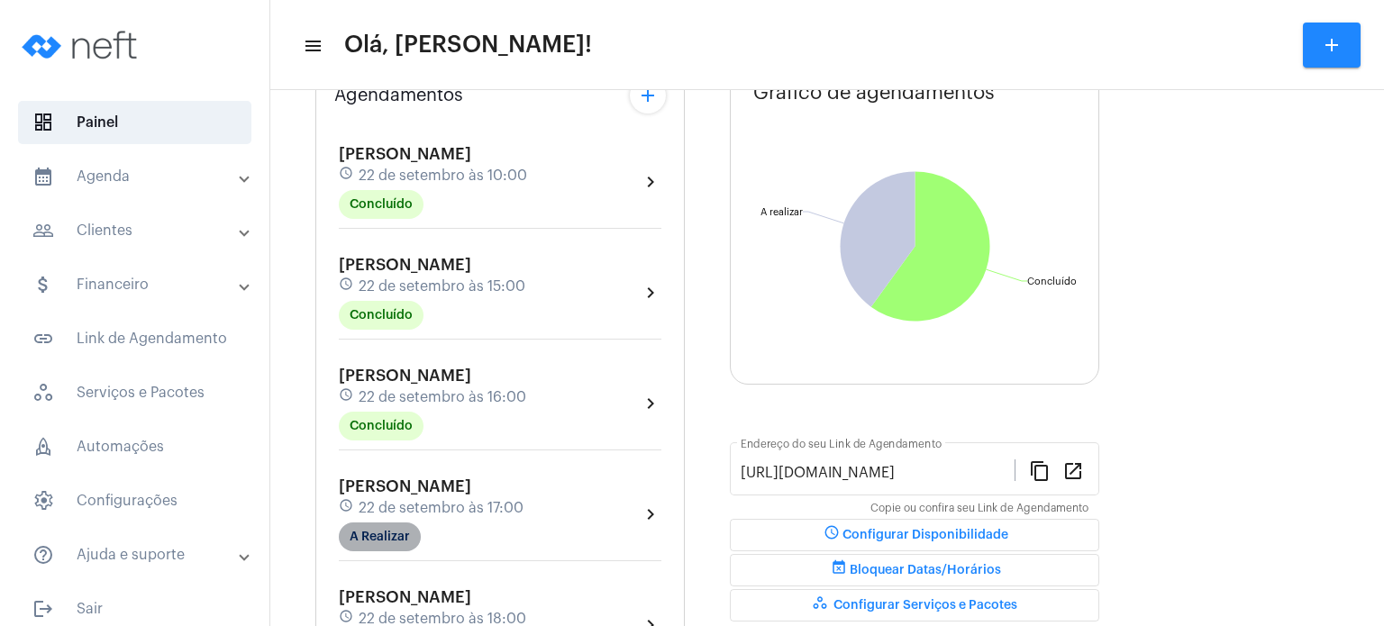
click at [393, 524] on mat-chip "A Realizar" at bounding box center [380, 537] width 82 height 29
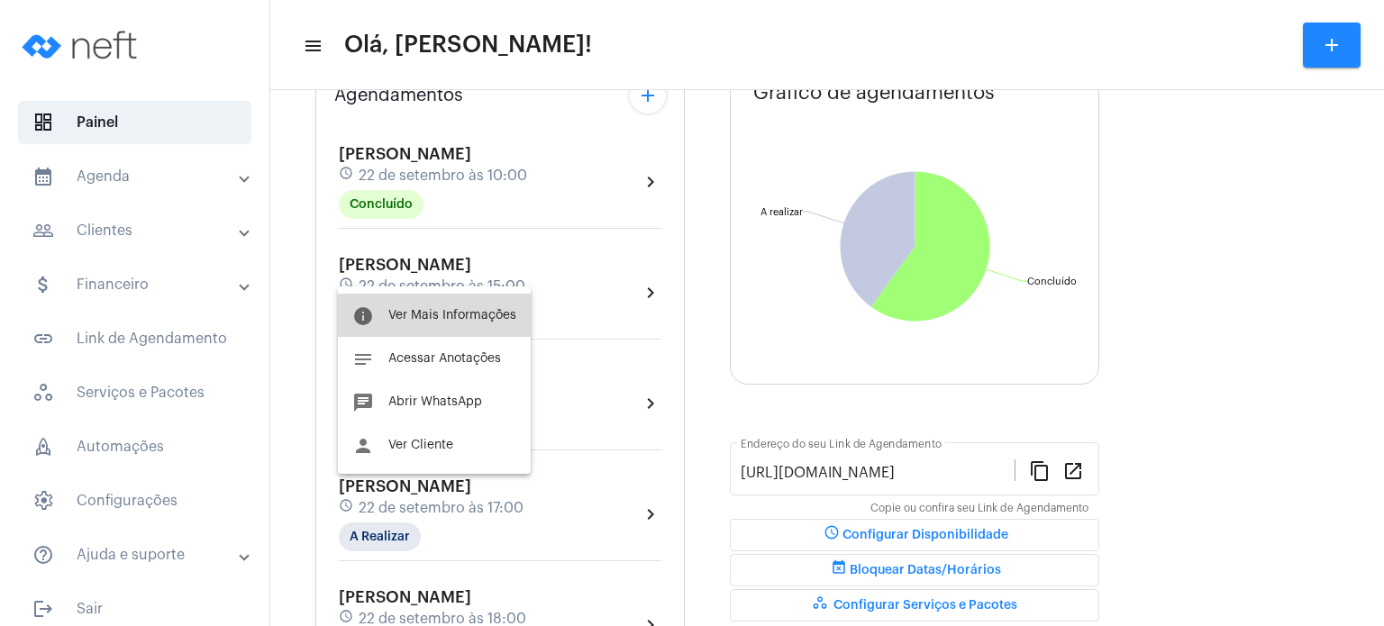
click at [441, 332] on button "info Ver Mais Informações" at bounding box center [434, 315] width 193 height 43
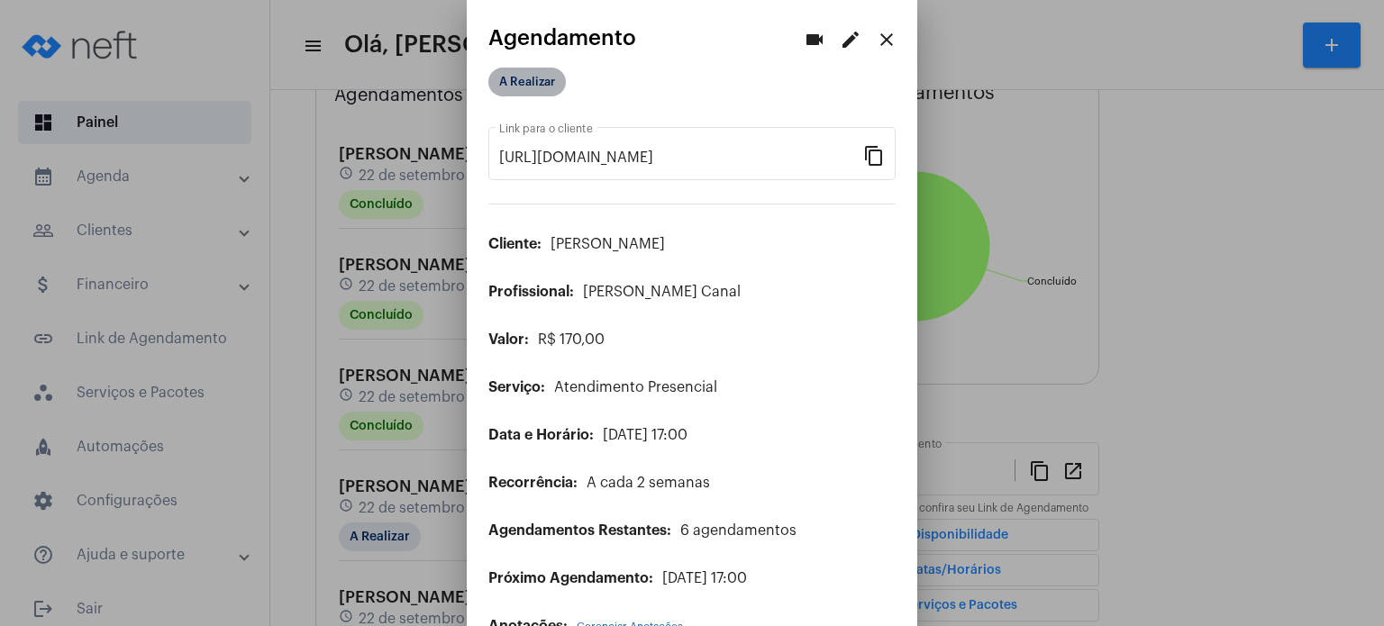
click at [536, 89] on mat-chip "A Realizar" at bounding box center [526, 82] width 77 height 29
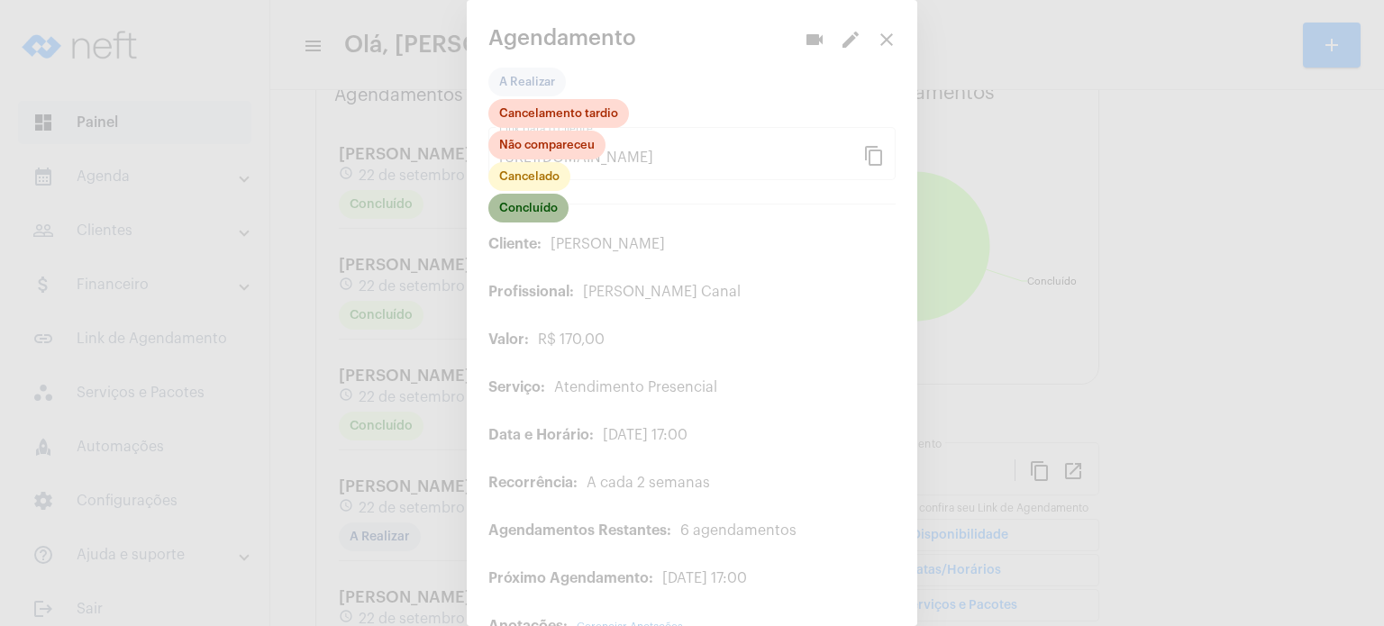
click at [553, 215] on mat-chip "Concluído" at bounding box center [528, 208] width 80 height 29
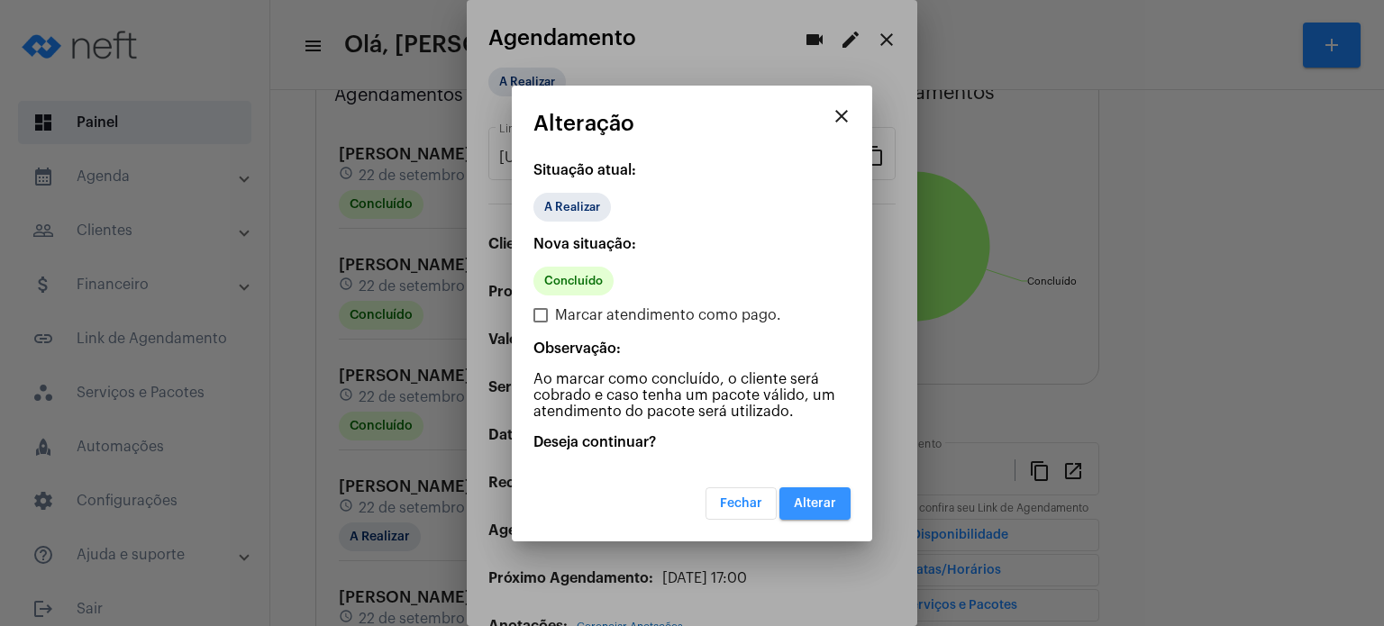
click at [832, 498] on span "Alterar" at bounding box center [815, 503] width 42 height 13
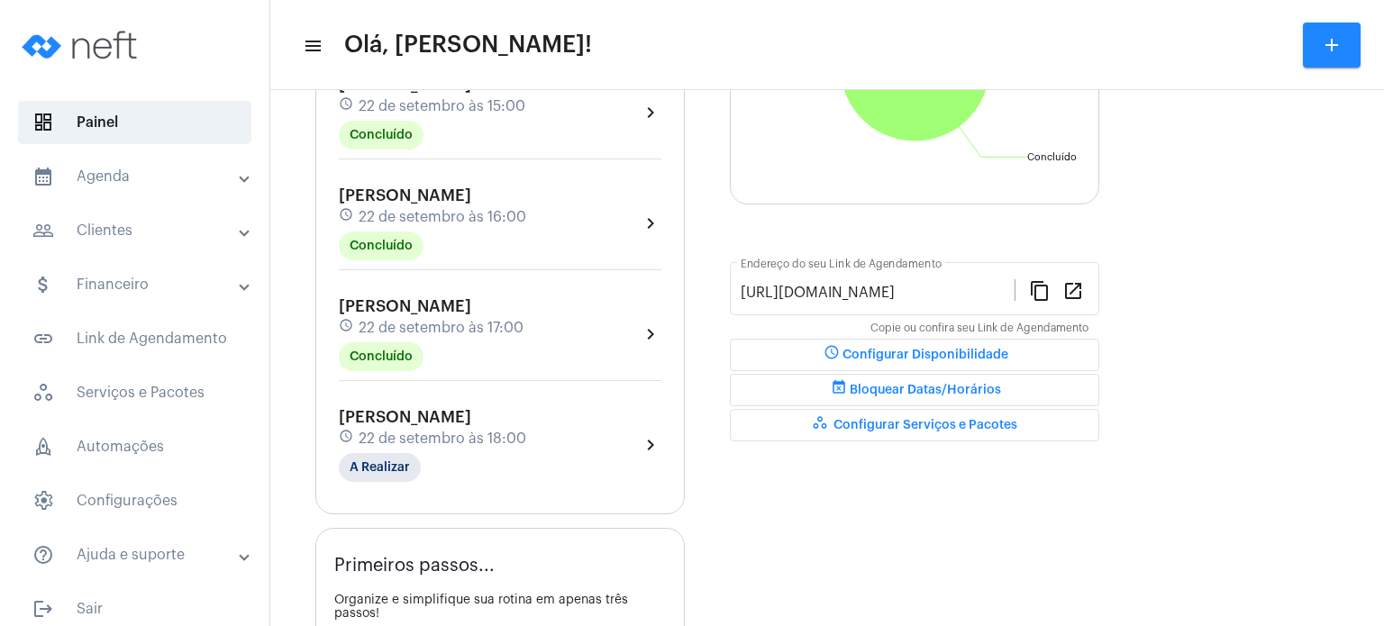
scroll to position [360, 0]
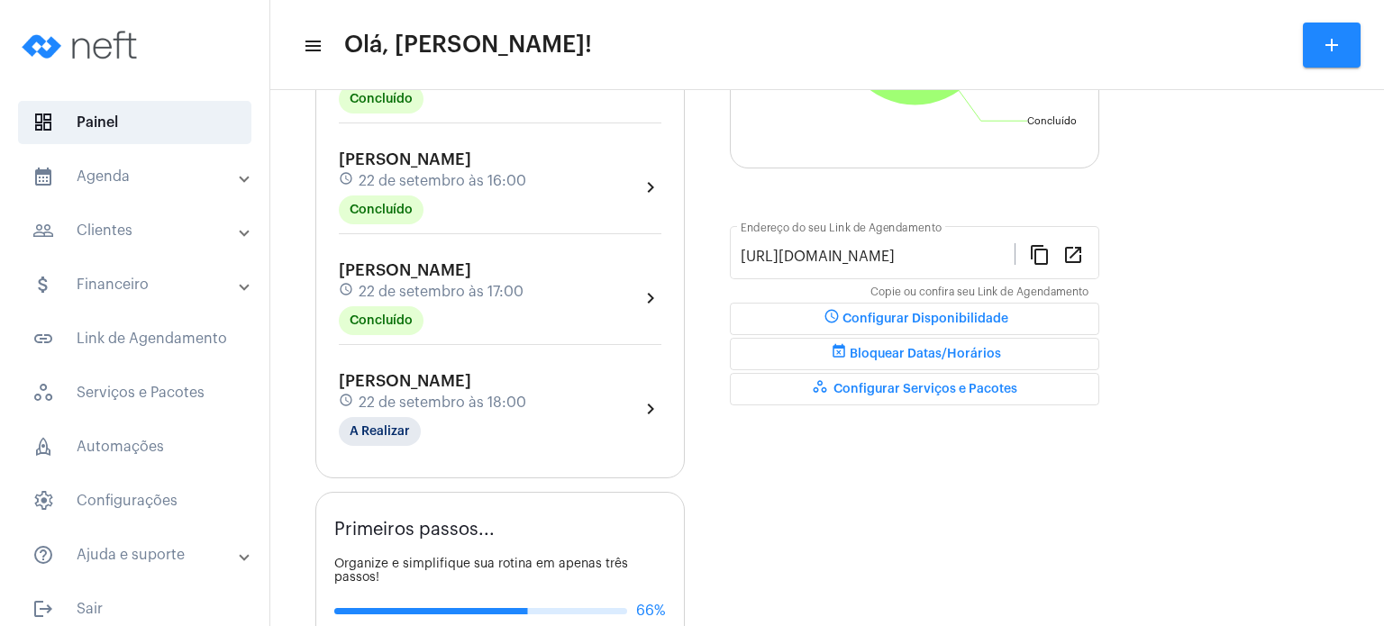
click at [180, 194] on mat-expansion-panel-header "calendar_month_outlined Agenda" at bounding box center [140, 176] width 259 height 43
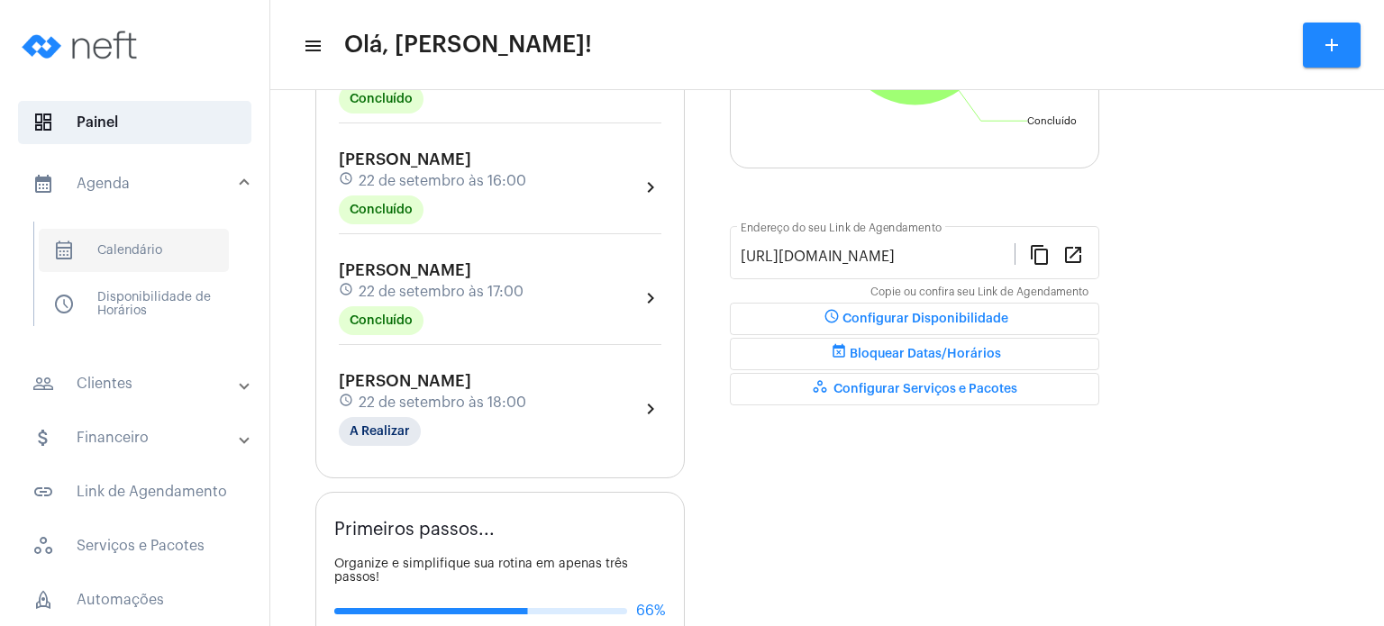
click at [163, 255] on span "calendar_month_outlined Calendário" at bounding box center [134, 250] width 190 height 43
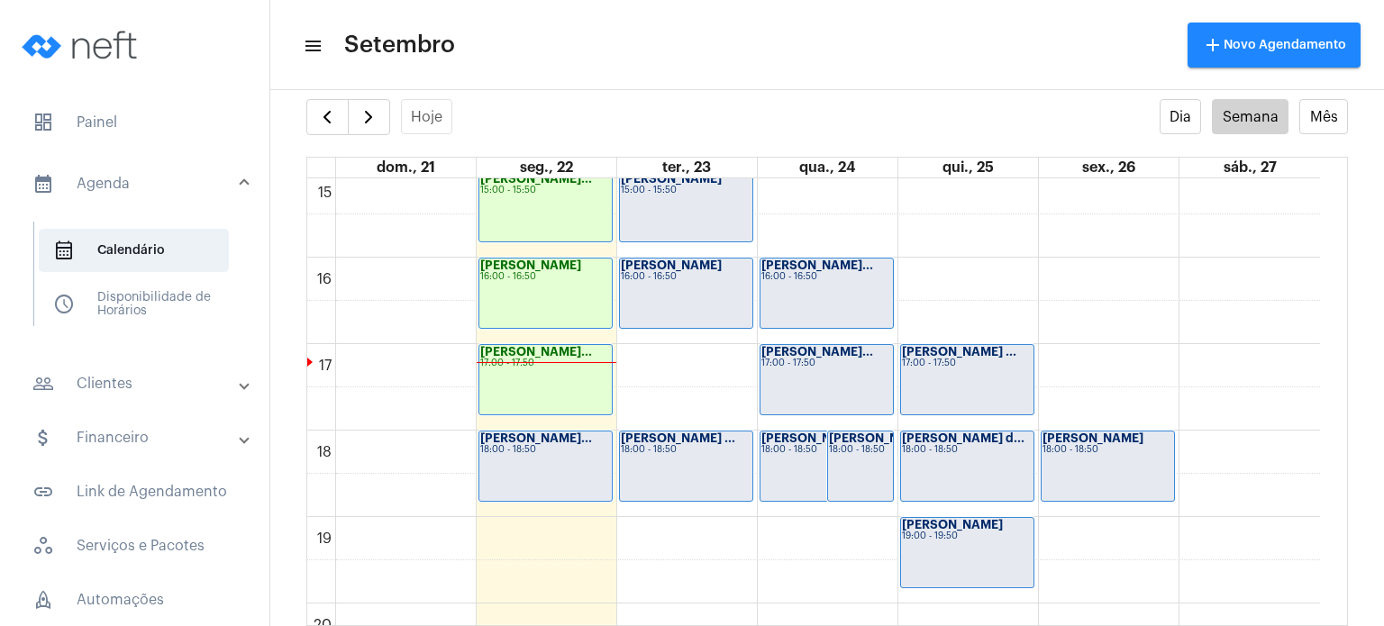
scroll to position [1312, 0]
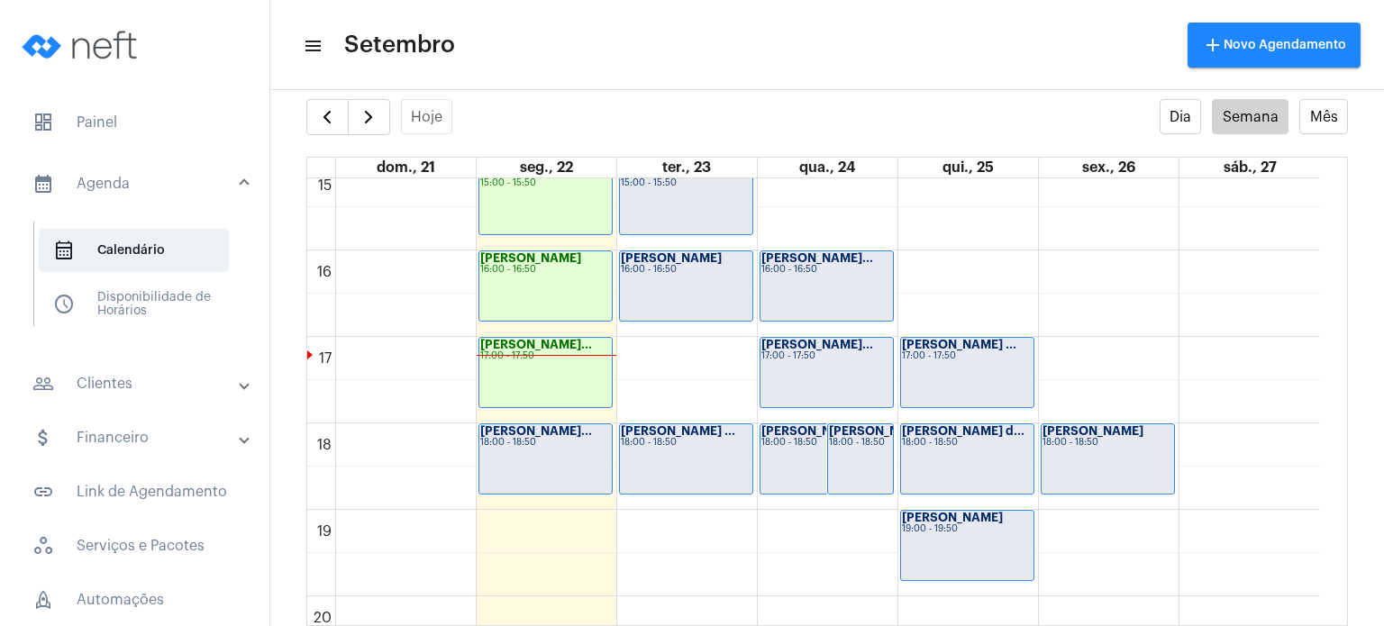
click at [778, 451] on div "[PERSON_NAME] 18:00 - 18:50" at bounding box center [826, 458] width 132 height 69
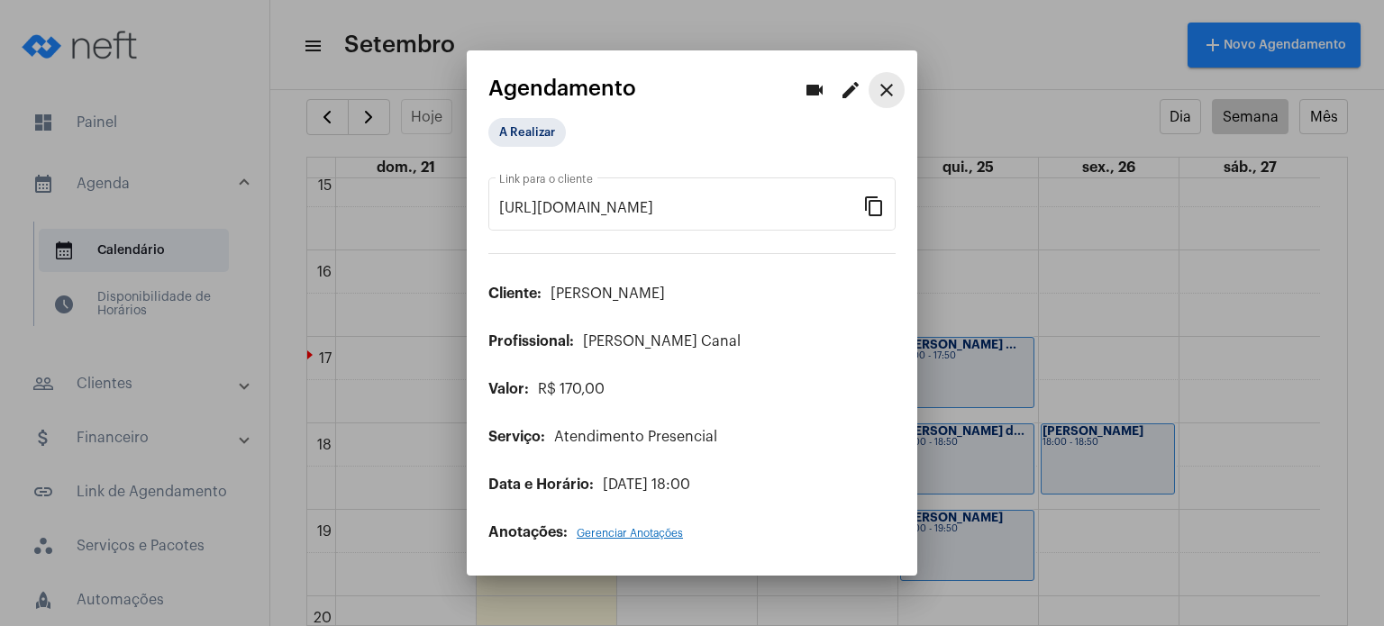
click at [887, 89] on mat-icon "close" at bounding box center [887, 90] width 22 height 22
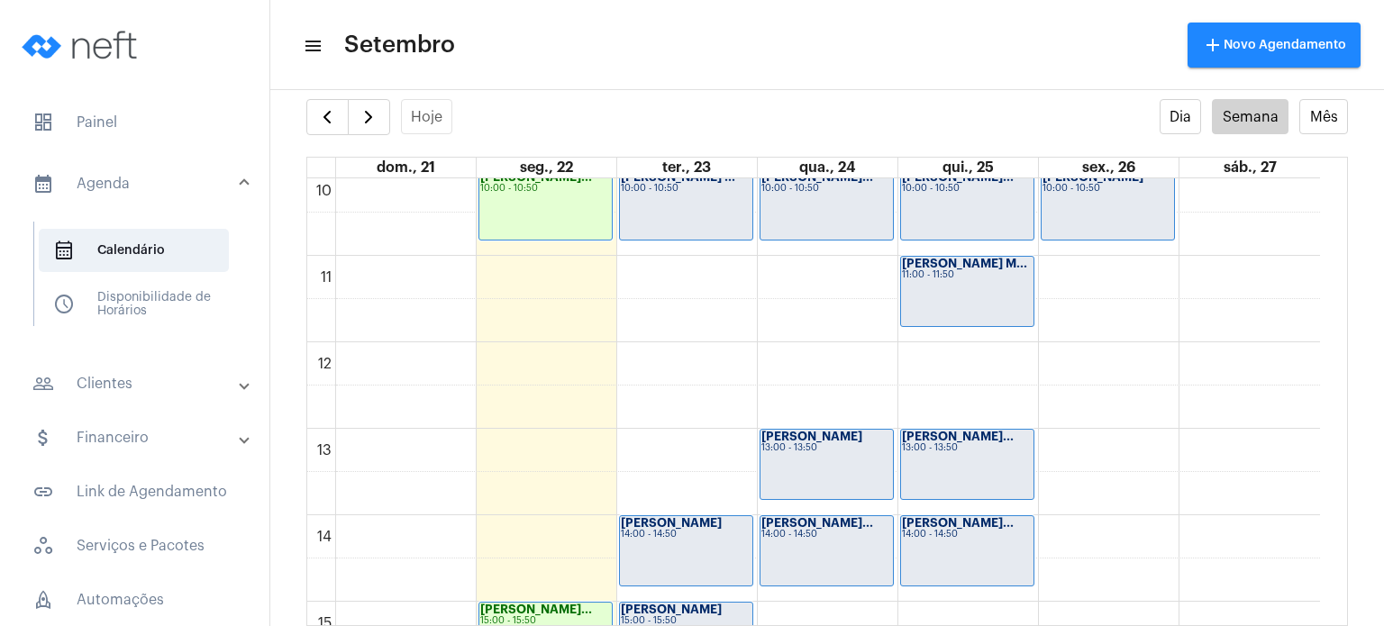
scroll to position [914, 0]
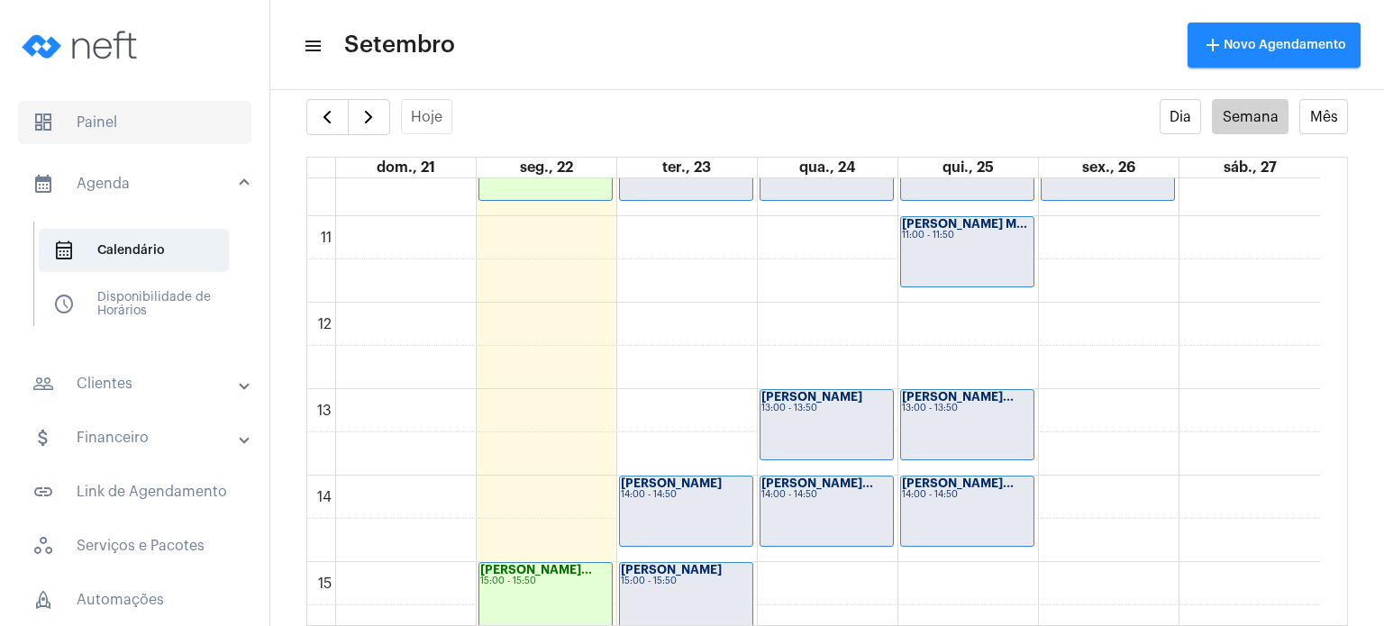
click at [102, 132] on span "dashboard Painel" at bounding box center [134, 122] width 233 height 43
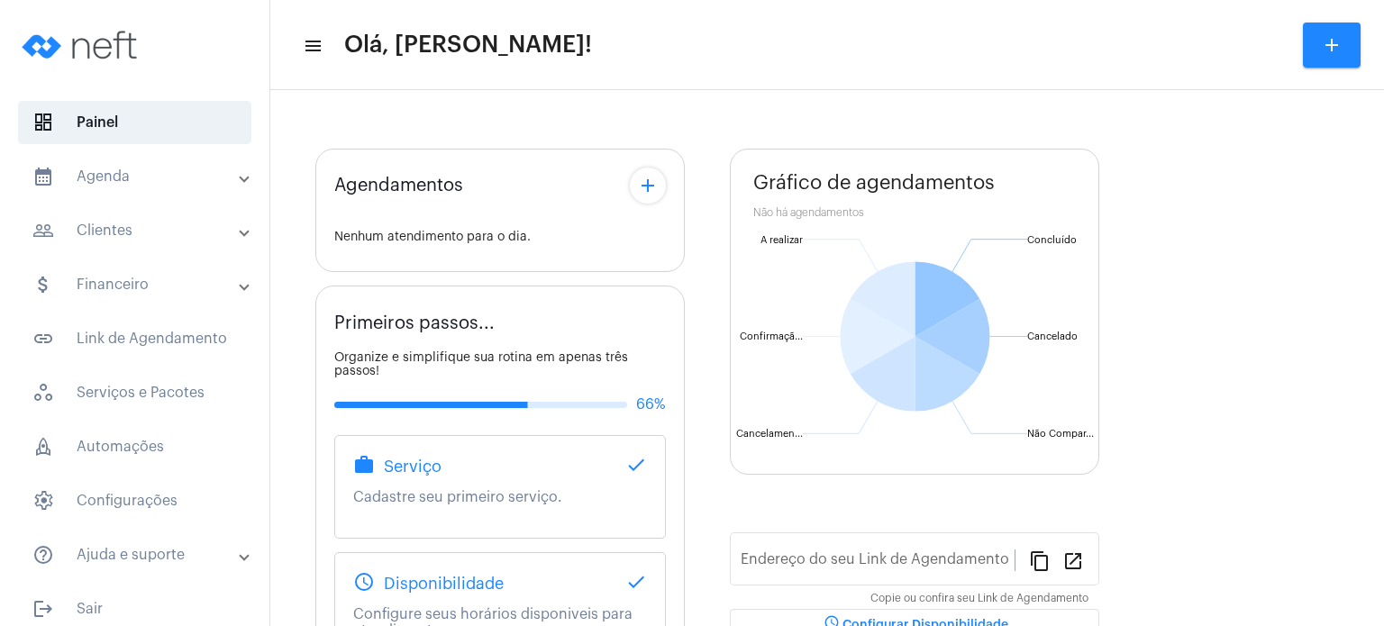
click at [304, 288] on div "Agendamentos add Nenhum atendimento para o dia. Primeiros passos... Organize e …" at bounding box center [827, 484] width 1096 height 770
type input "[URL][DOMAIN_NAME]"
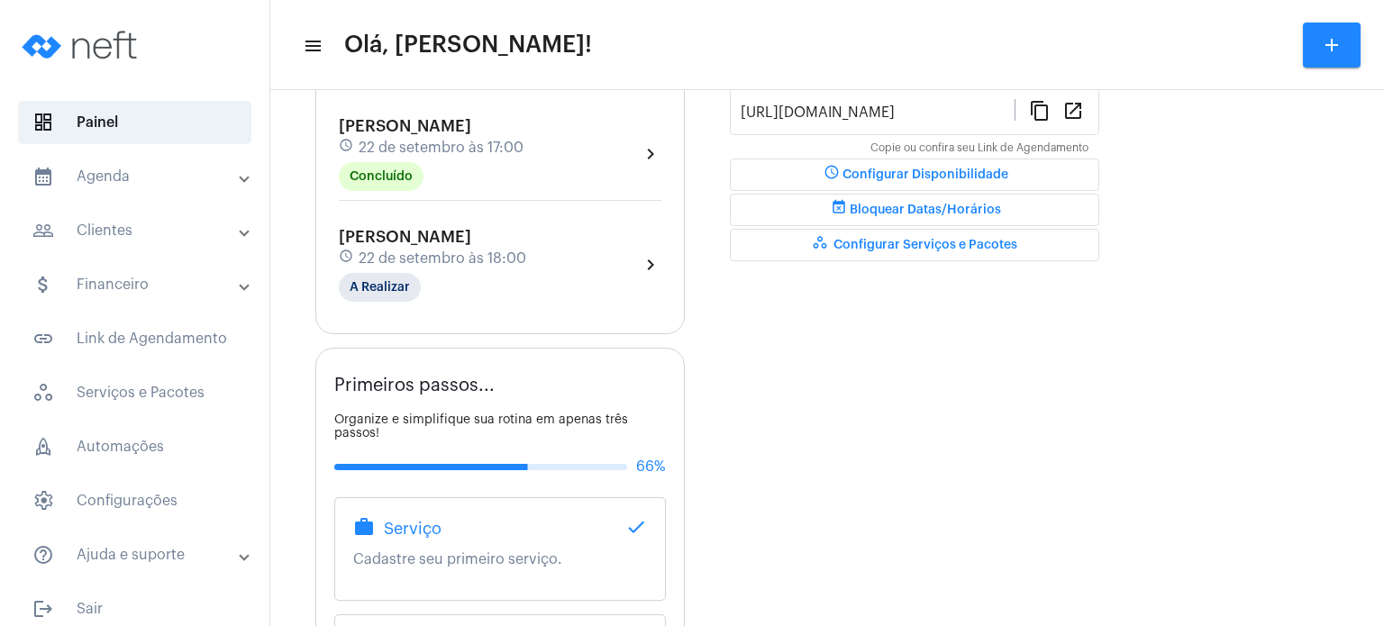
scroll to position [468, 0]
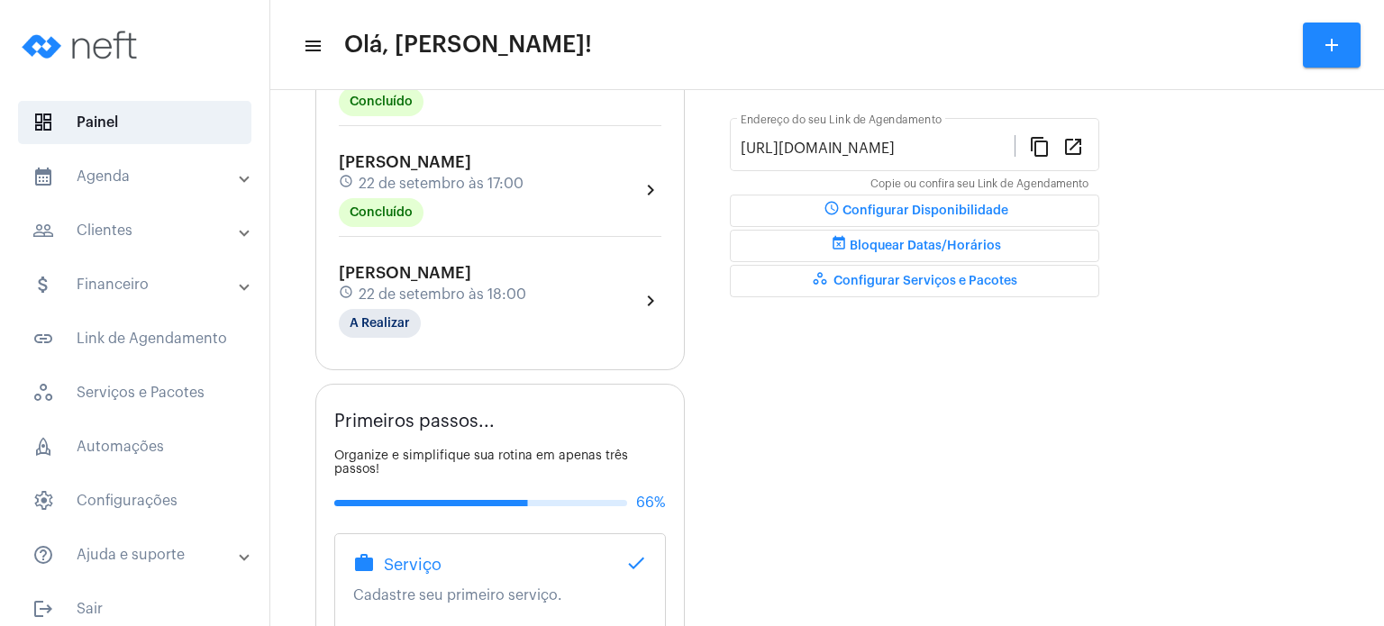
click at [397, 179] on span "22 de setembro às 17:00" at bounding box center [441, 184] width 165 height 16
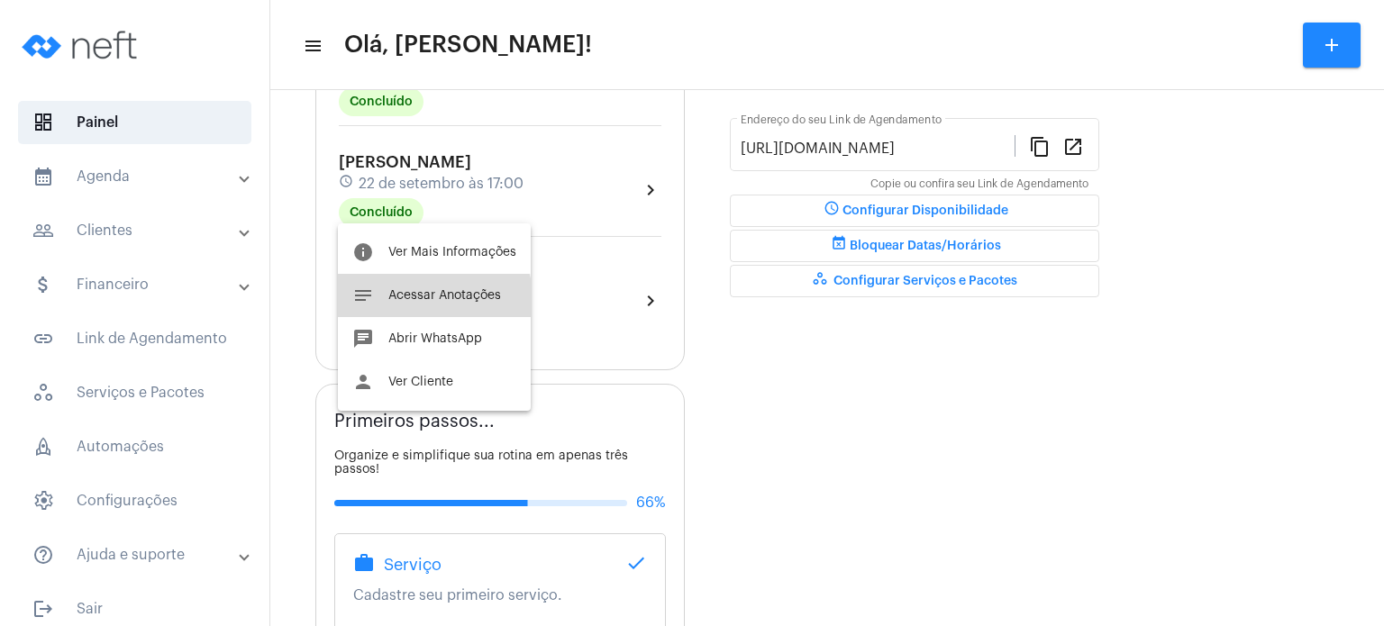
click at [404, 305] on button "notes Acessar Anotações" at bounding box center [434, 295] width 193 height 43
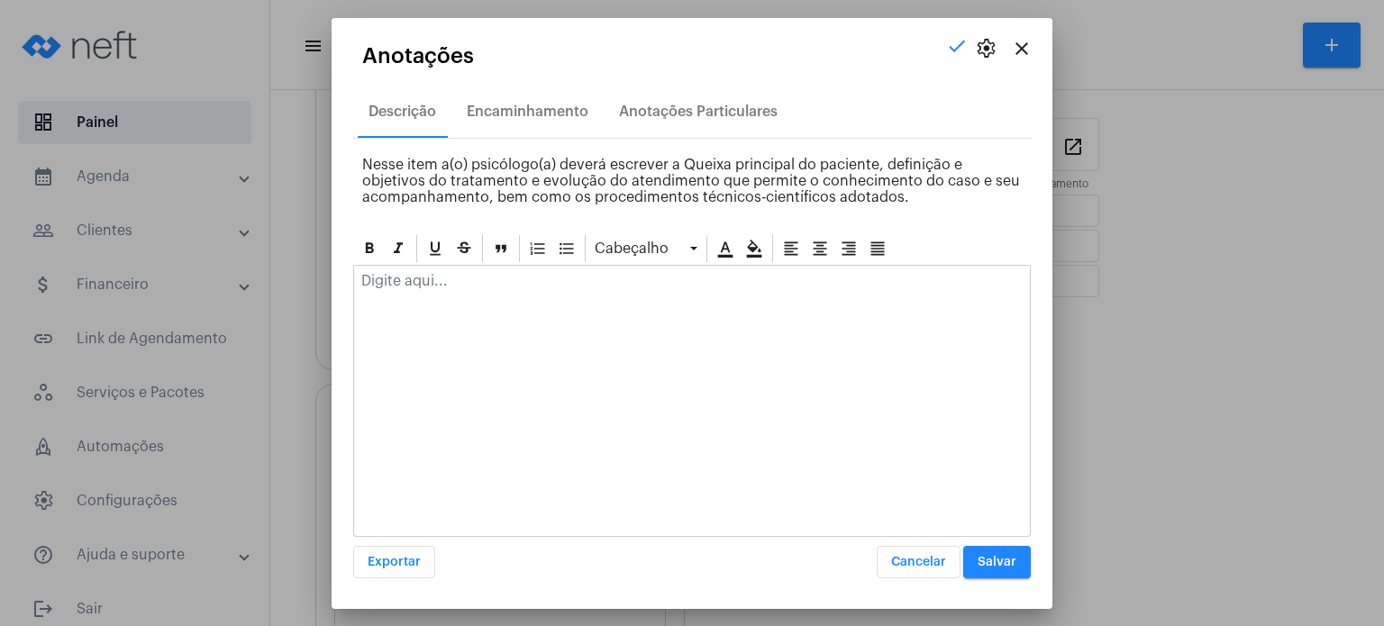
click at [455, 287] on p at bounding box center [691, 281] width 661 height 16
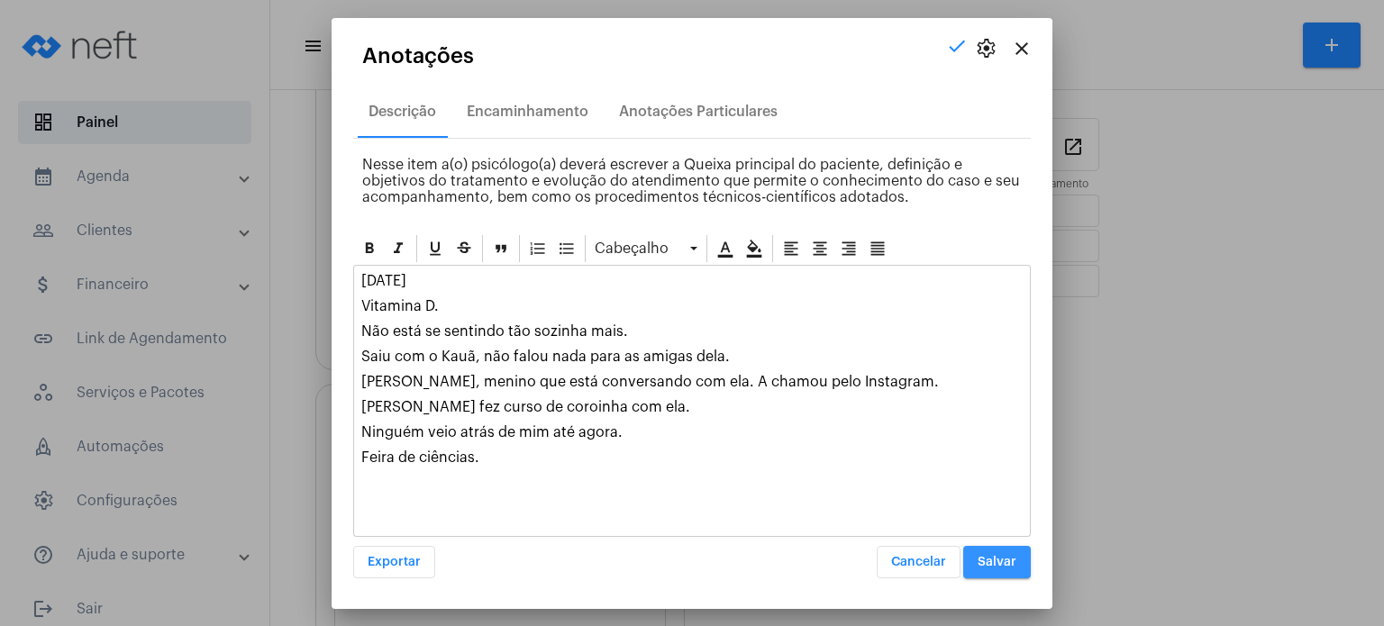
click at [998, 558] on span "Salvar" at bounding box center [997, 562] width 39 height 13
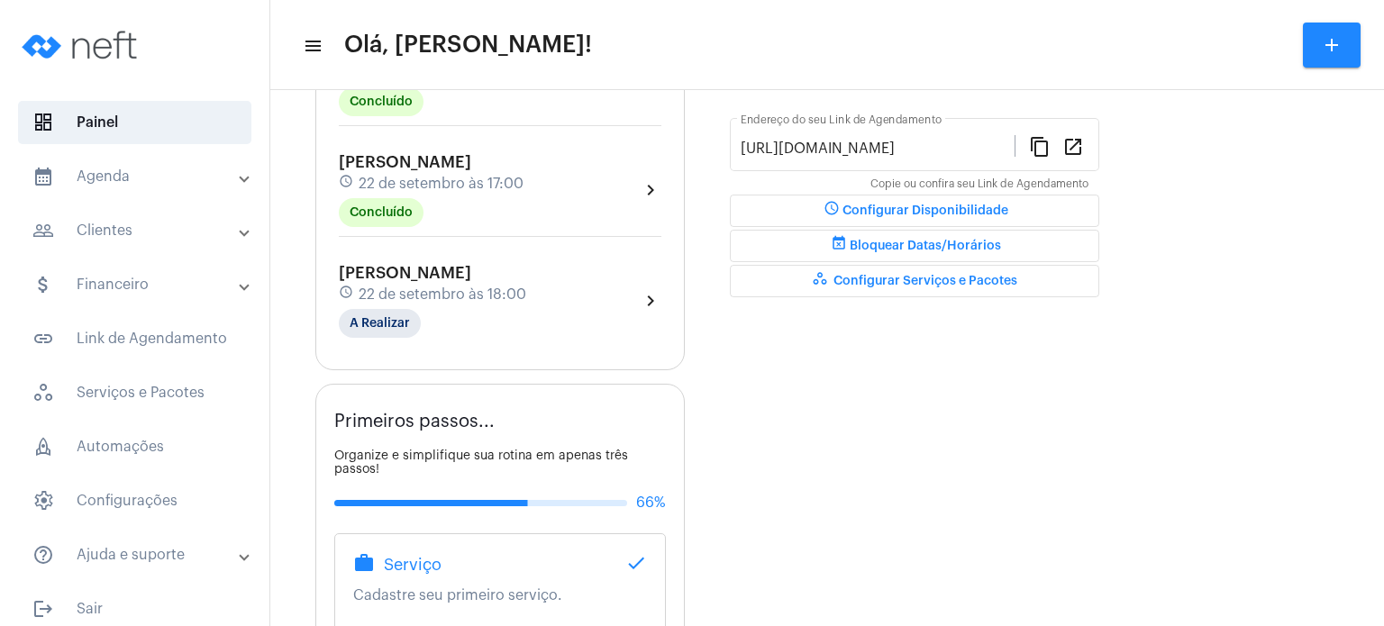
click at [396, 286] on span "22 de setembro às 18:00" at bounding box center [443, 294] width 168 height 16
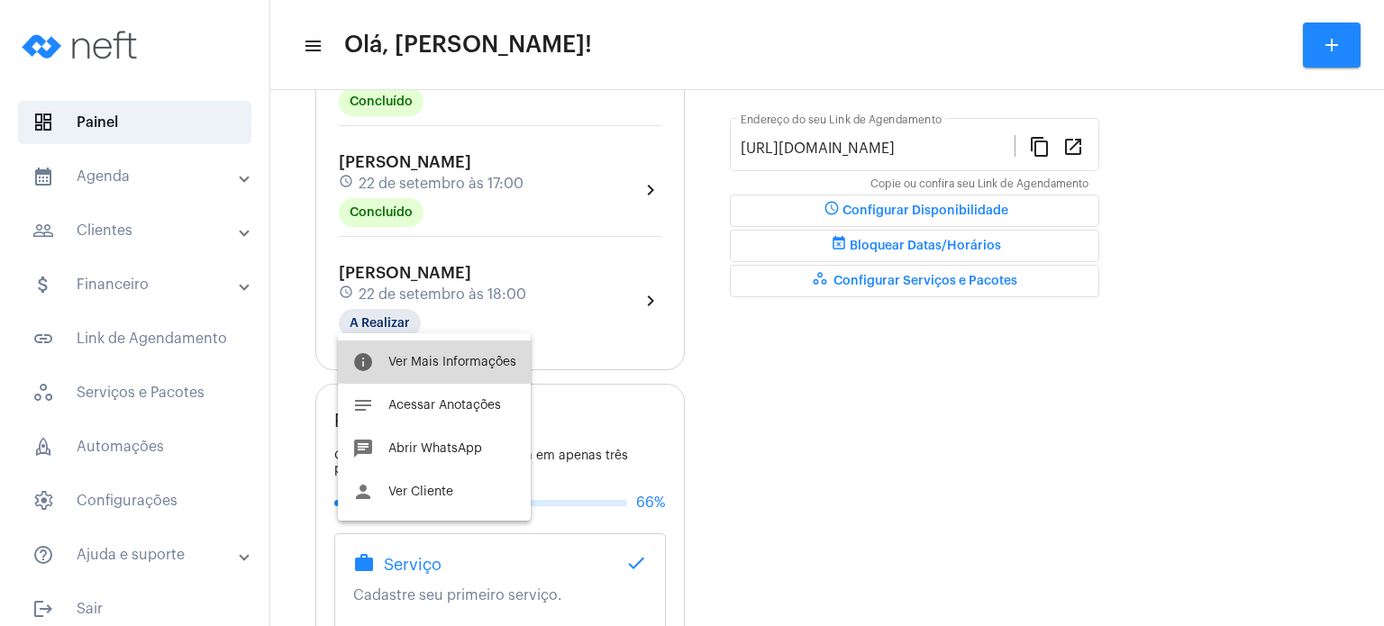
click at [417, 361] on span "Ver Mais Informações" at bounding box center [452, 362] width 128 height 13
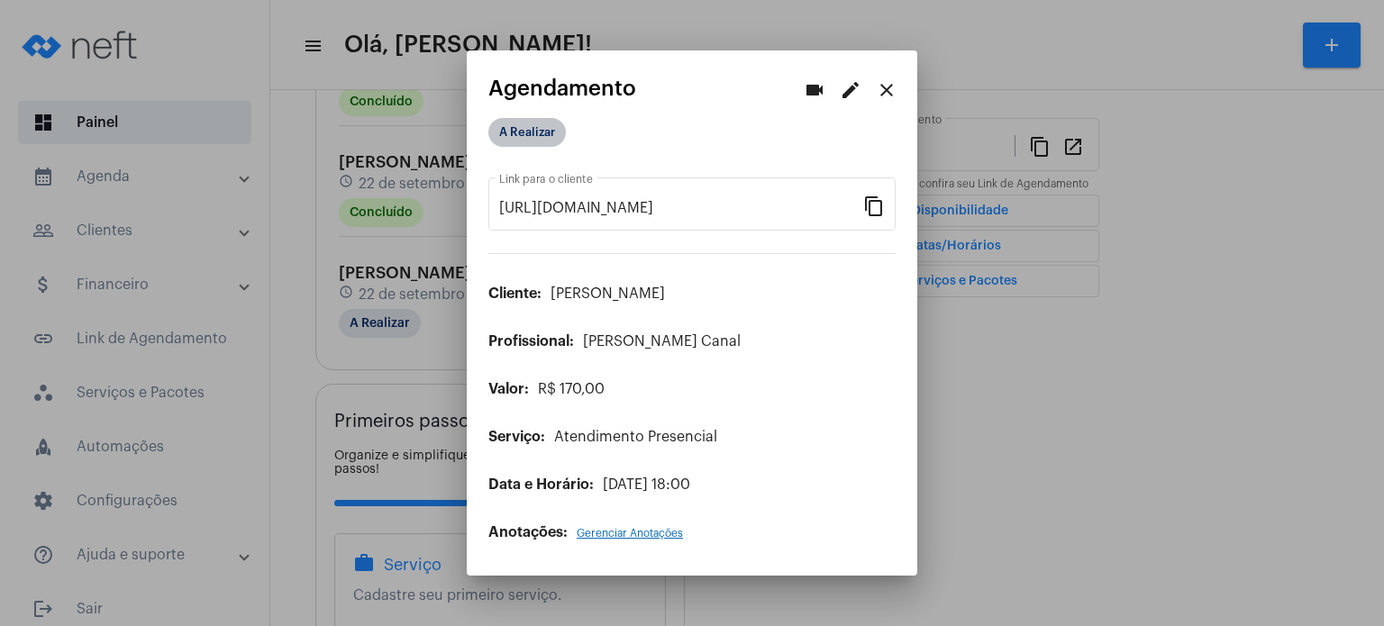
click at [539, 139] on mat-chip "A Realizar" at bounding box center [526, 132] width 77 height 29
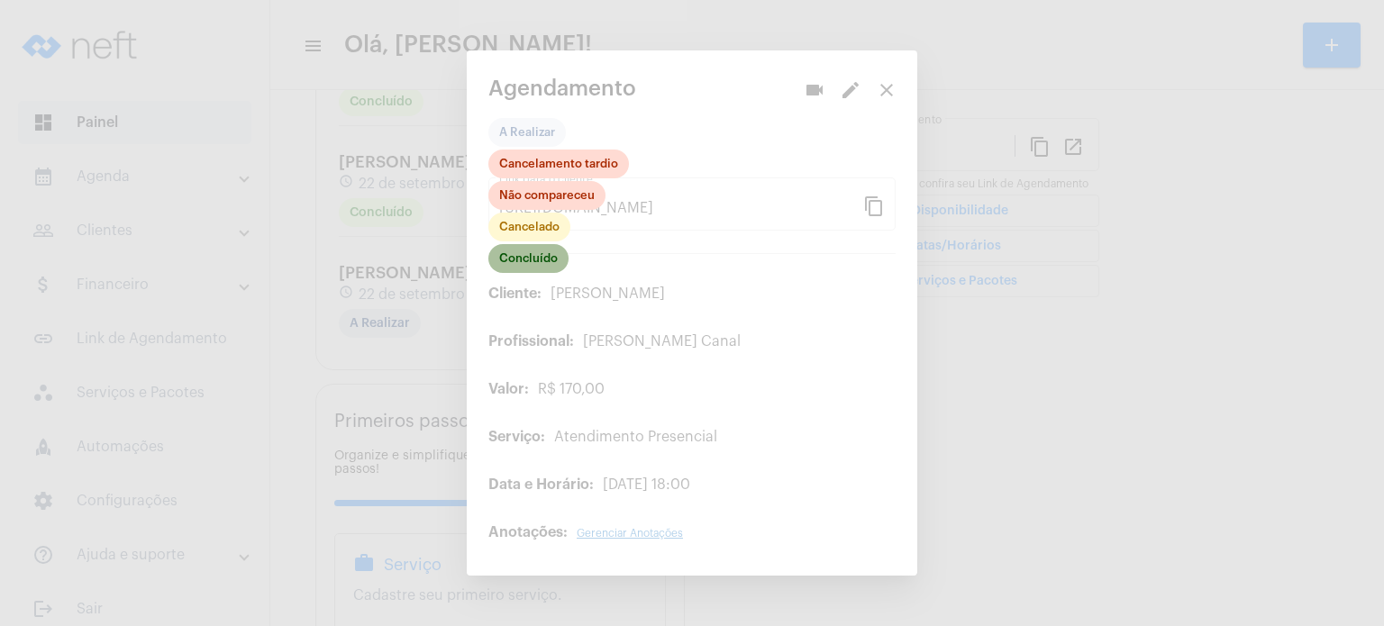
click at [538, 265] on mat-chip "Concluído" at bounding box center [528, 258] width 80 height 29
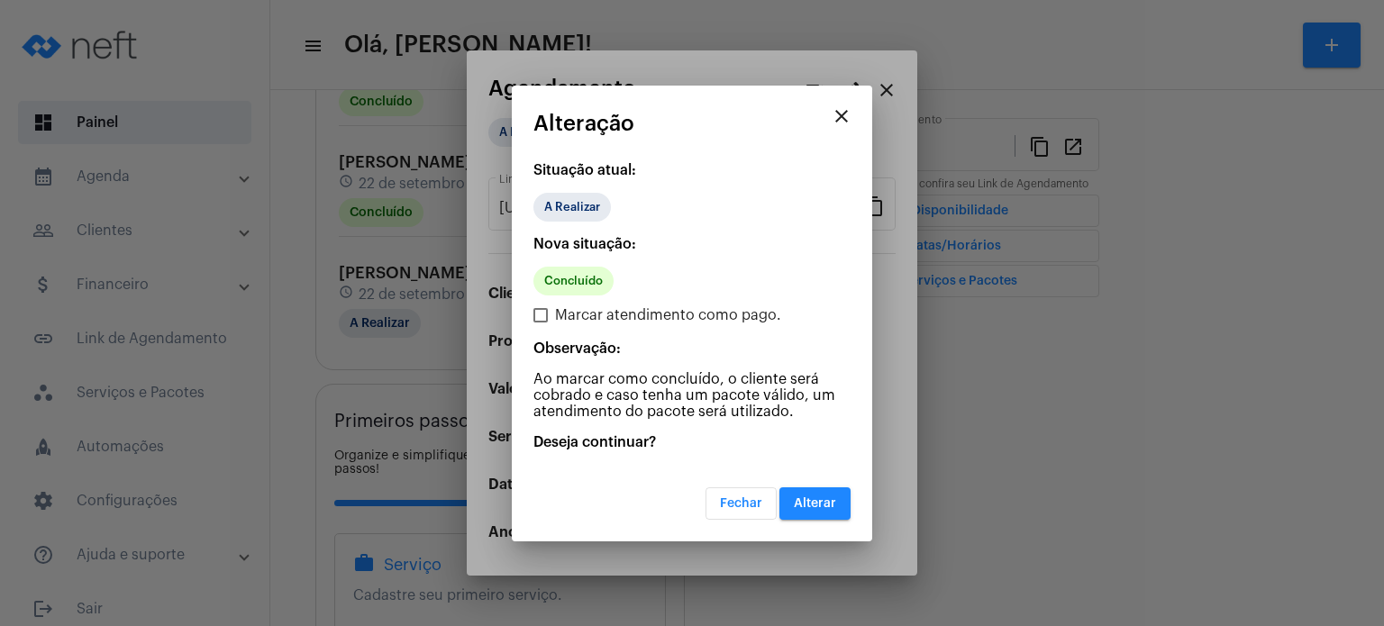
click at [834, 503] on span "Alterar" at bounding box center [815, 503] width 42 height 13
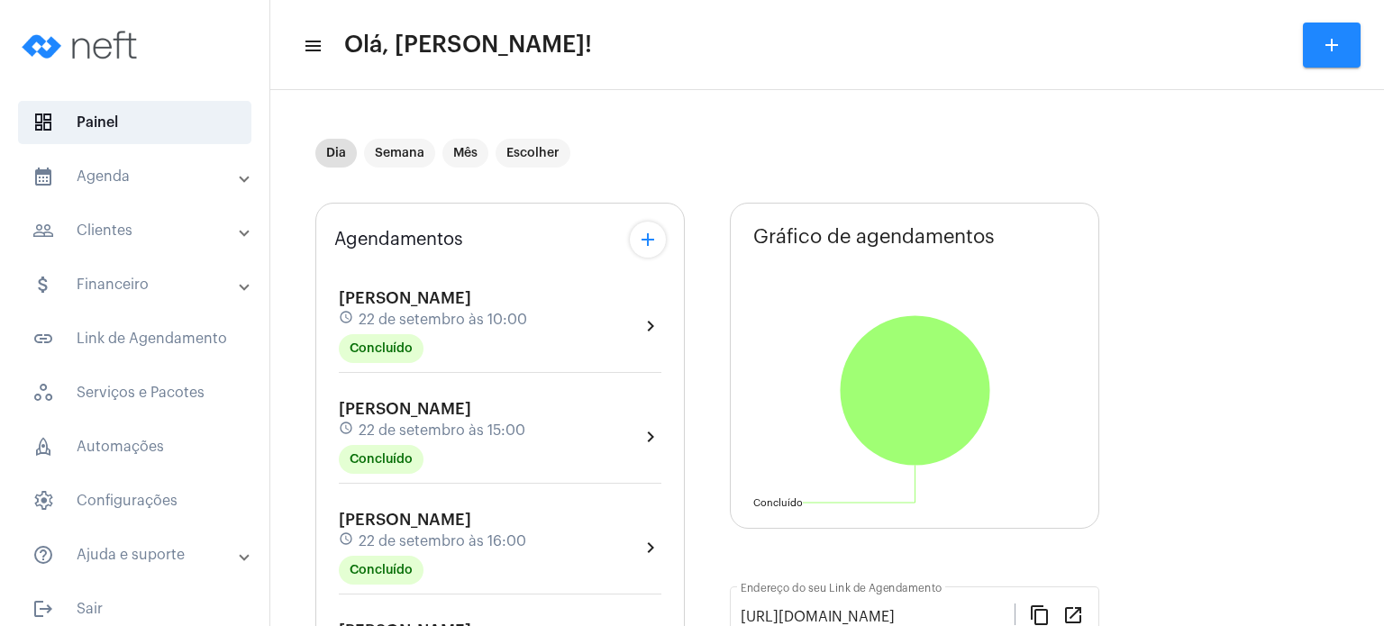
click at [323, 338] on div "Agendamentos add [PERSON_NAME] schedule [DATE] 10:00 Concluído chevron_right [P…" at bounding box center [499, 521] width 369 height 636
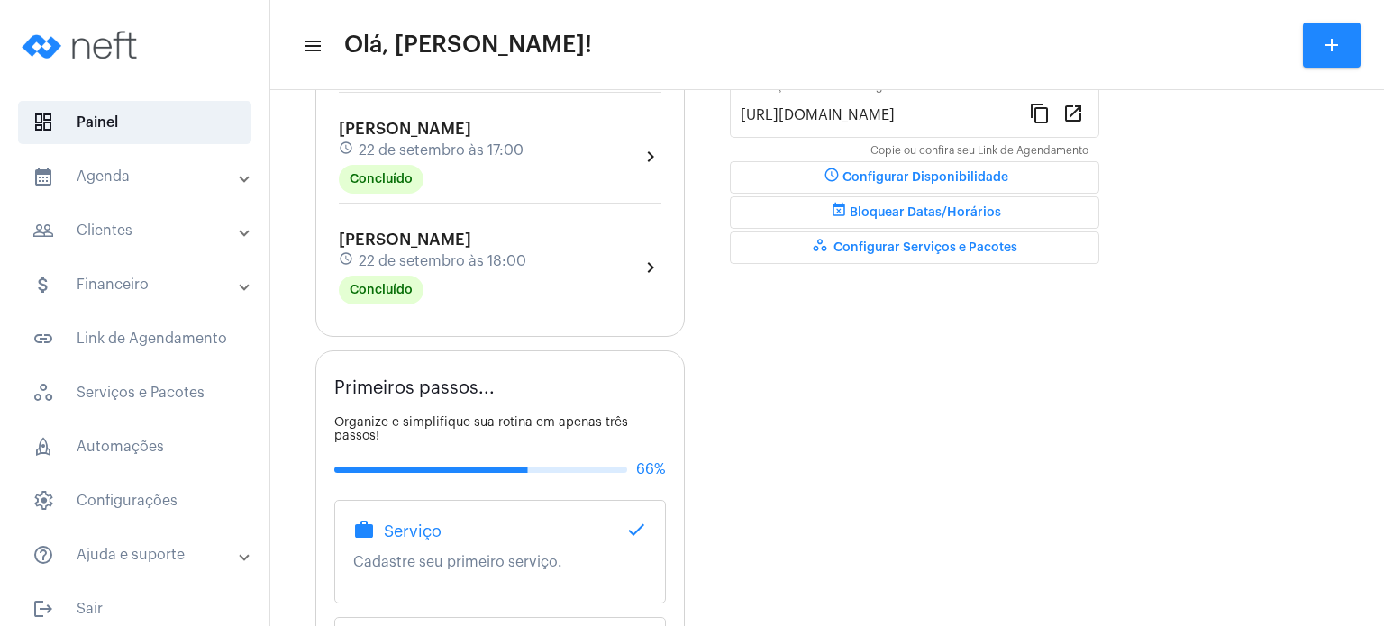
scroll to position [505, 0]
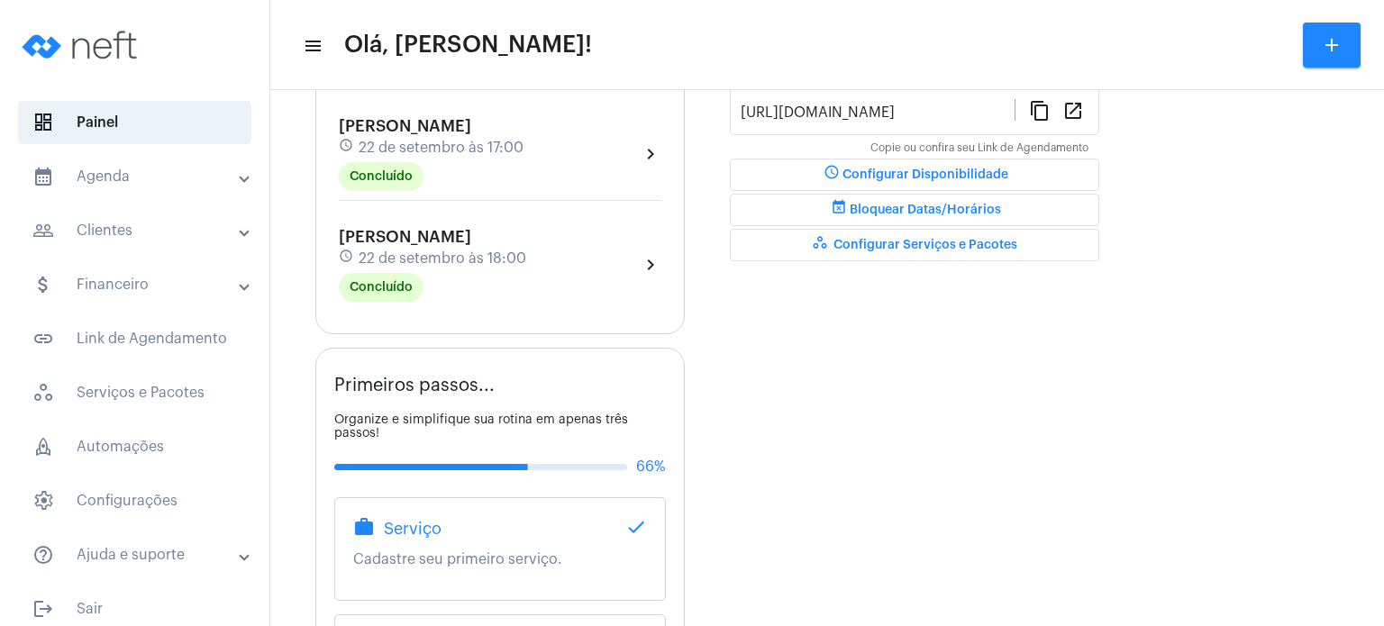
click at [432, 223] on div "[PERSON_NAME] Fagundes schedule [DATE] 18:00 Concluído chevron_right" at bounding box center [500, 264] width 332 height 83
click at [436, 260] on span "22 de setembro às 18:00" at bounding box center [443, 258] width 168 height 16
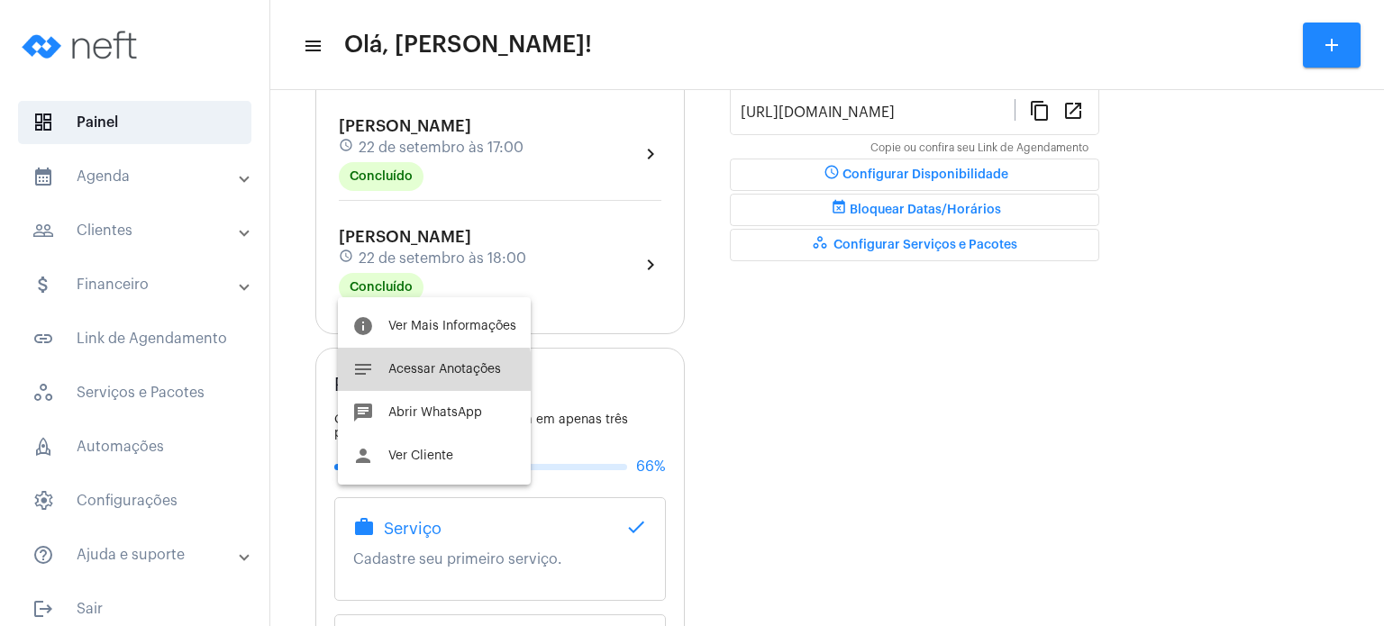
click at [422, 377] on button "notes Acessar Anotações" at bounding box center [434, 369] width 193 height 43
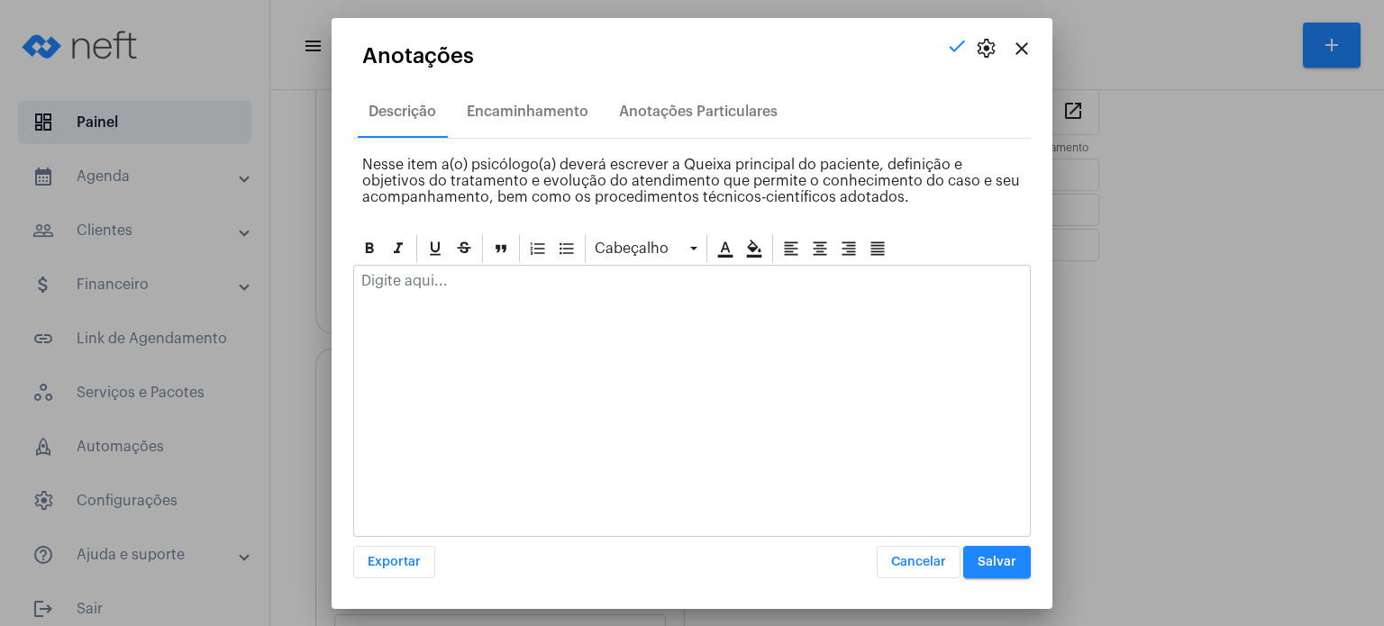
click at [475, 278] on p at bounding box center [691, 281] width 661 height 16
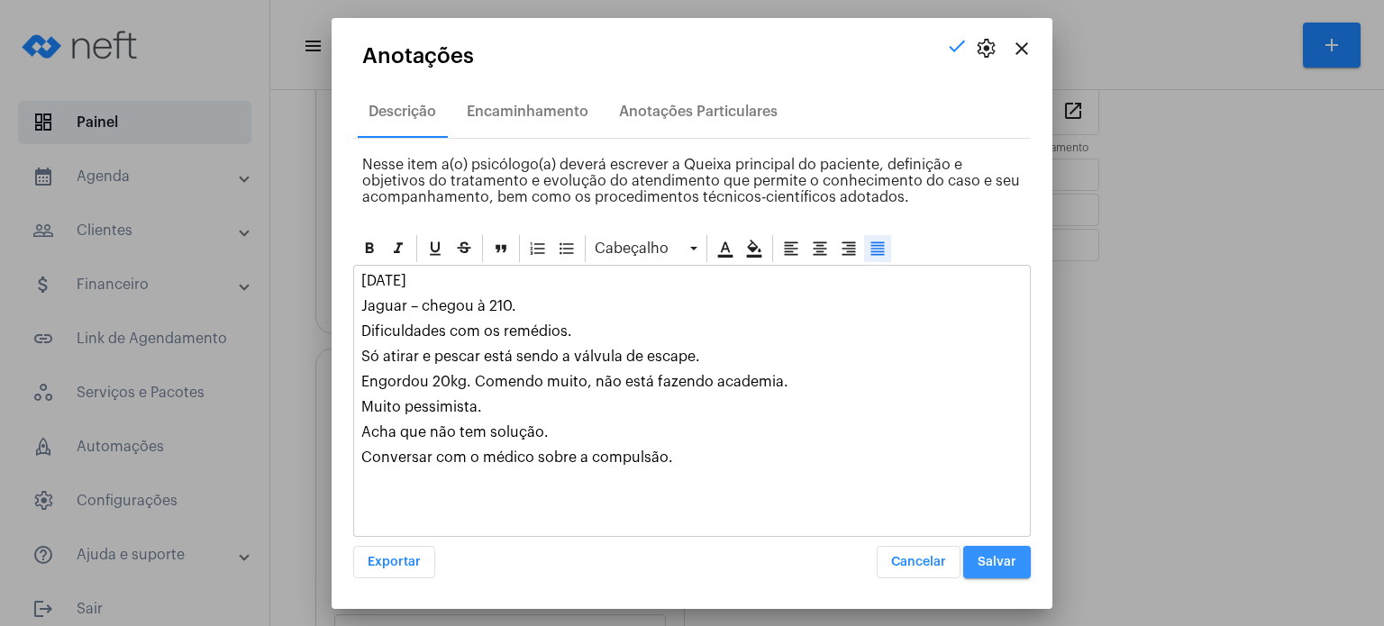
click at [1013, 558] on span "Salvar" at bounding box center [997, 562] width 39 height 13
